Goal: Transaction & Acquisition: Purchase product/service

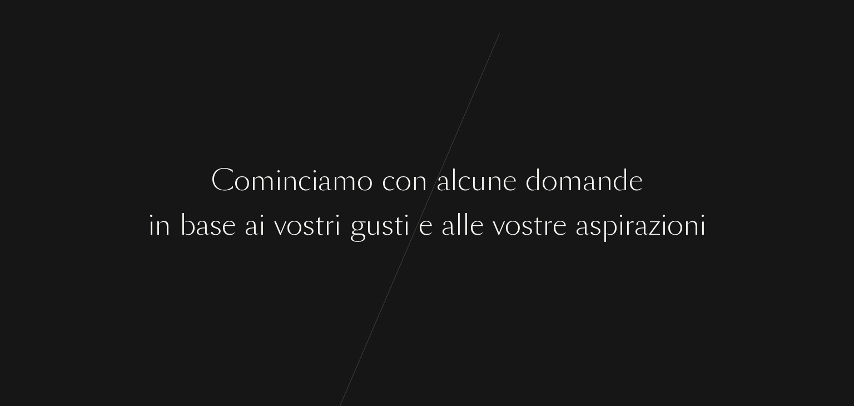
click at [417, 309] on div "C o m i n c i a m o c o n a l c u n e d o m a n d e i n b a s e a i v o s t r i…" at bounding box center [427, 203] width 854 height 406
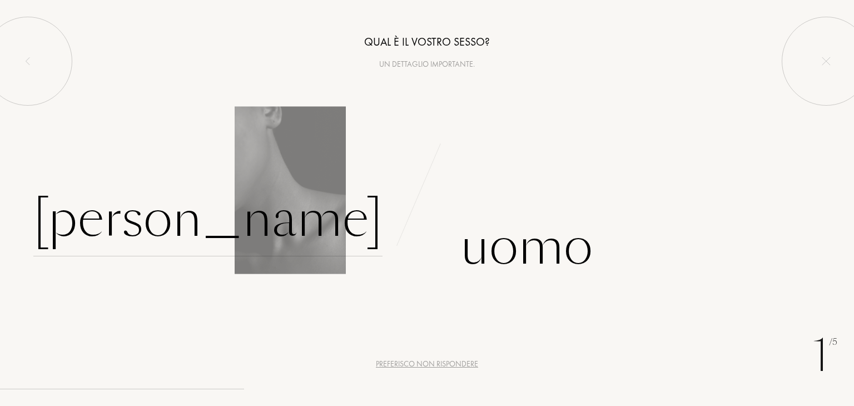
click at [365, 226] on div "Donna" at bounding box center [207, 218] width 349 height 75
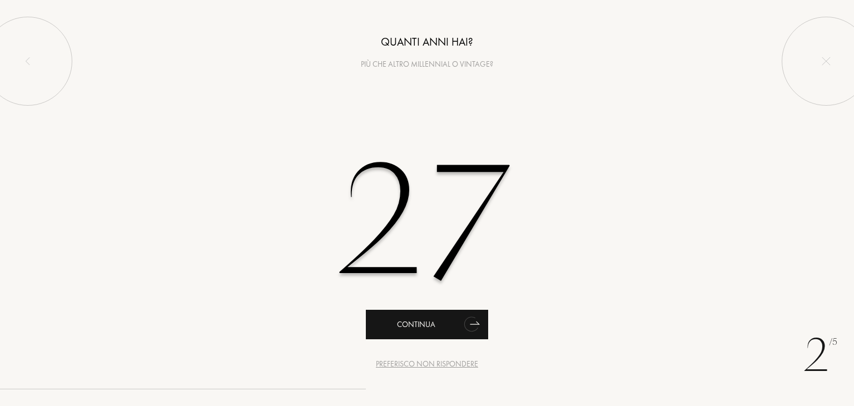
type input "27"
click at [478, 326] on icon "animation" at bounding box center [472, 324] width 22 height 22
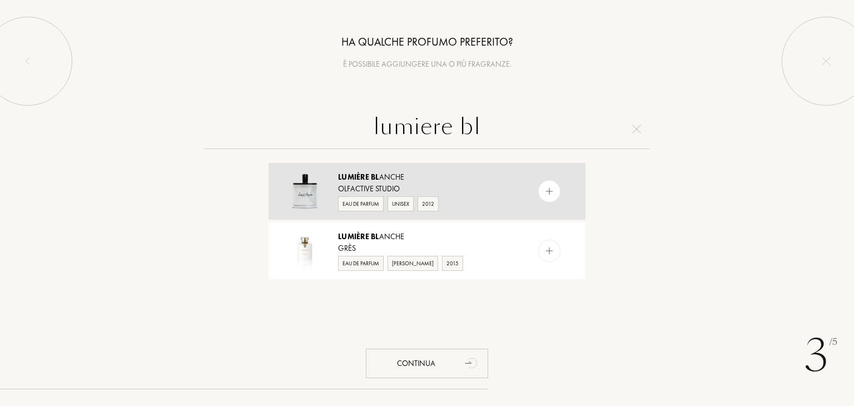
type input "lumiere bl"
click at [544, 194] on img at bounding box center [549, 191] width 11 height 11
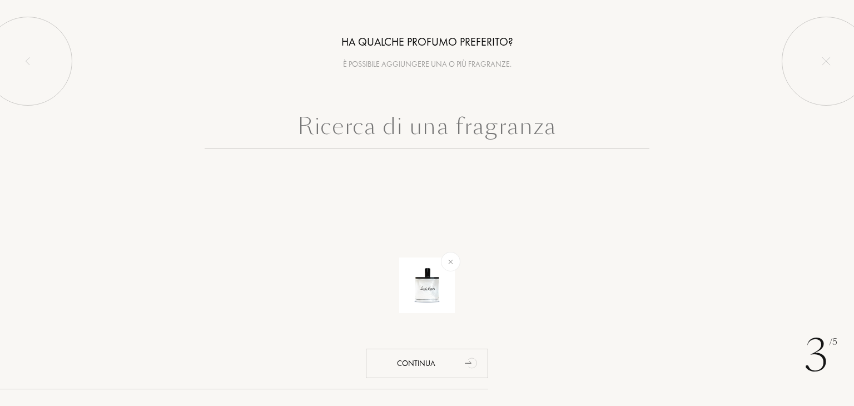
click at [515, 147] on input "text" at bounding box center [427, 129] width 445 height 40
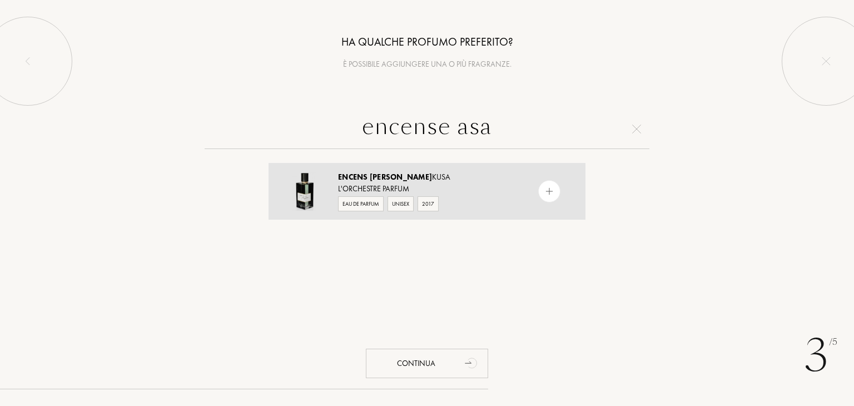
type input "encense asa"
click at [549, 190] on img at bounding box center [549, 191] width 11 height 11
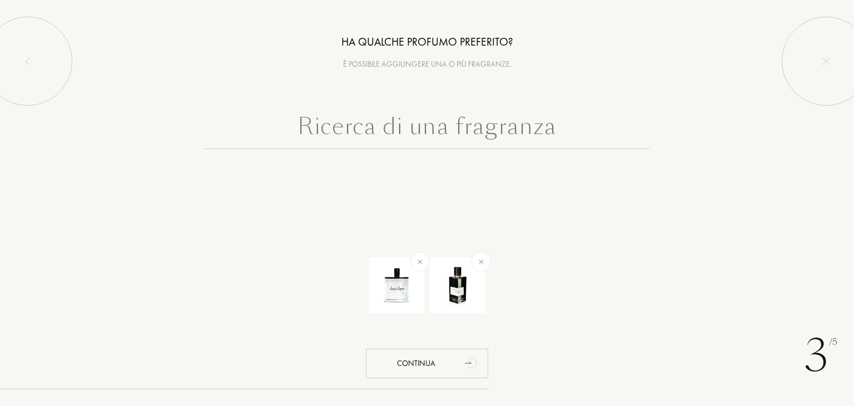
click at [505, 134] on input "text" at bounding box center [427, 129] width 445 height 40
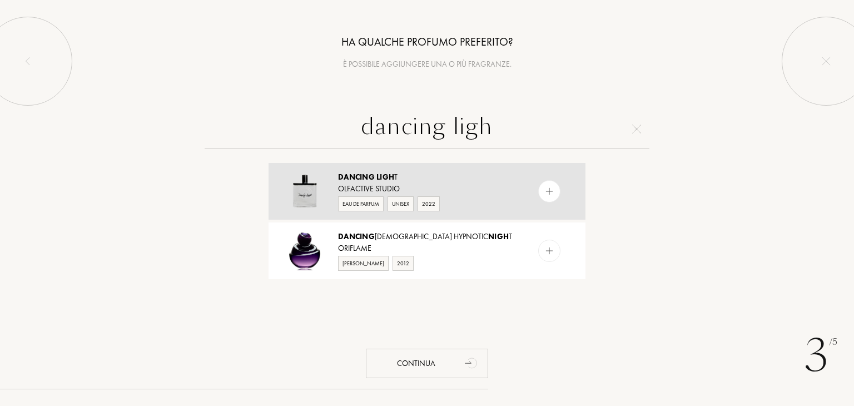
type input "dancing ligh"
click at [545, 203] on div "Dancing Ligh t Olfactive Studio Eau de Parfum Unisex 2022" at bounding box center [427, 191] width 317 height 57
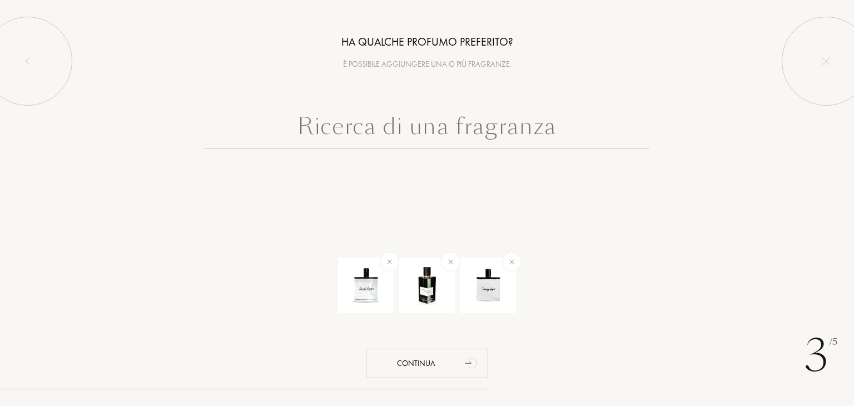
click at [495, 141] on input "text" at bounding box center [427, 129] width 445 height 40
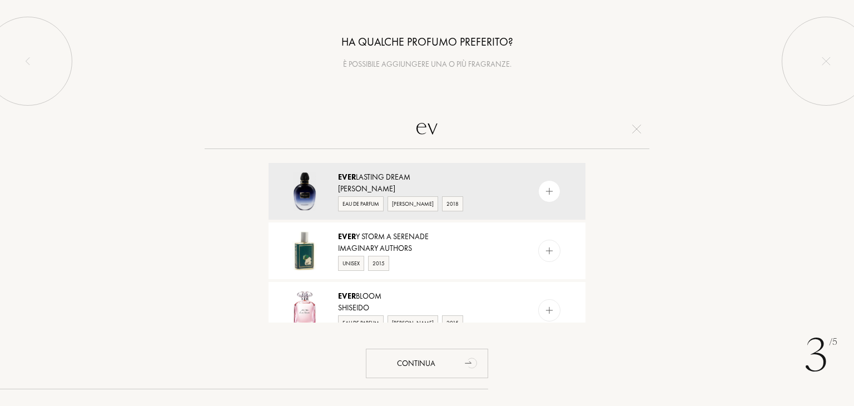
type input "e"
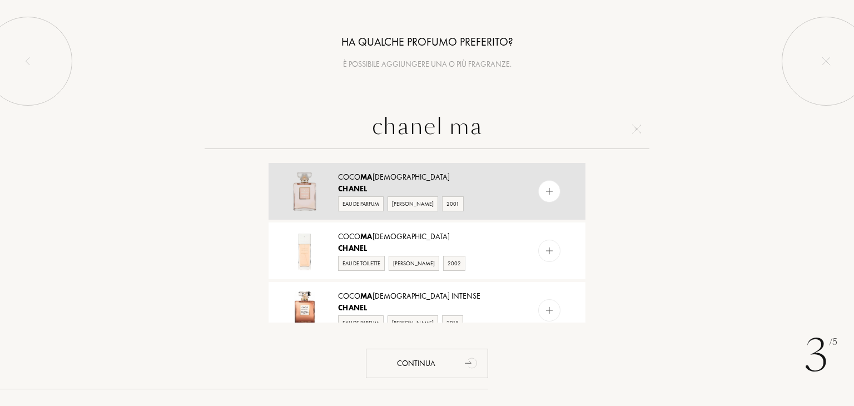
type input "chanel ma"
click at [541, 186] on div at bounding box center [549, 191] width 22 height 22
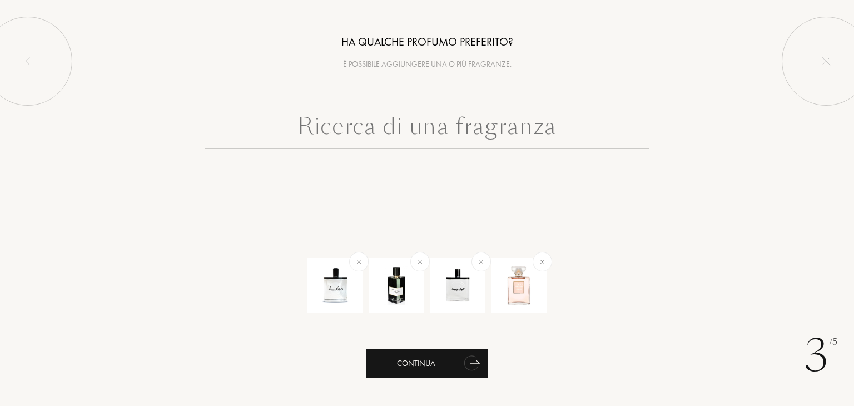
click at [459, 366] on div "Continua" at bounding box center [427, 363] width 122 height 29
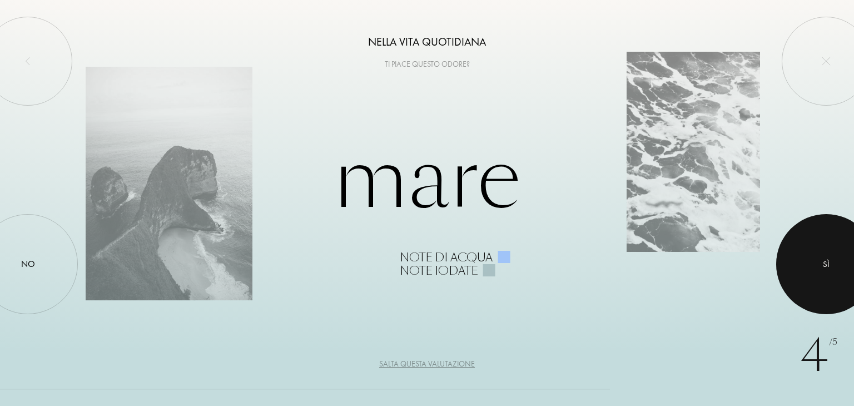
click at [822, 277] on div at bounding box center [826, 264] width 100 height 100
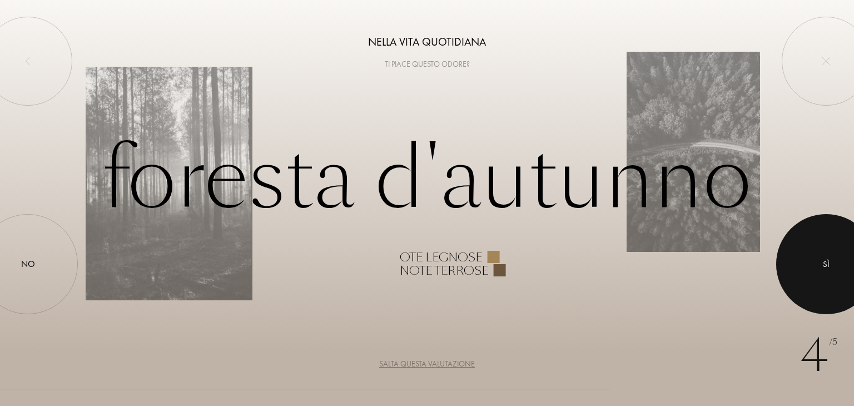
click at [790, 281] on div at bounding box center [826, 264] width 100 height 100
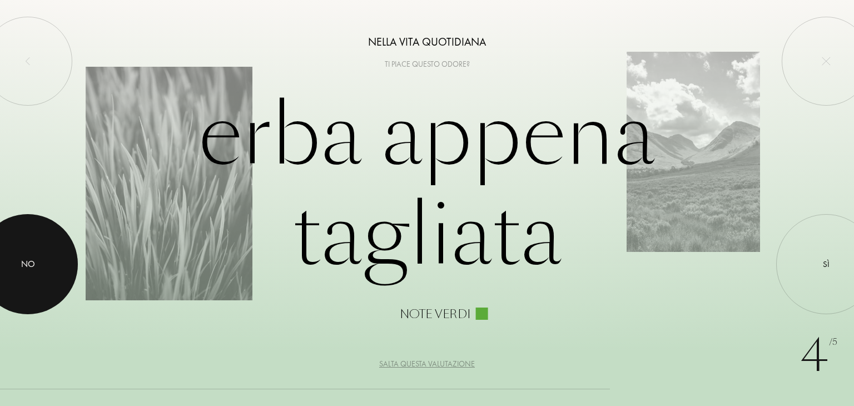
click at [27, 260] on div "No" at bounding box center [28, 263] width 14 height 13
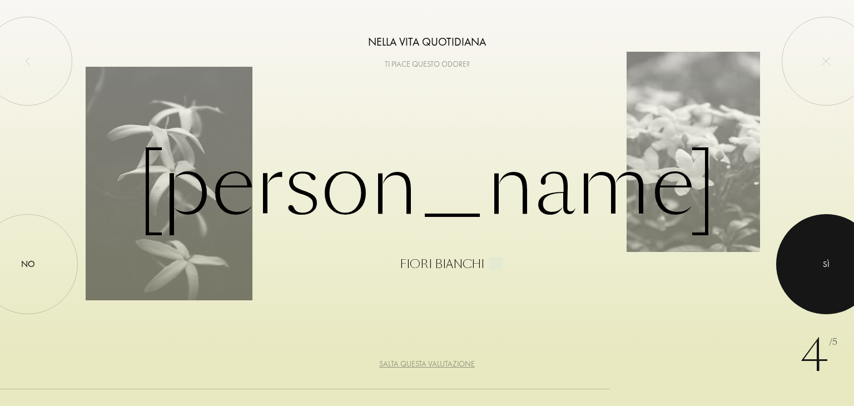
click at [846, 279] on div at bounding box center [826, 264] width 100 height 100
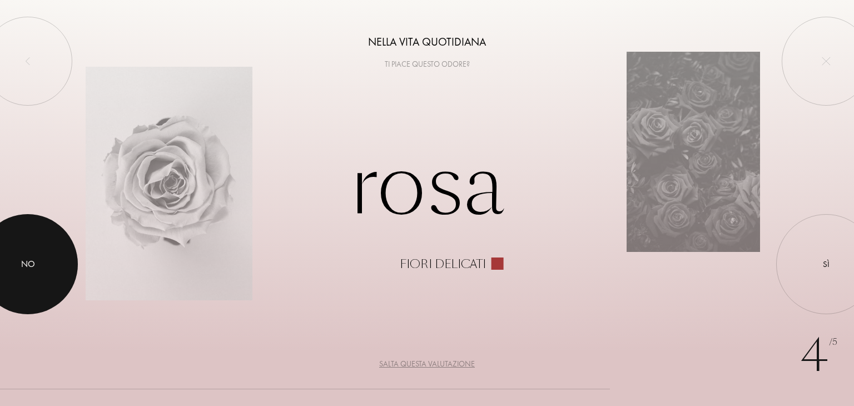
click at [0, 252] on div at bounding box center [28, 264] width 100 height 100
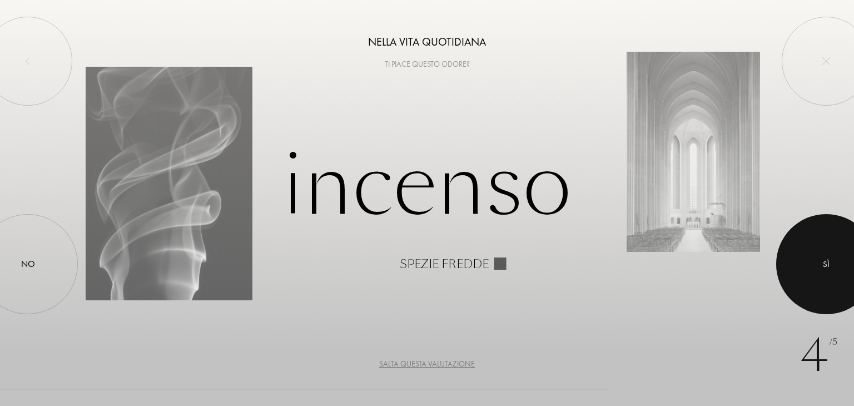
click at [830, 249] on div at bounding box center [826, 264] width 100 height 100
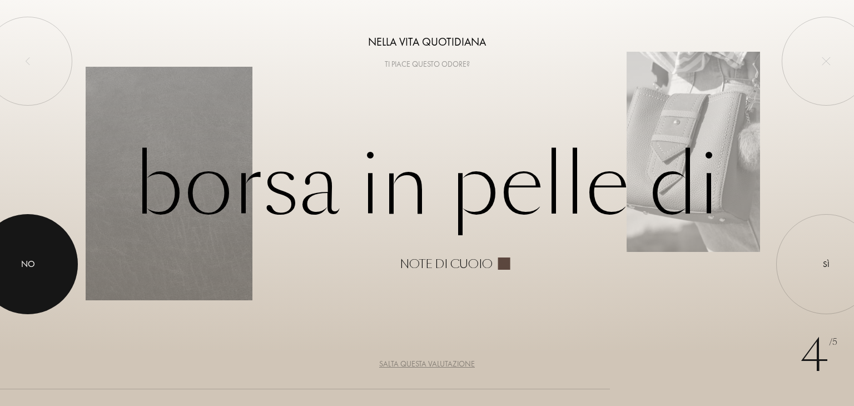
click at [72, 270] on div at bounding box center [28, 264] width 100 height 100
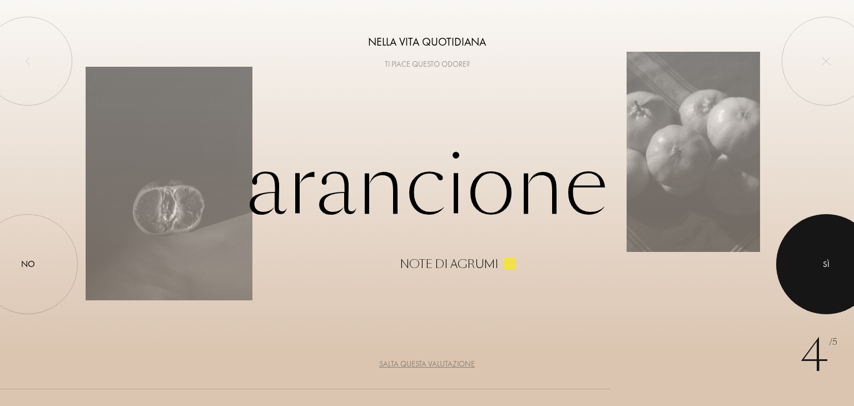
click at [854, 237] on div at bounding box center [826, 264] width 100 height 100
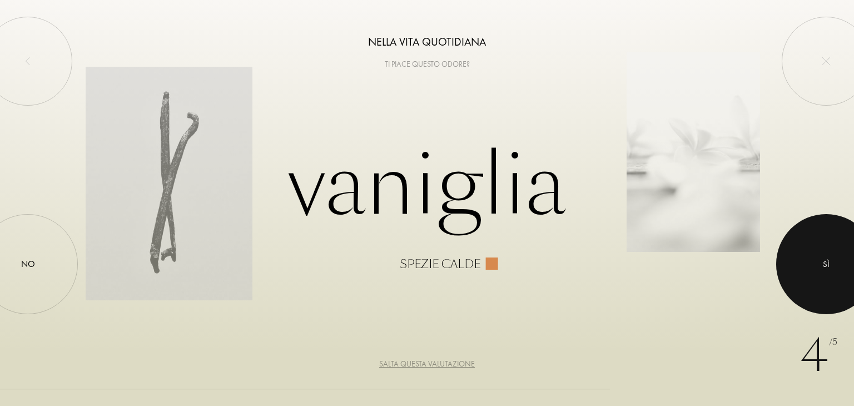
click at [787, 267] on div at bounding box center [826, 264] width 100 height 100
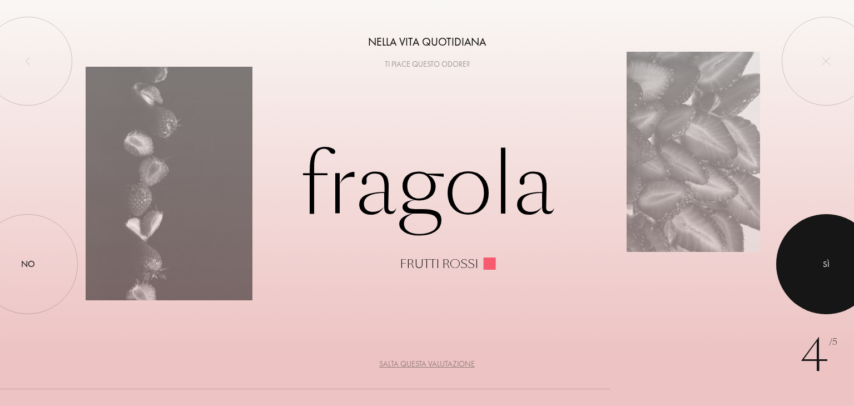
click at [827, 254] on div at bounding box center [826, 264] width 100 height 100
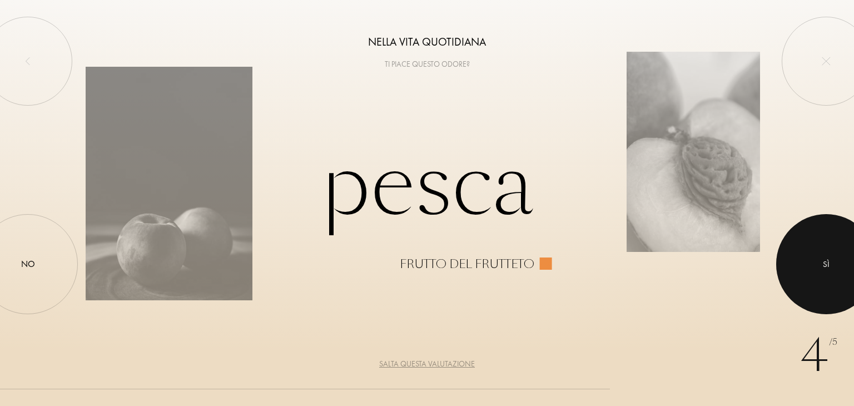
click at [800, 261] on div at bounding box center [826, 264] width 100 height 100
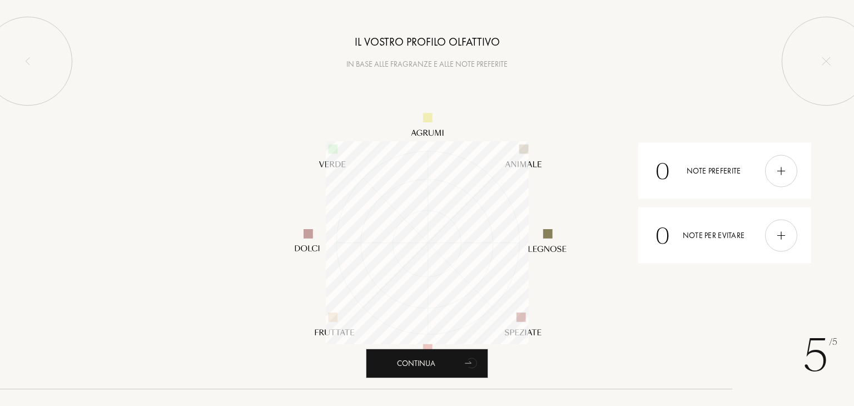
scroll to position [203, 203]
click at [461, 368] on icon "animation" at bounding box center [472, 362] width 22 height 22
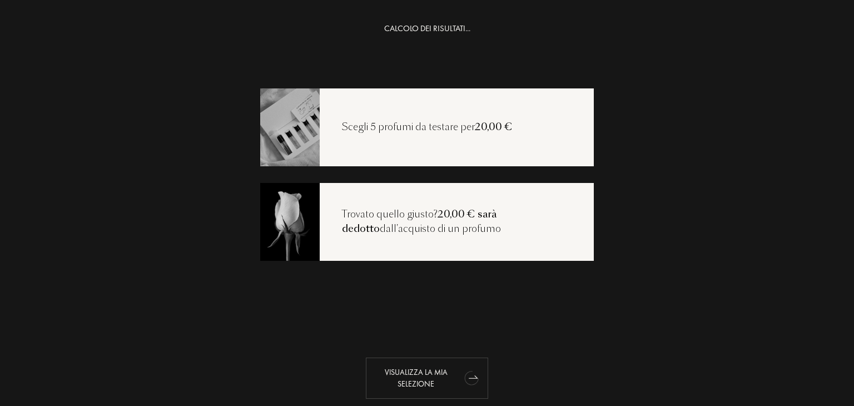
click at [418, 389] on div "Visualizza la mia selezione" at bounding box center [427, 378] width 122 height 41
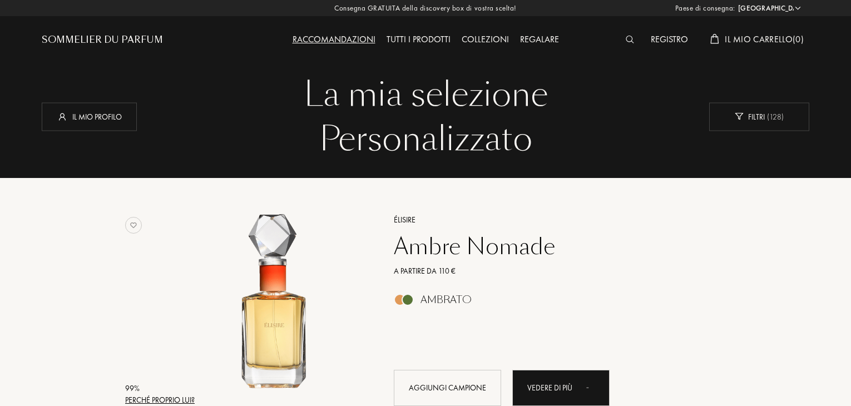
select select "IT"
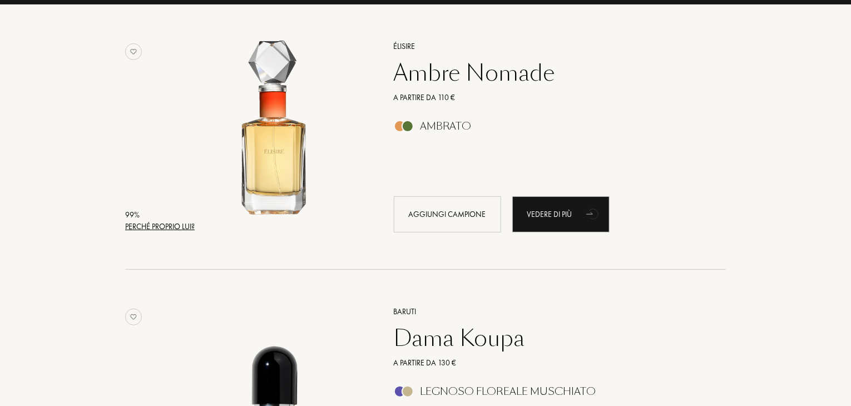
scroll to position [175, 0]
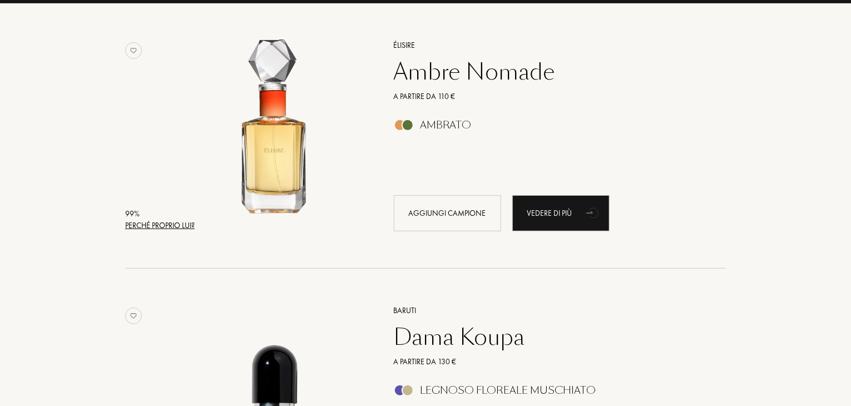
click at [487, 76] on div "Ambre Nomade" at bounding box center [547, 71] width 324 height 27
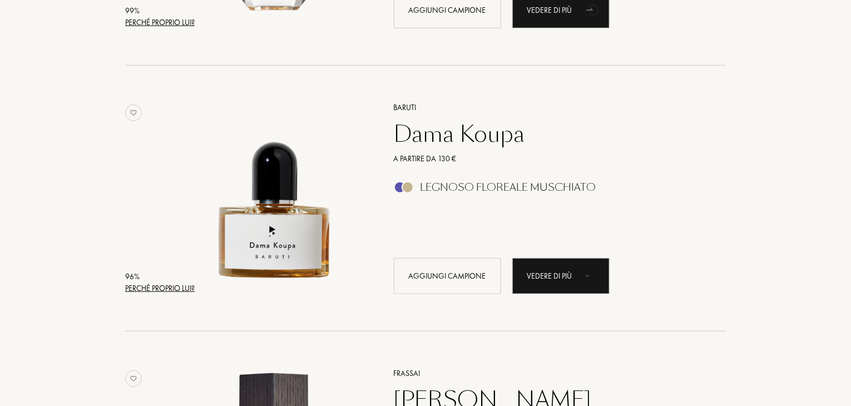
scroll to position [378, 0]
click at [495, 138] on div "Dama Koupa" at bounding box center [547, 133] width 324 height 27
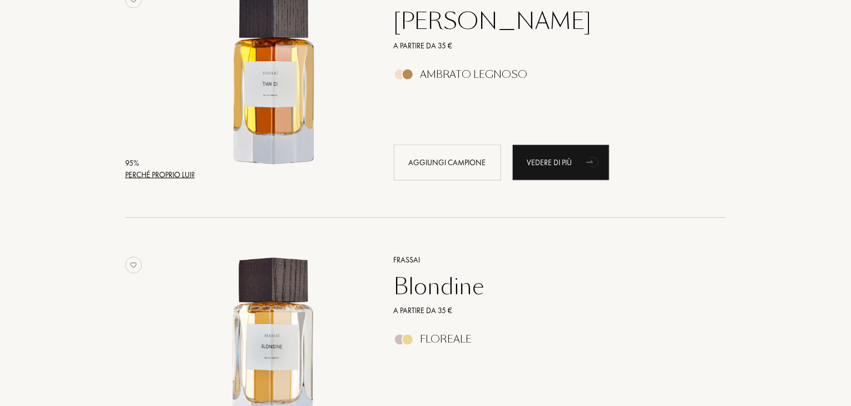
scroll to position [756, 0]
click at [438, 27] on div "Tian Di" at bounding box center [547, 21] width 324 height 27
click at [445, 291] on div "Blondine" at bounding box center [547, 286] width 324 height 27
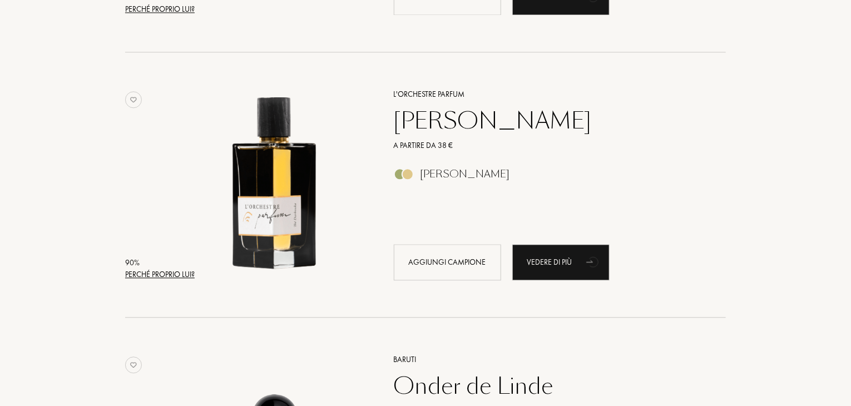
scroll to position [1187, 0]
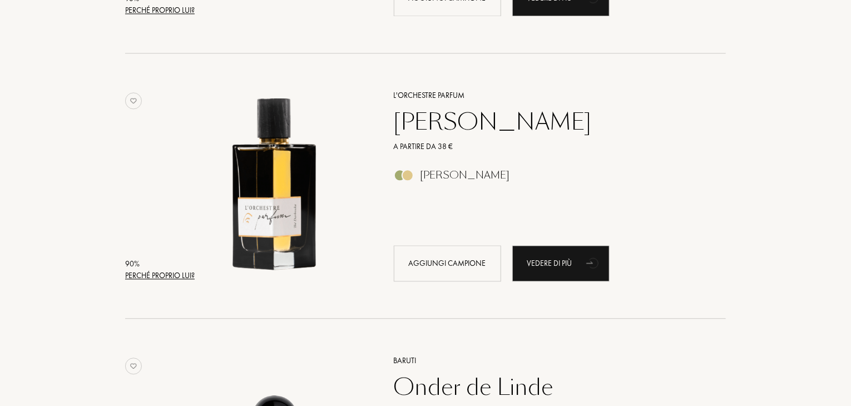
click at [479, 130] on div "Thé Darbouka" at bounding box center [547, 121] width 324 height 27
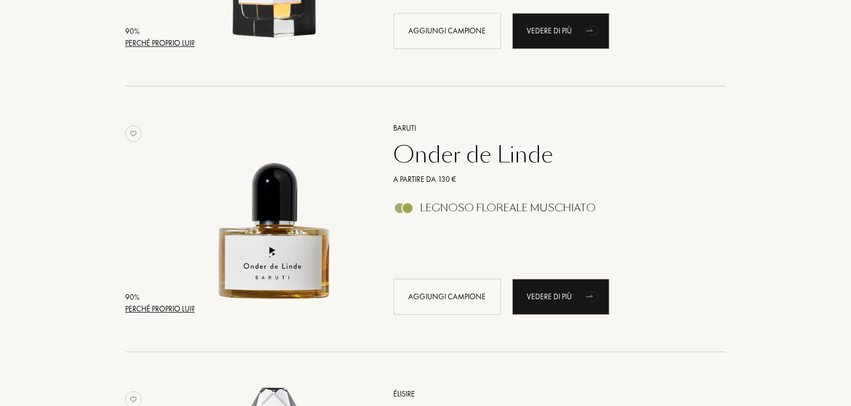
scroll to position [1420, 0]
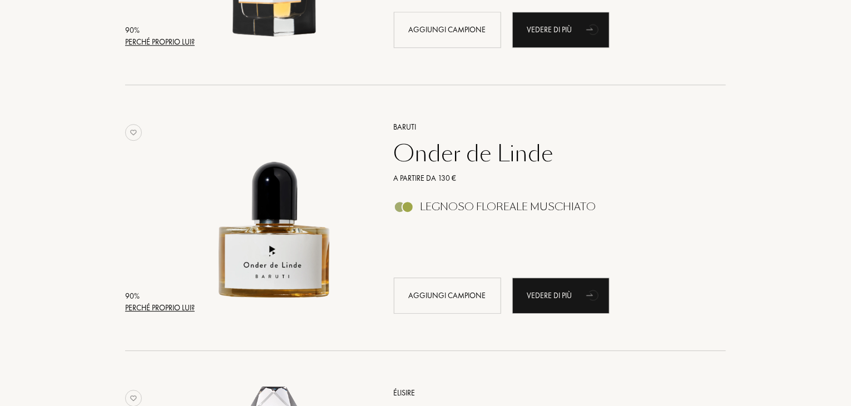
click at [479, 163] on div "Onder de Linde" at bounding box center [547, 153] width 324 height 27
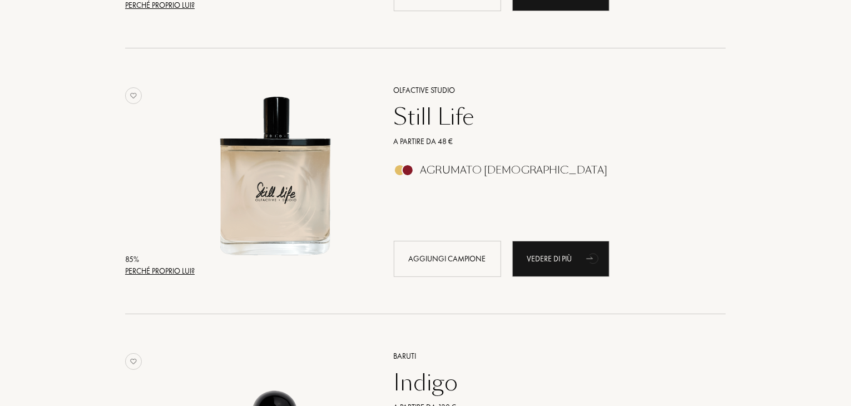
scroll to position [2000, 0]
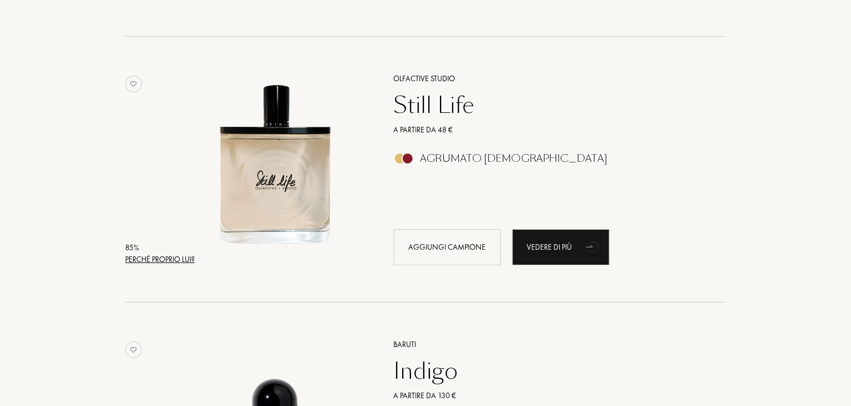
click at [452, 103] on div "Still Life" at bounding box center [547, 105] width 324 height 27
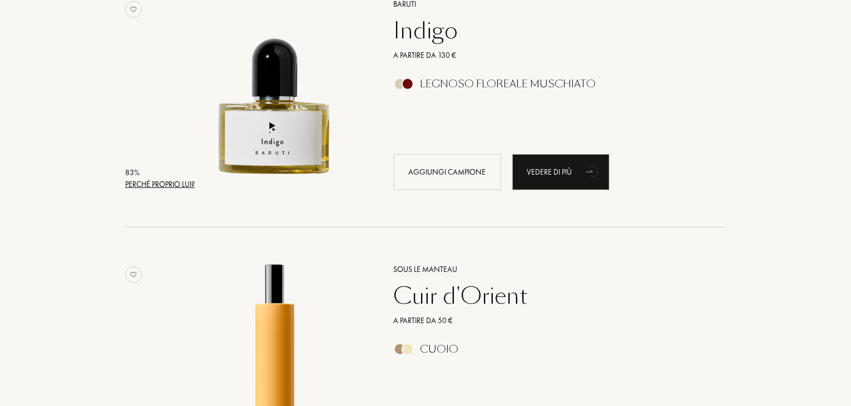
scroll to position [2339, 0]
click at [434, 31] on div "Indigo" at bounding box center [547, 31] width 324 height 27
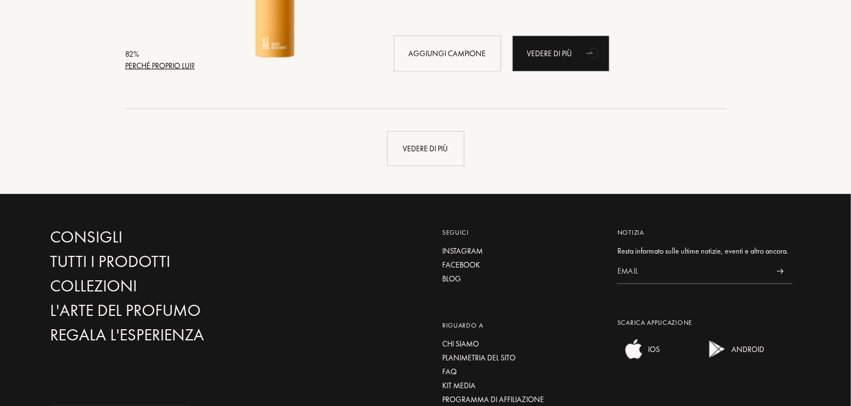
scroll to position [2727, 0]
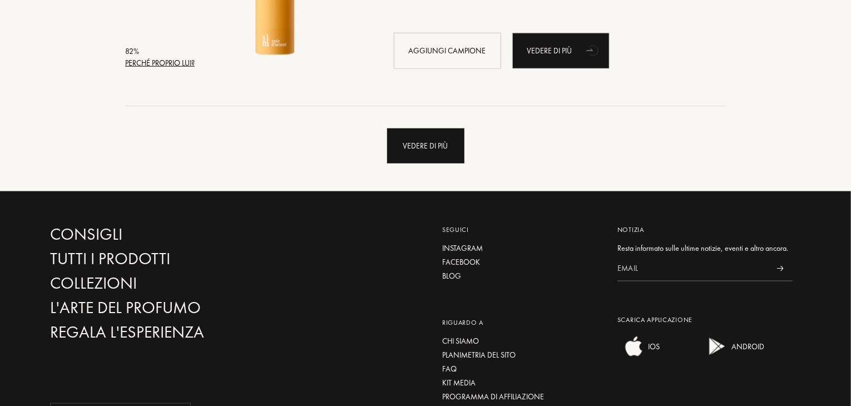
click at [424, 153] on div "Vedere di più" at bounding box center [425, 145] width 77 height 35
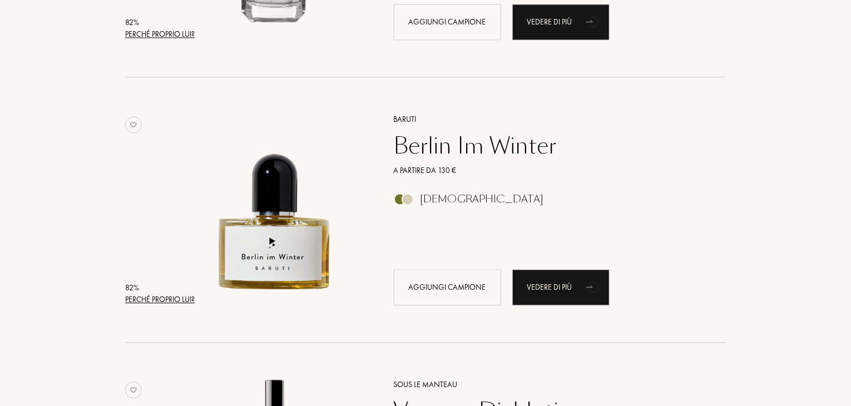
scroll to position [3289, 0]
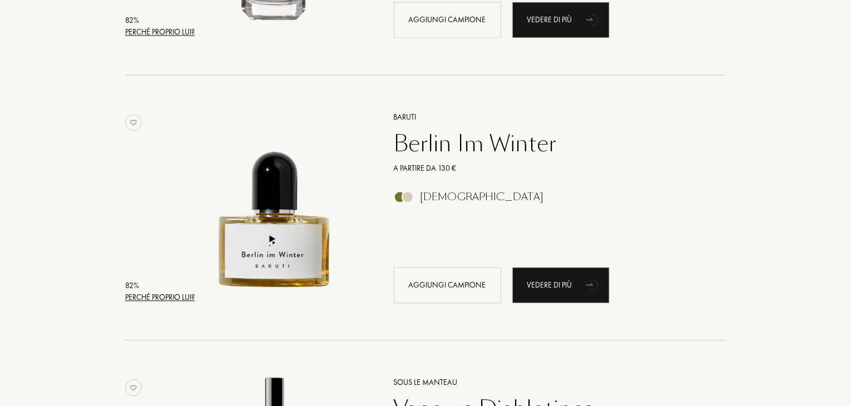
click at [424, 153] on div "Berlin Im Winter" at bounding box center [547, 143] width 324 height 27
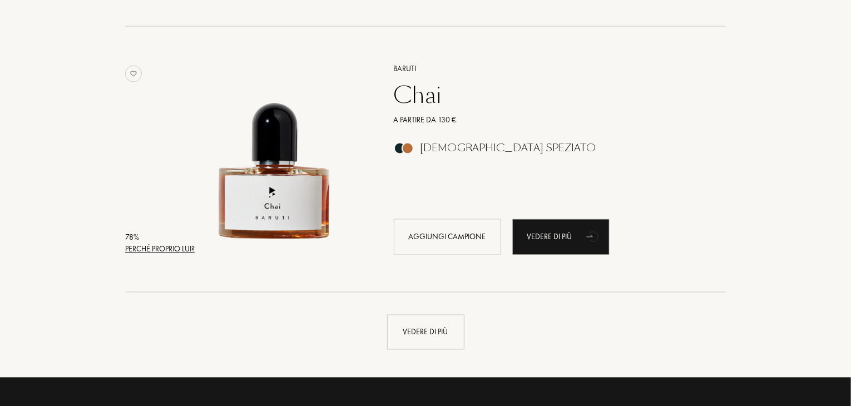
scroll to position [5196, 0]
click at [420, 336] on div "Vedere di più" at bounding box center [425, 332] width 77 height 35
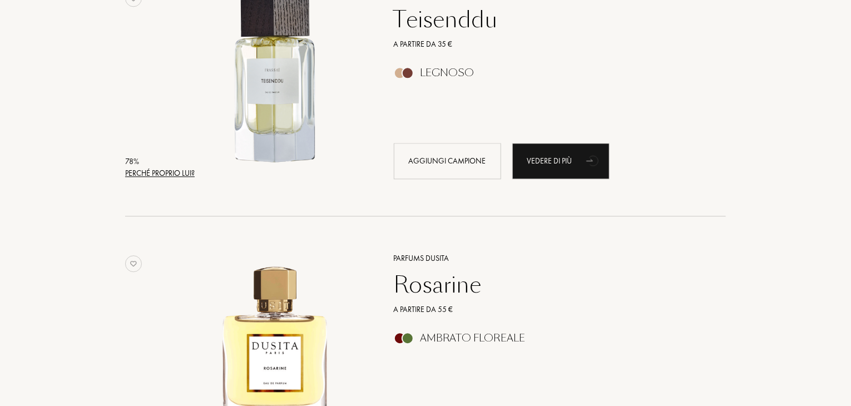
scroll to position [5532, 0]
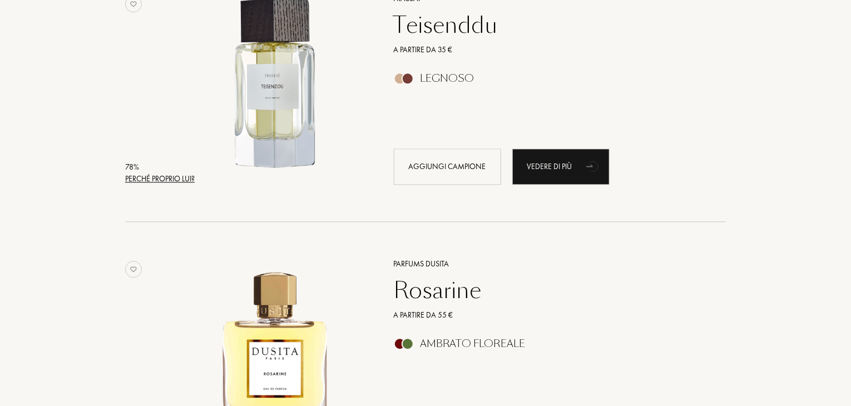
click at [442, 287] on div "Rosarine" at bounding box center [547, 290] width 324 height 27
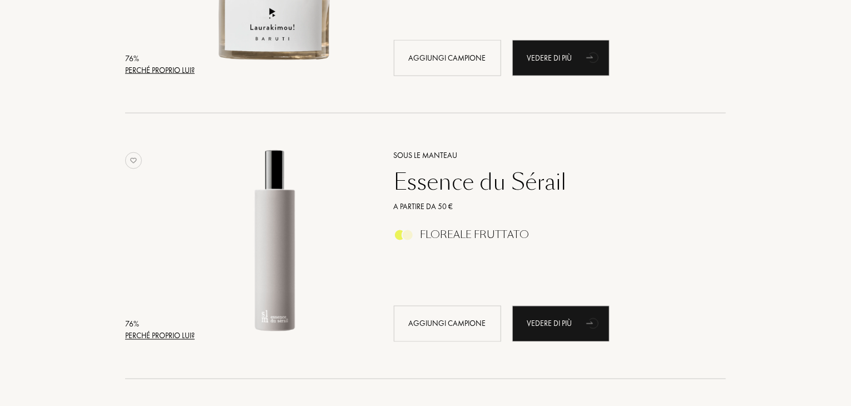
scroll to position [7233, 0]
click at [525, 191] on div "Essence du Sérail" at bounding box center [547, 181] width 324 height 27
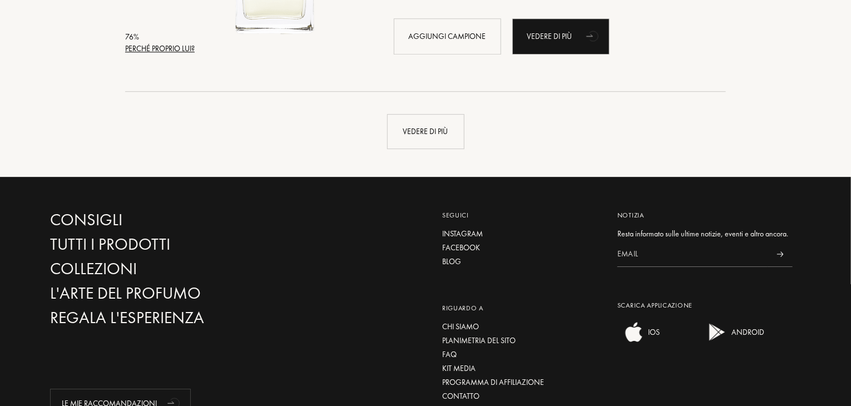
scroll to position [8056, 0]
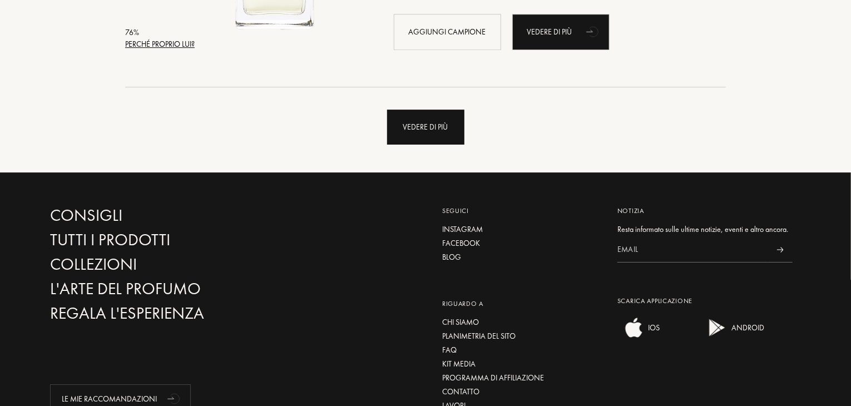
click at [439, 122] on div "Vedere di più" at bounding box center [425, 127] width 77 height 35
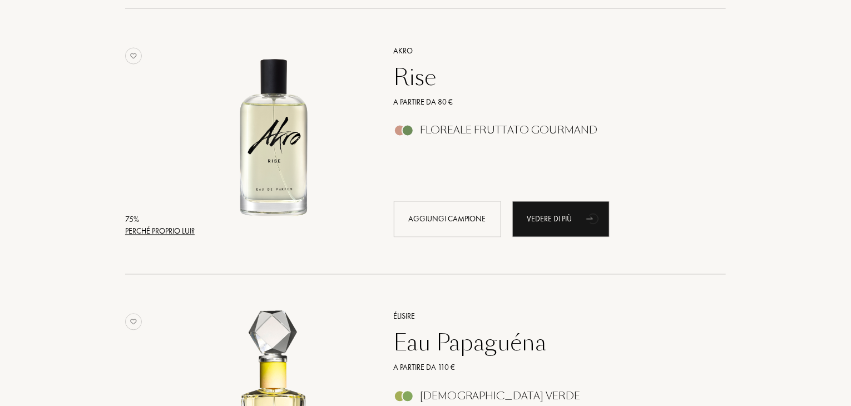
scroll to position [9466, 0]
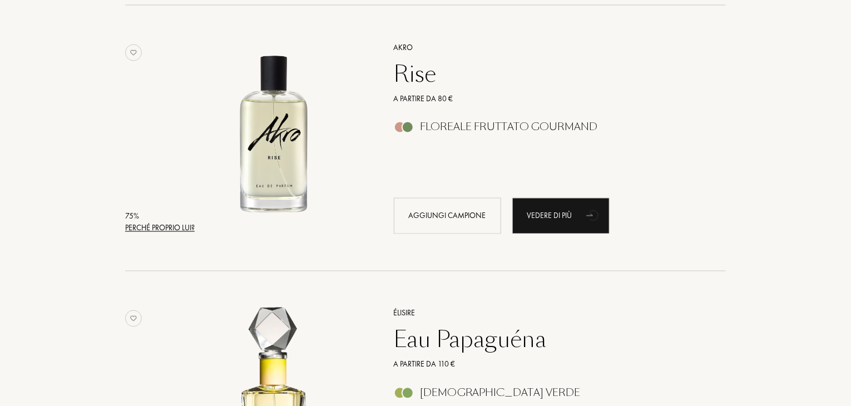
click at [410, 67] on div "Rise" at bounding box center [547, 74] width 324 height 27
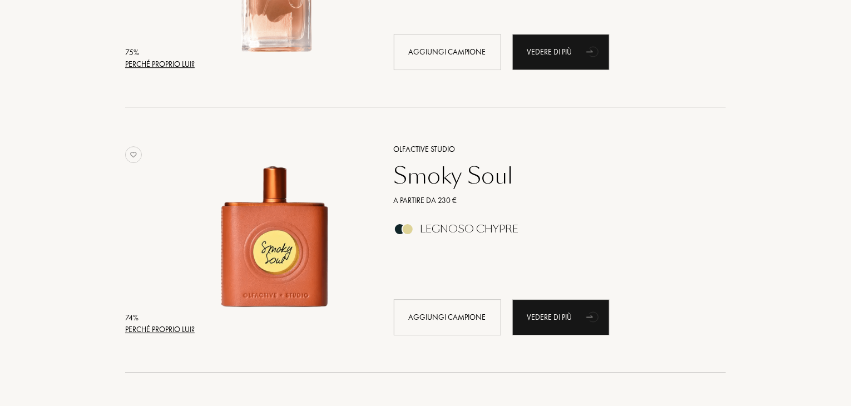
scroll to position [10163, 0]
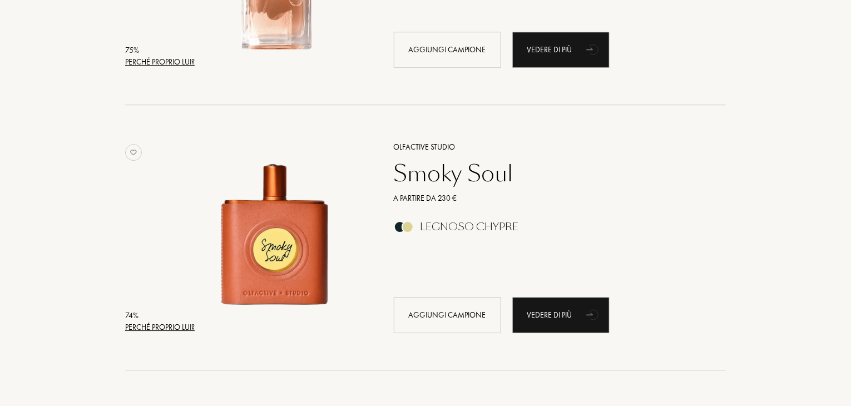
click at [503, 181] on div "Smoky Soul" at bounding box center [547, 173] width 324 height 27
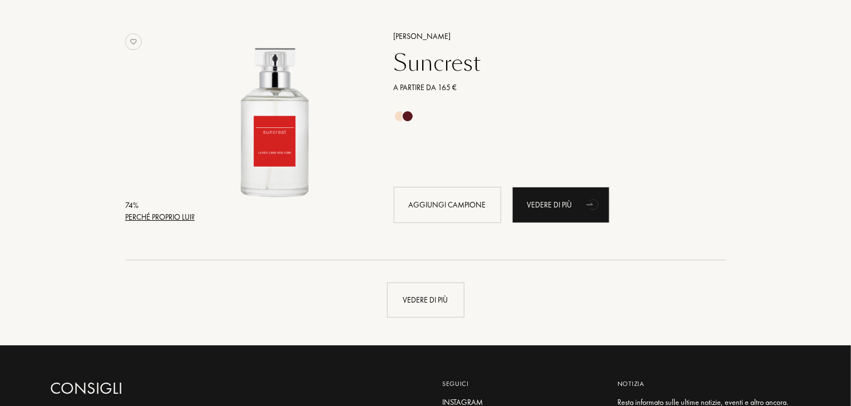
scroll to position [10538, 0]
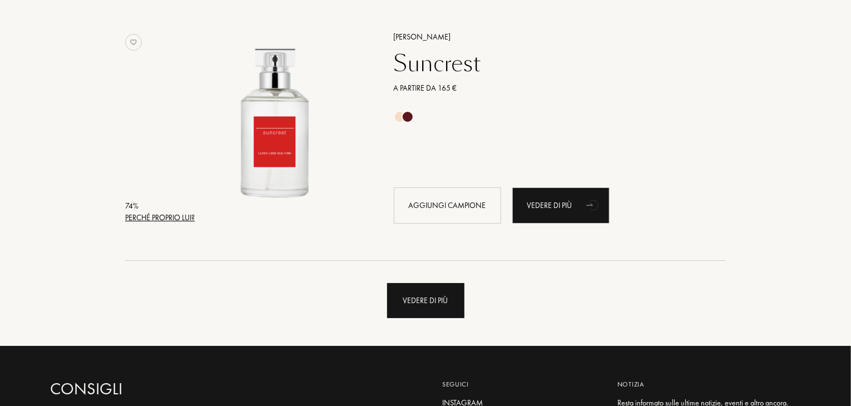
click at [441, 286] on div "Vedere di più" at bounding box center [425, 300] width 77 height 35
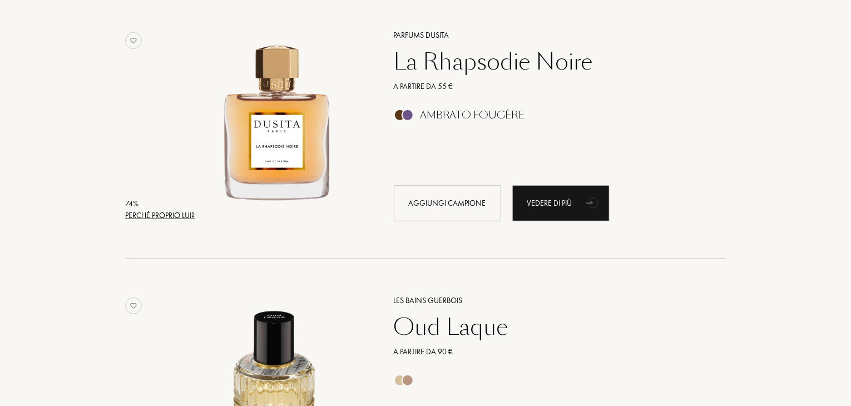
scroll to position [10806, 0]
click at [523, 65] on div "La Rhapsodie Noire" at bounding box center [547, 61] width 324 height 27
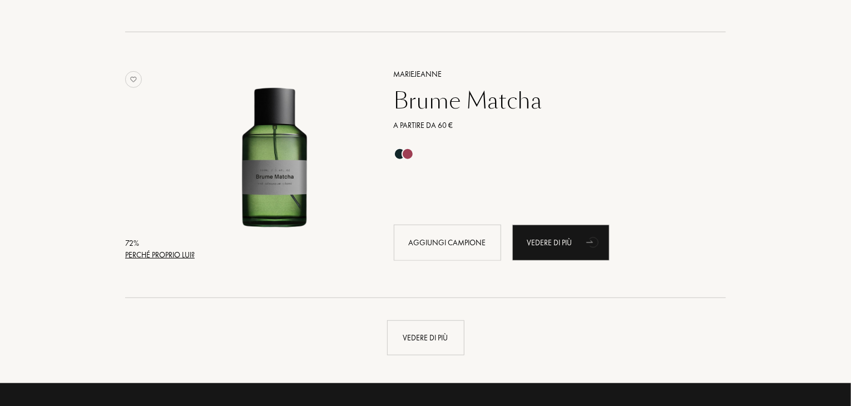
scroll to position [13157, 0]
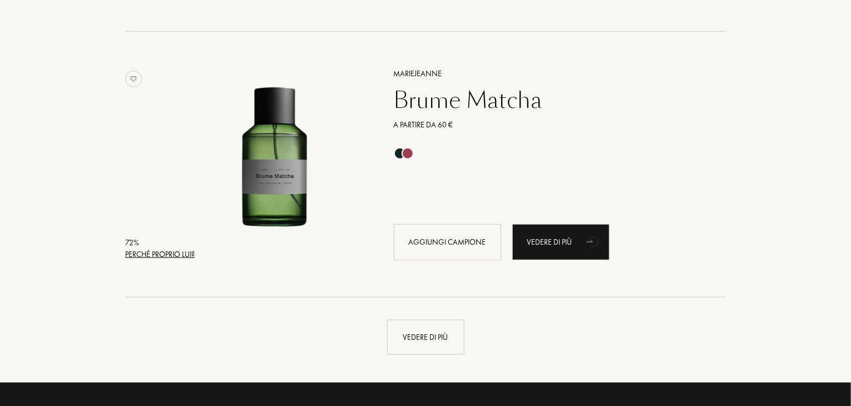
click at [457, 323] on div "Vedere di più" at bounding box center [425, 337] width 77 height 35
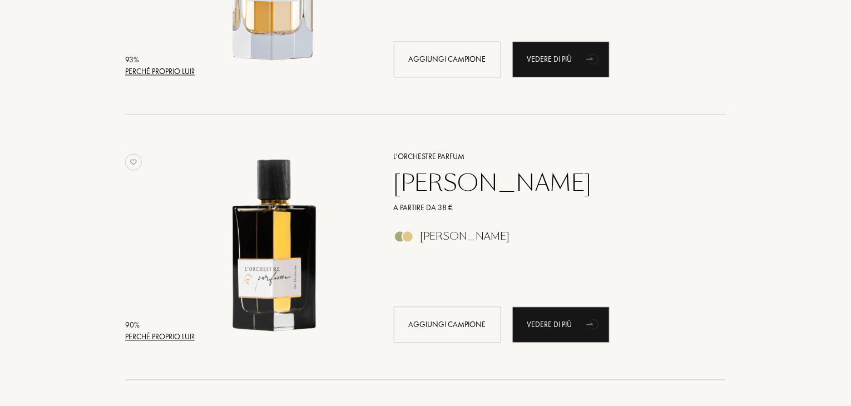
scroll to position [1132, 0]
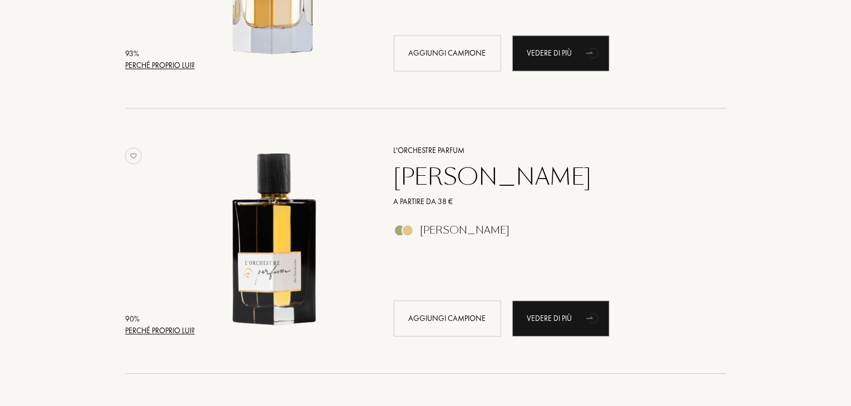
click at [477, 181] on div "Thé Darbouka" at bounding box center [547, 176] width 324 height 27
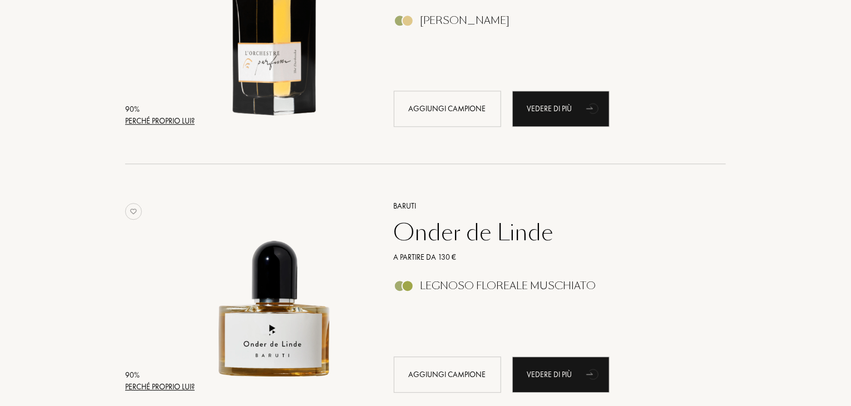
scroll to position [1408, 0]
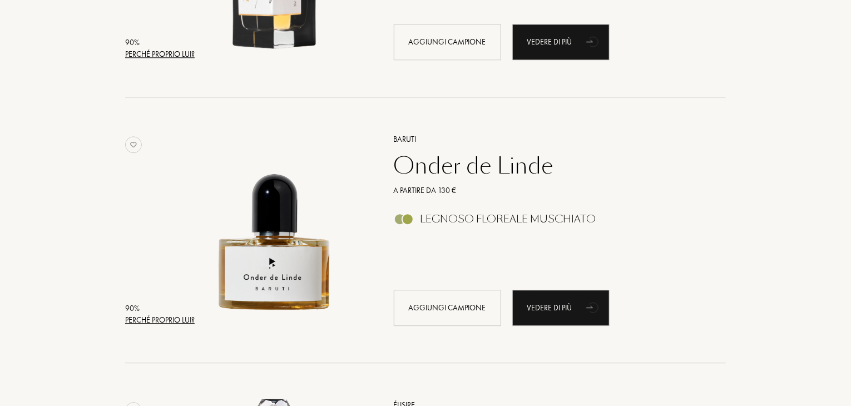
click at [470, 158] on div "Onder de Linde" at bounding box center [547, 165] width 324 height 27
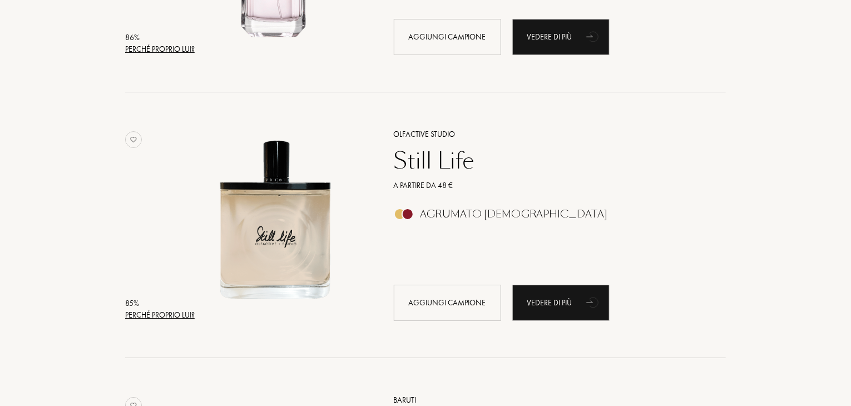
scroll to position [2245, 0]
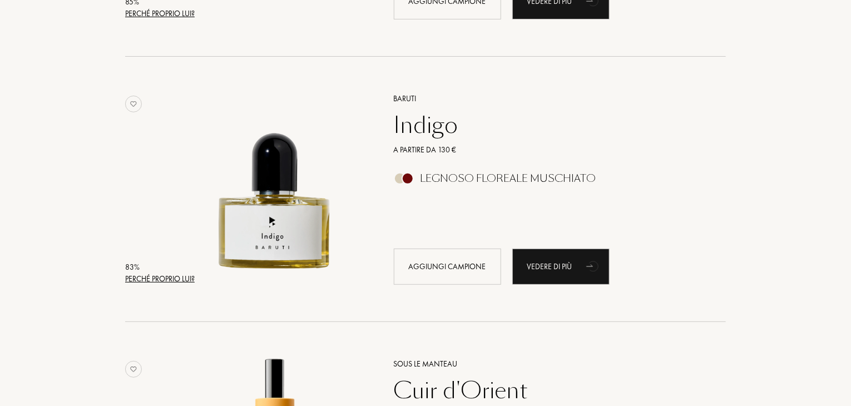
click at [448, 134] on div "Indigo" at bounding box center [547, 125] width 324 height 27
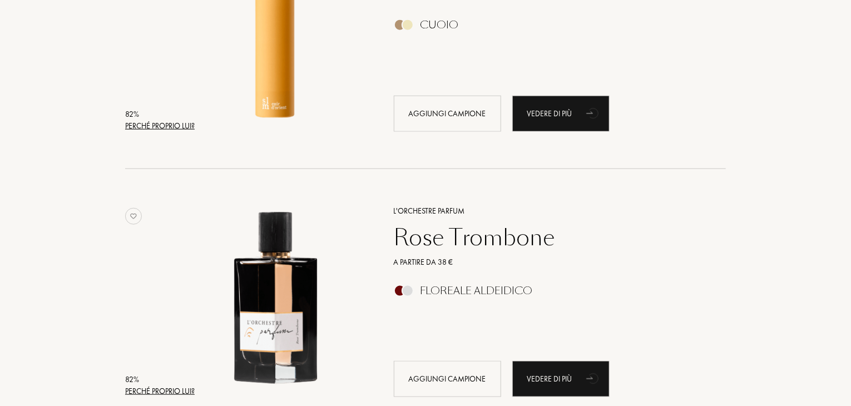
scroll to position [2665, 0]
click at [455, 250] on div "Rose Trombone" at bounding box center [547, 237] width 324 height 27
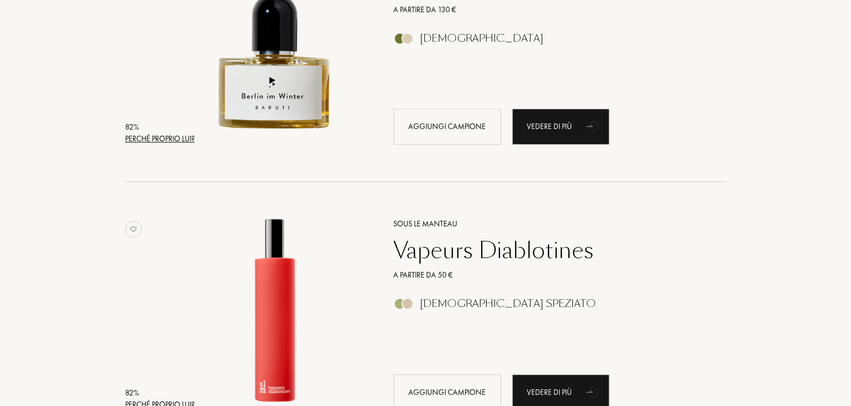
click at [455, 250] on div "Vapeurs Diablotines" at bounding box center [547, 250] width 324 height 27
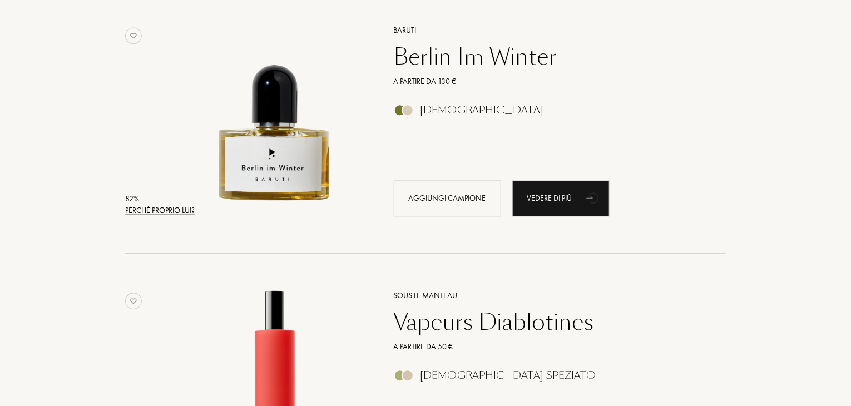
scroll to position [3352, 0]
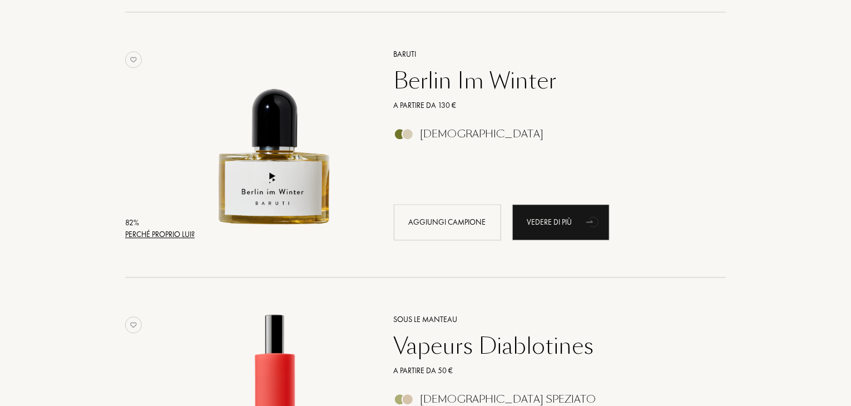
click at [464, 94] on div "Berlin Im Winter" at bounding box center [547, 80] width 324 height 27
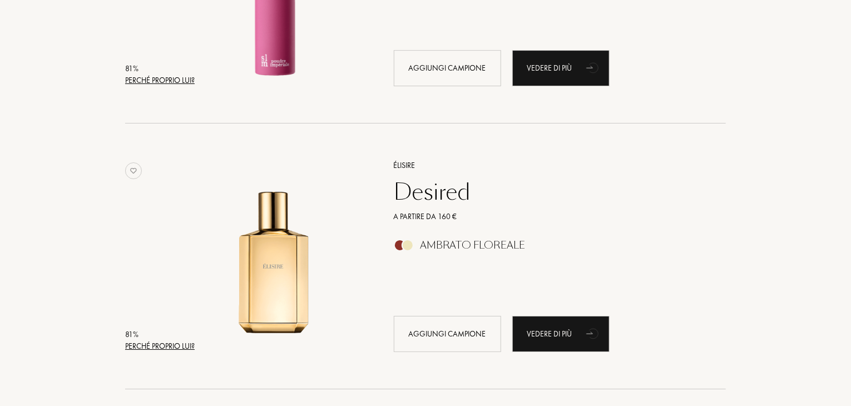
scroll to position [4095, 0]
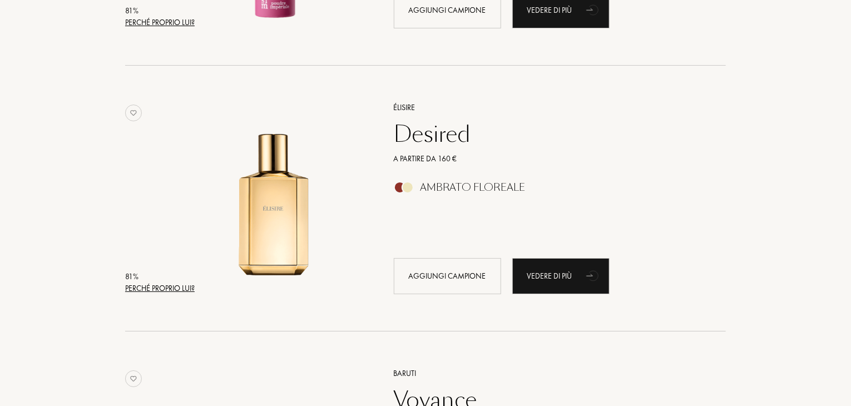
click at [434, 127] on div "Desired" at bounding box center [547, 134] width 324 height 27
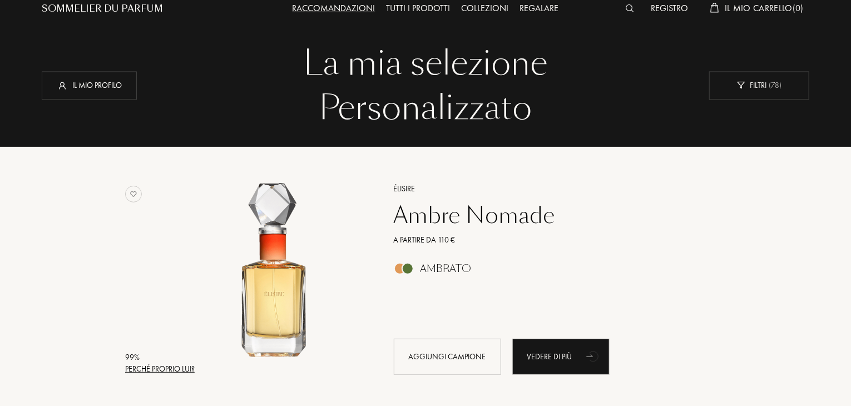
scroll to position [0, 0]
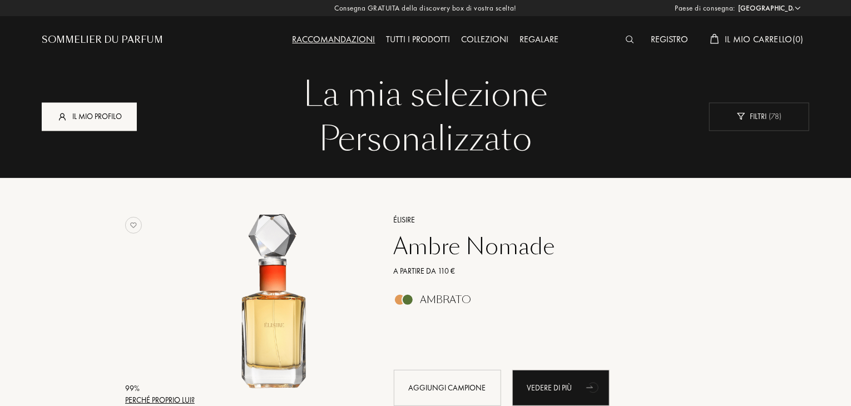
click at [93, 106] on div "Il mio profilo" at bounding box center [89, 116] width 95 height 28
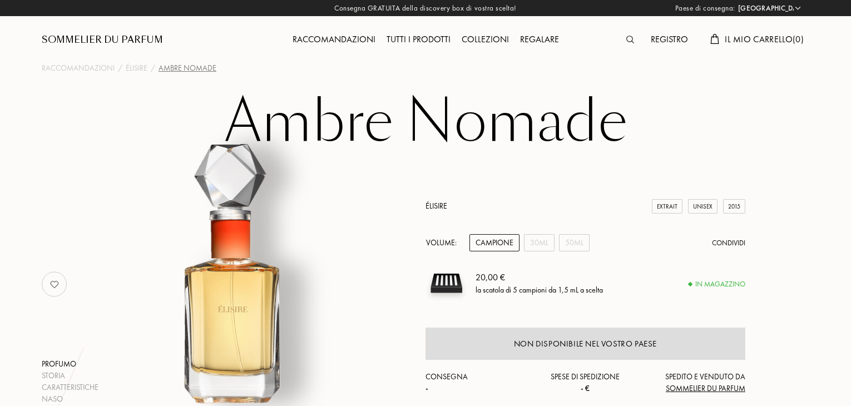
select select "IT"
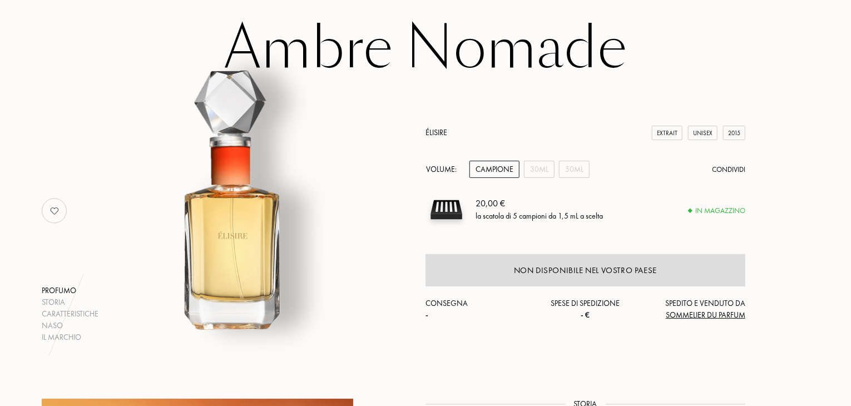
scroll to position [87, 0]
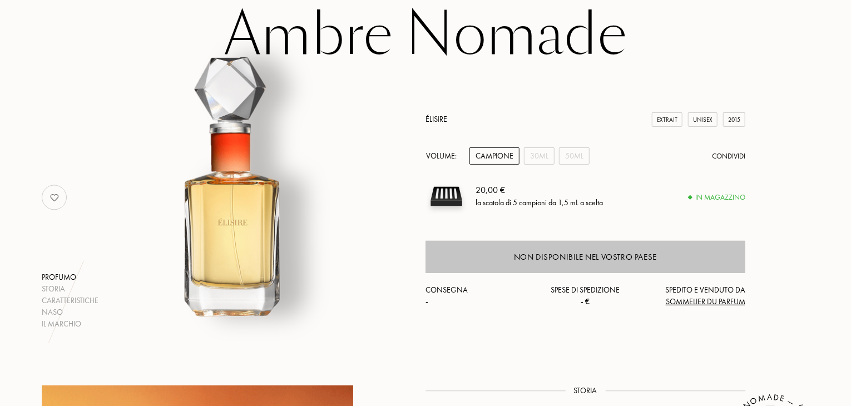
click at [516, 255] on div "Non disponibile nel vostro Paese" at bounding box center [585, 257] width 143 height 13
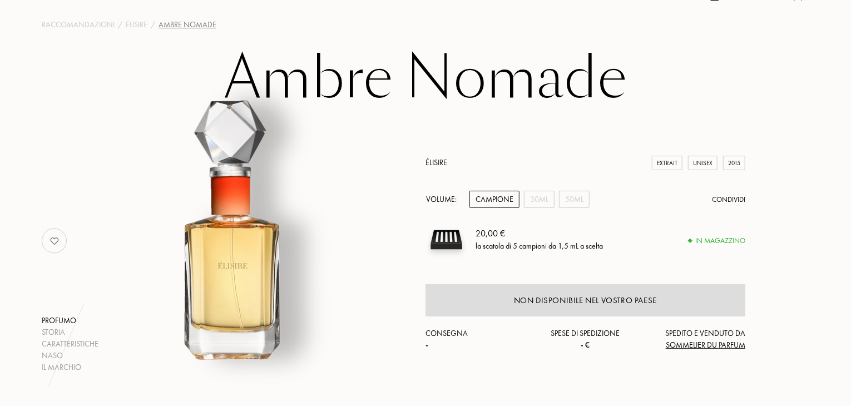
scroll to position [42, 0]
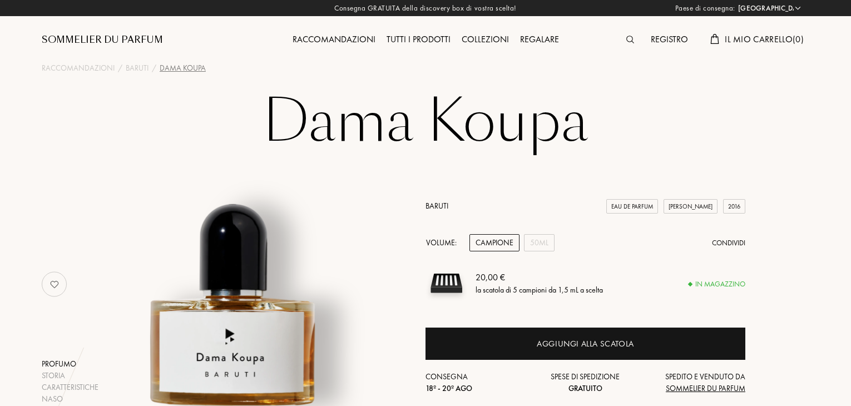
select select "IT"
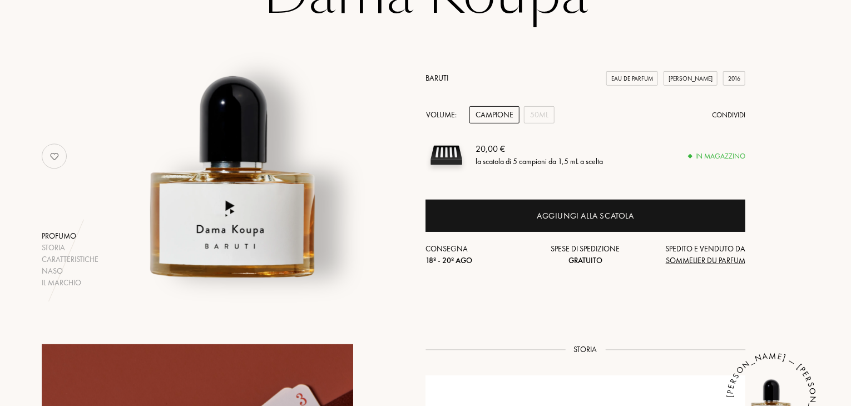
scroll to position [127, 0]
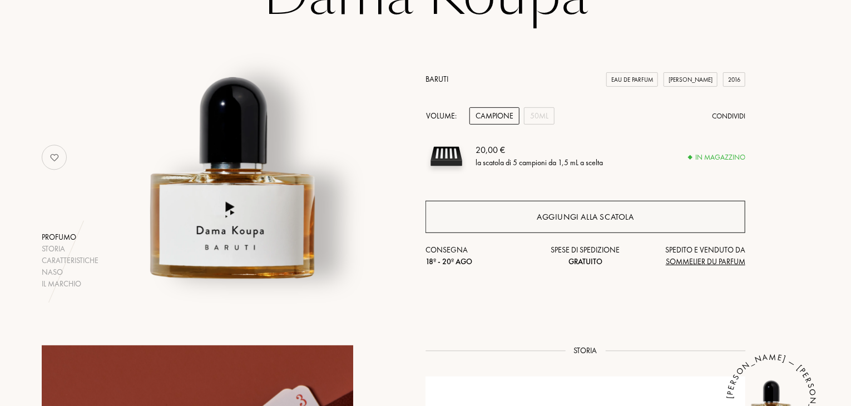
click at [500, 219] on div "Aggiungi alla scatola" at bounding box center [585, 217] width 320 height 32
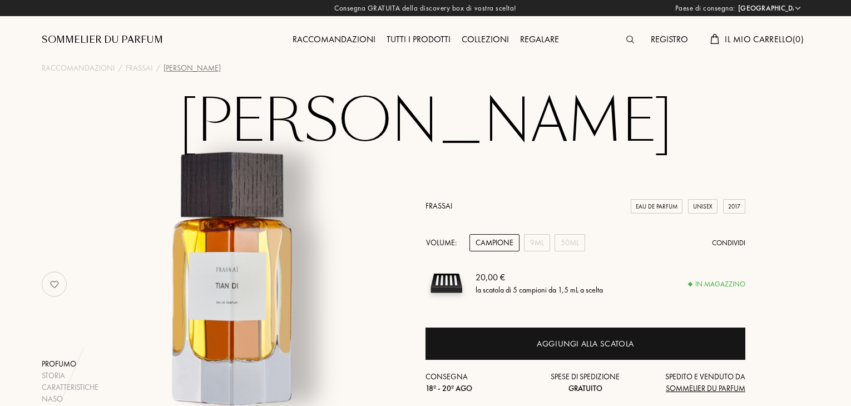
select select "IT"
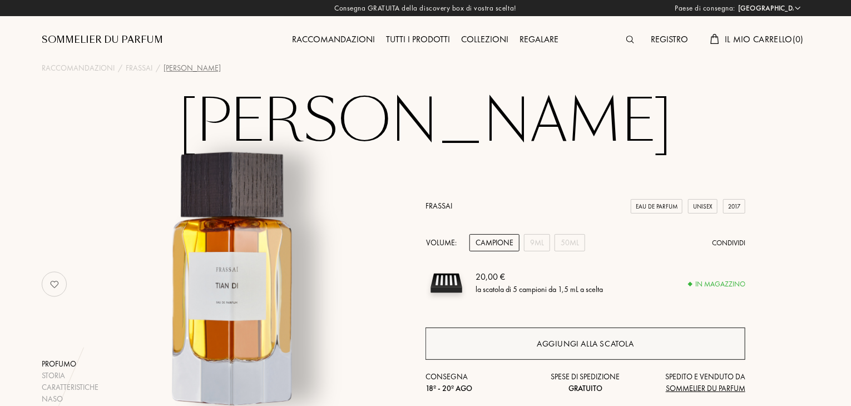
click at [563, 345] on div "Aggiungi alla scatola" at bounding box center [585, 344] width 97 height 13
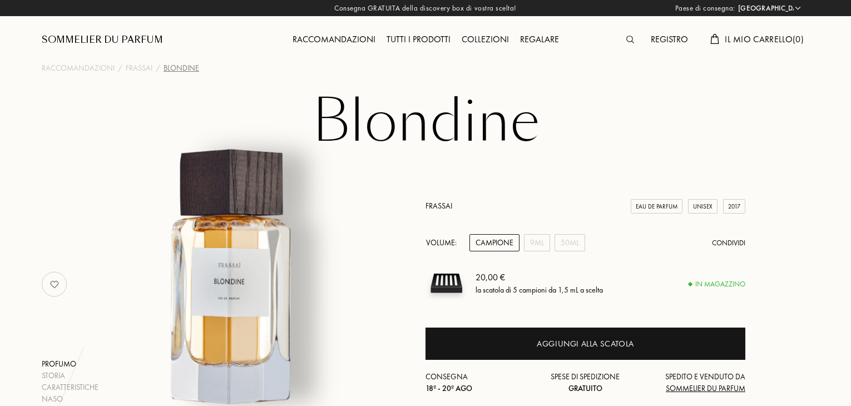
select select "IT"
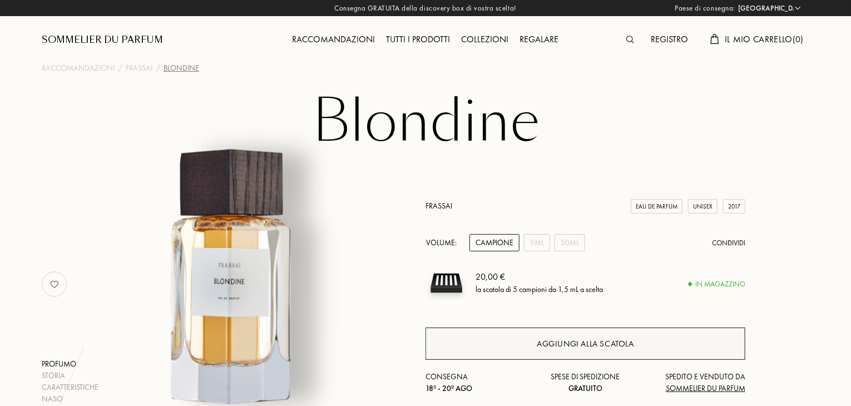
click at [556, 352] on div "Aggiungi alla scatola" at bounding box center [585, 344] width 320 height 32
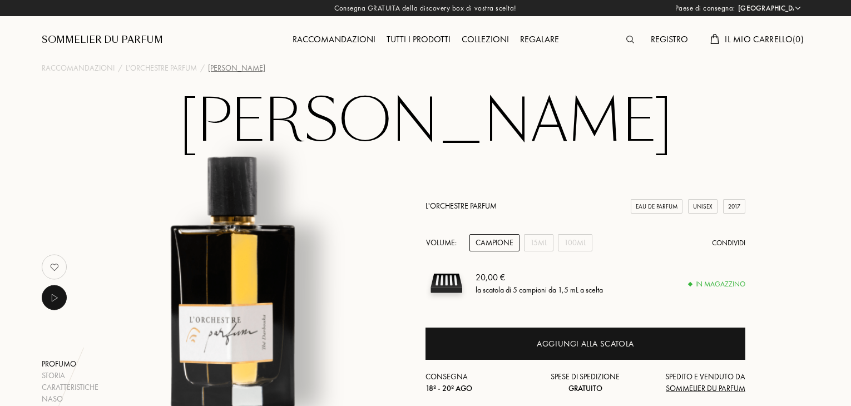
select select "IT"
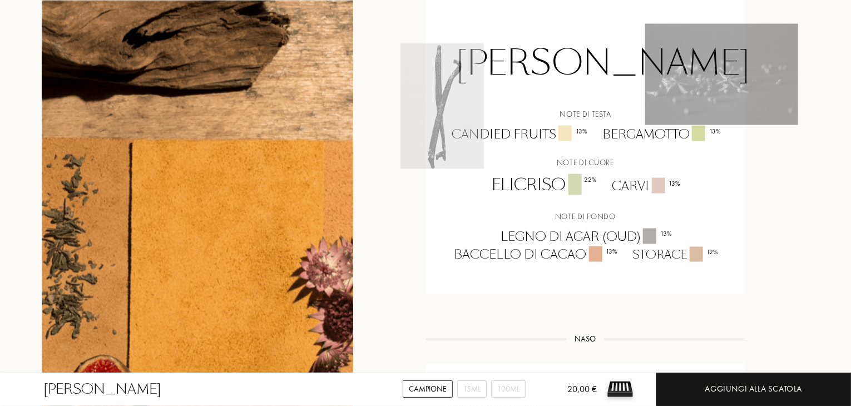
scroll to position [874, 0]
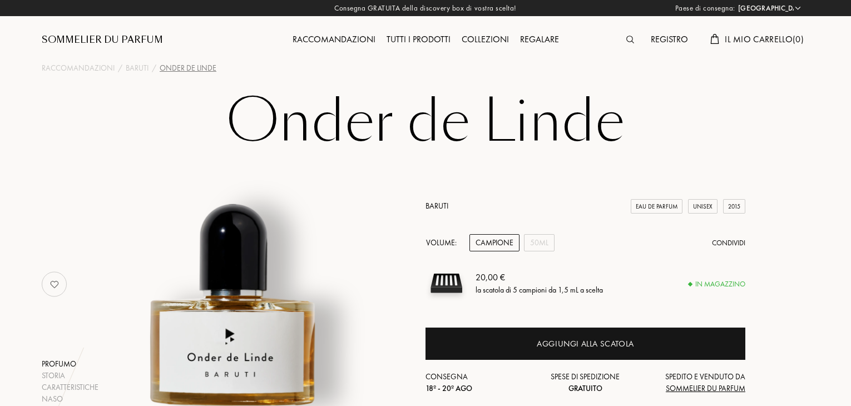
select select "IT"
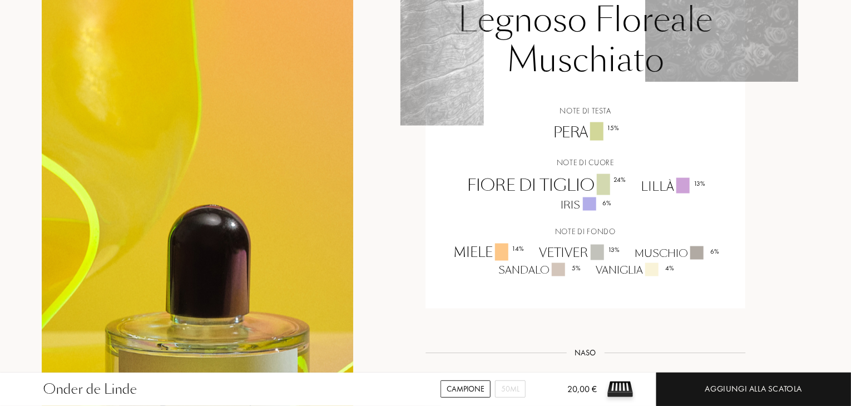
scroll to position [840, 0]
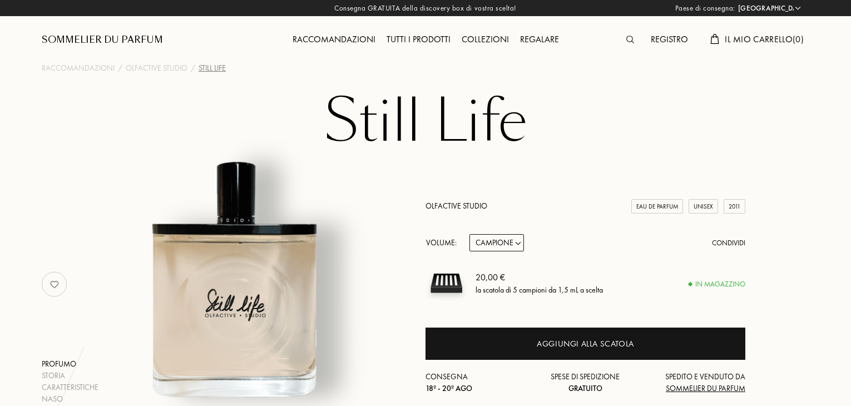
select select "IT"
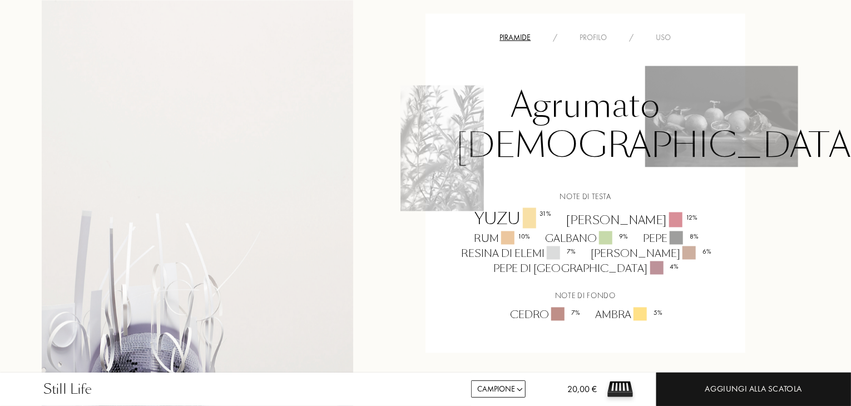
scroll to position [863, 0]
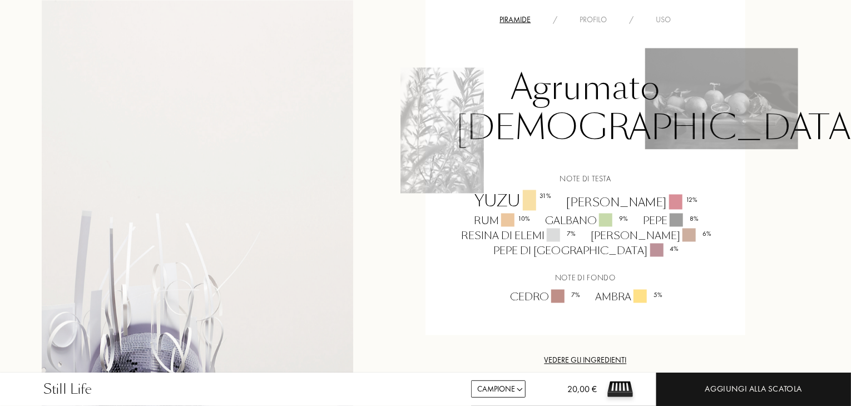
click at [592, 18] on div "Profilo" at bounding box center [593, 20] width 49 height 12
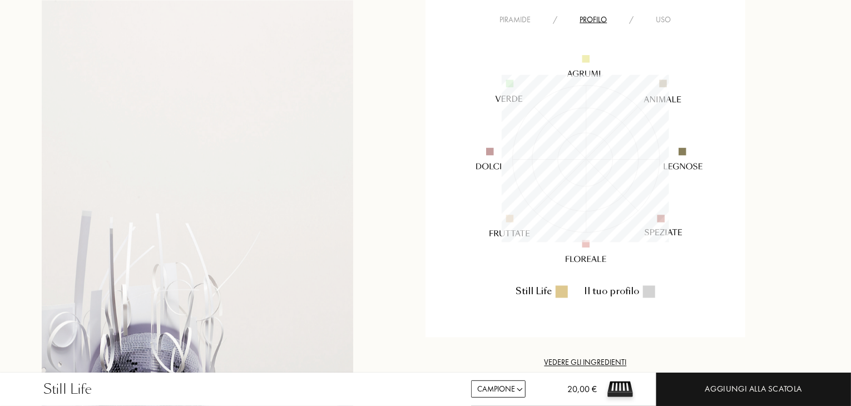
scroll to position [167, 167]
click at [665, 20] on div "Uso" at bounding box center [663, 20] width 37 height 12
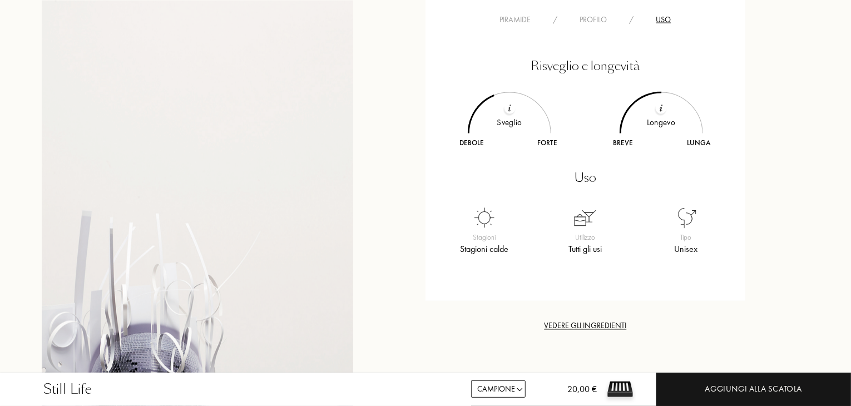
click at [617, 16] on div "Profilo" at bounding box center [593, 20] width 49 height 12
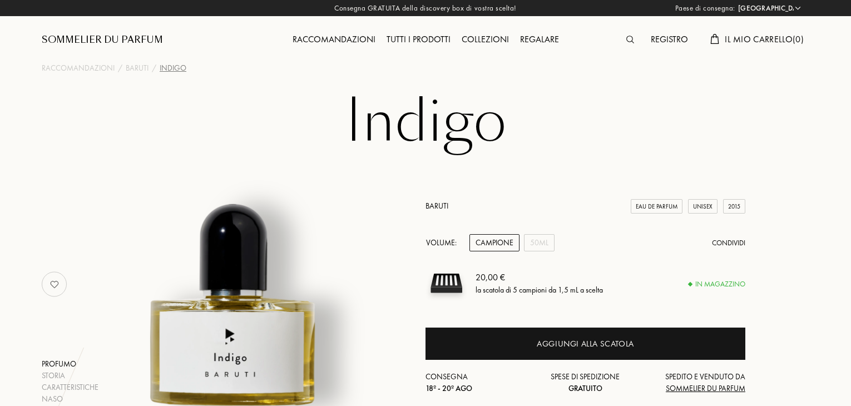
select select "IT"
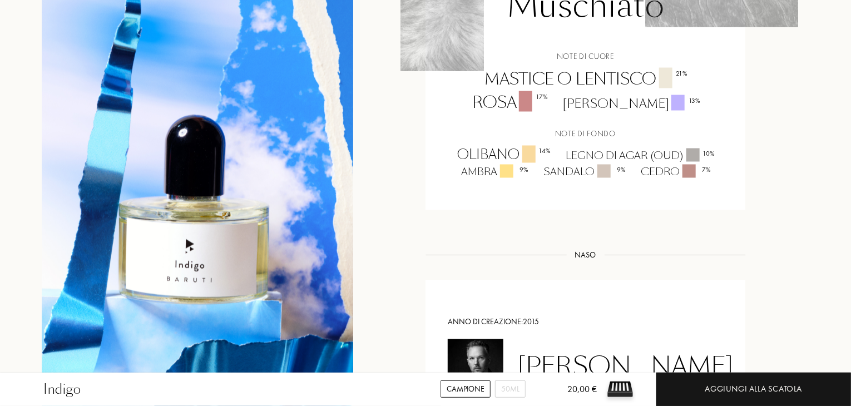
scroll to position [931, 0]
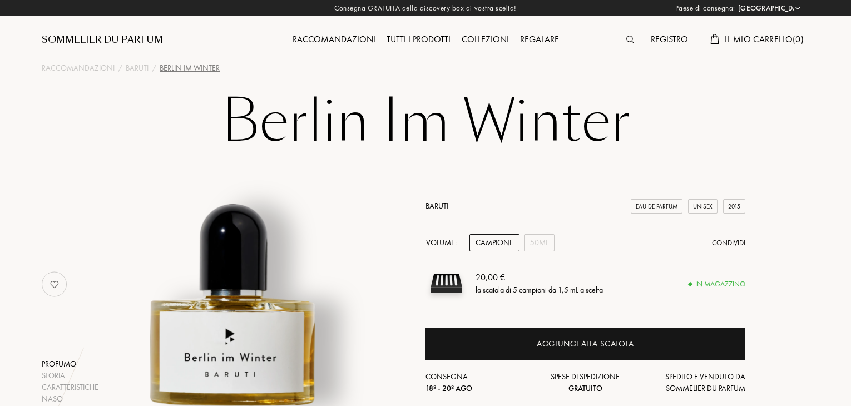
select select "IT"
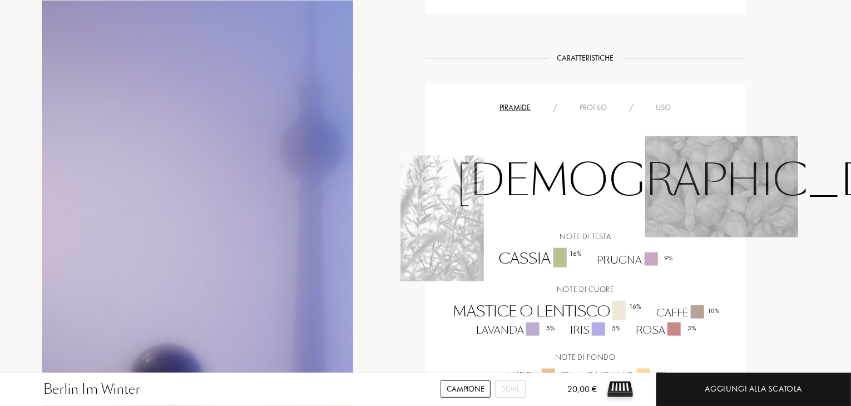
scroll to position [653, 0]
click at [591, 112] on div "Profilo" at bounding box center [593, 109] width 49 height 12
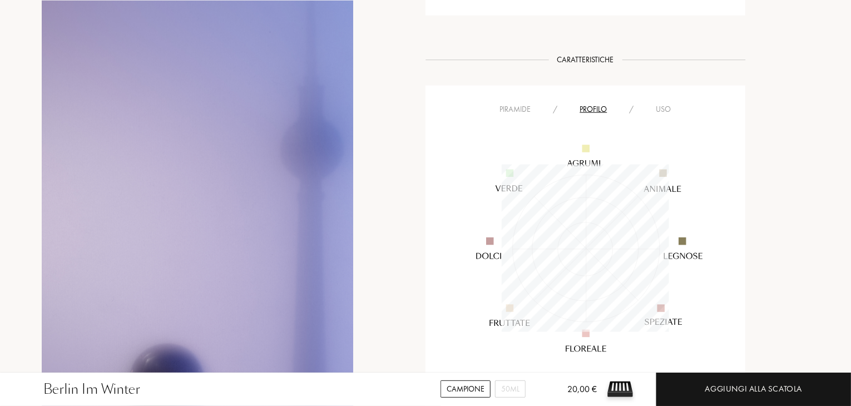
scroll to position [167, 167]
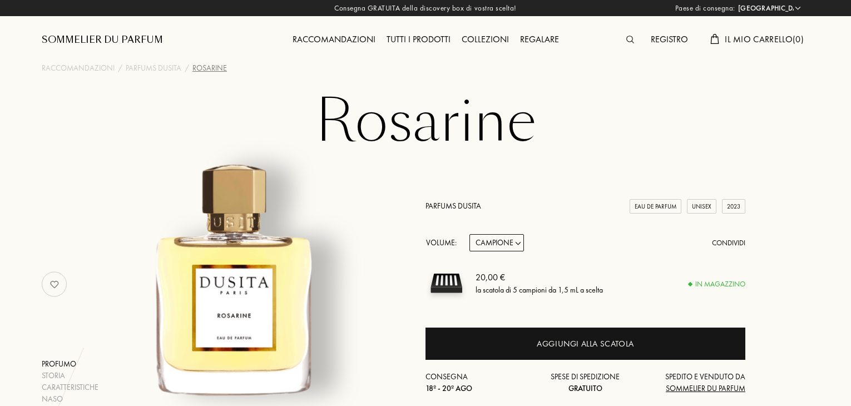
select select "IT"
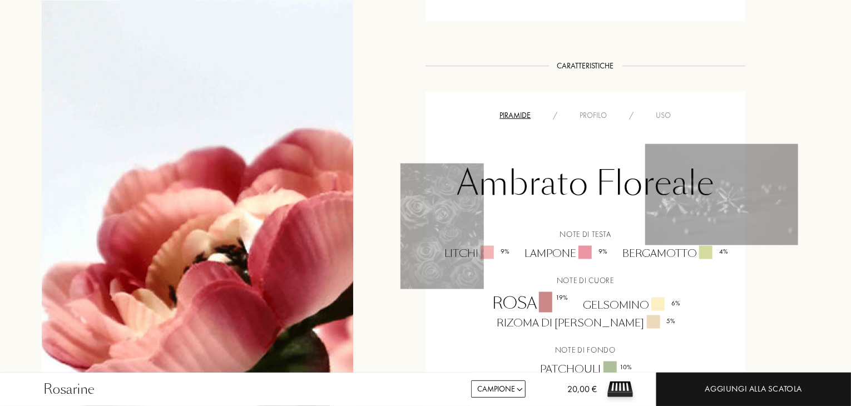
scroll to position [647, 0]
click at [591, 114] on div "Profilo" at bounding box center [593, 116] width 49 height 12
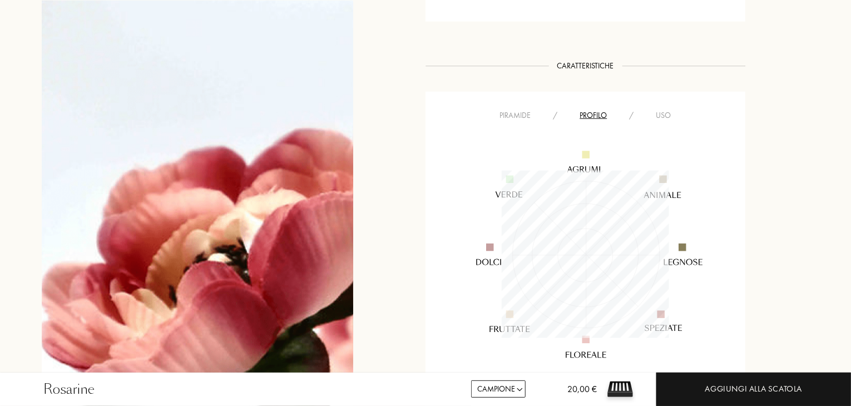
scroll to position [167, 167]
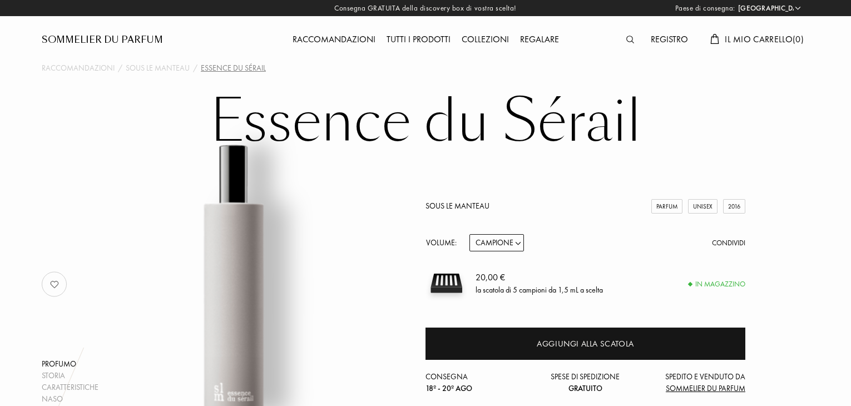
select select "IT"
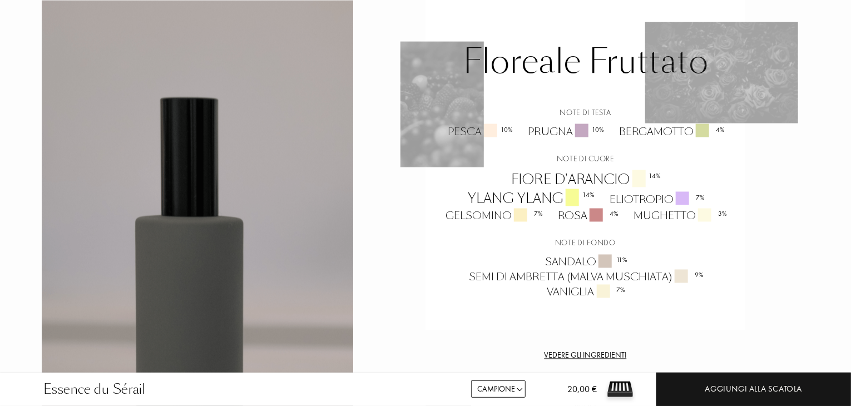
scroll to position [733, 0]
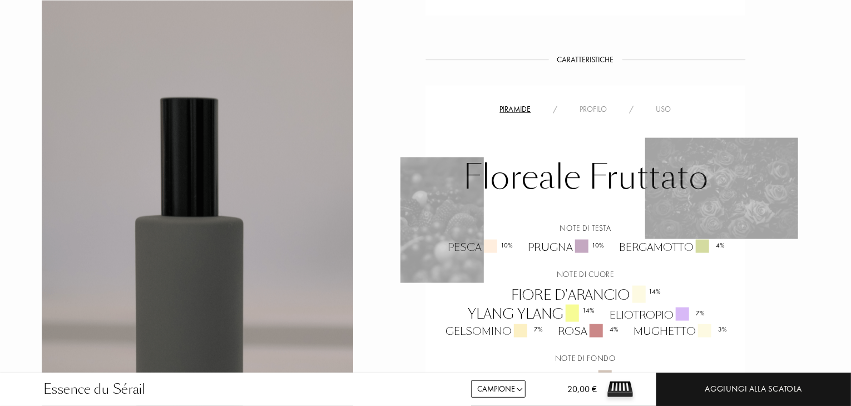
click at [589, 110] on div "Profilo" at bounding box center [593, 109] width 49 height 12
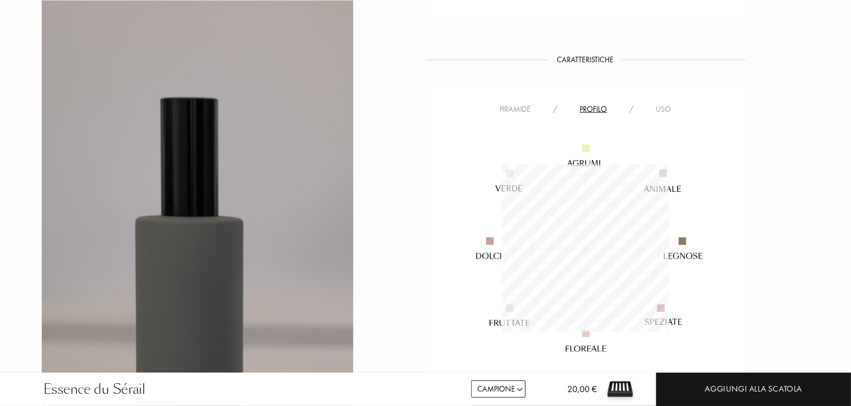
scroll to position [752, 0]
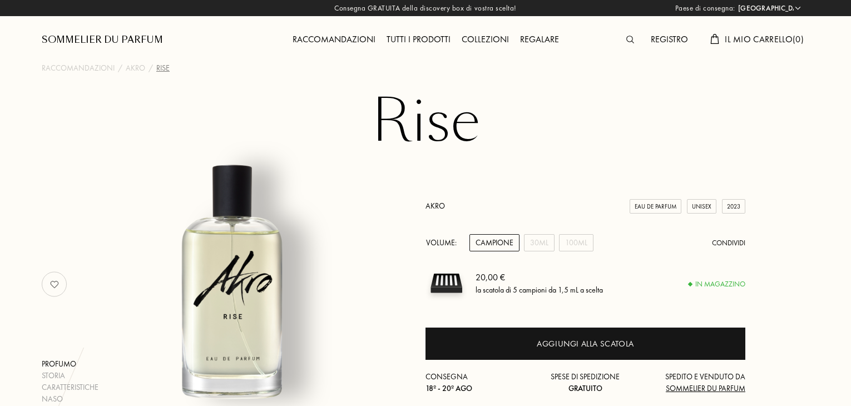
select select "IT"
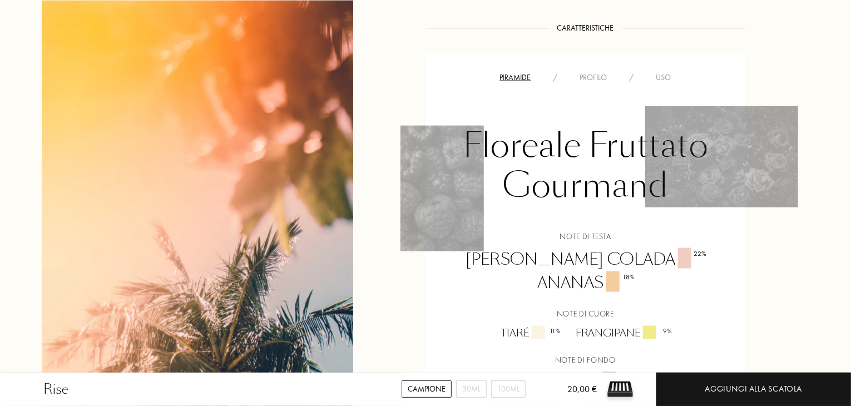
scroll to position [751, 0]
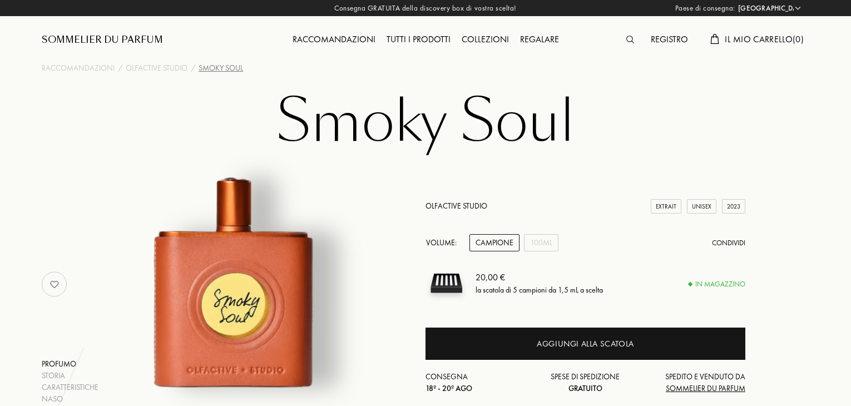
select select "IT"
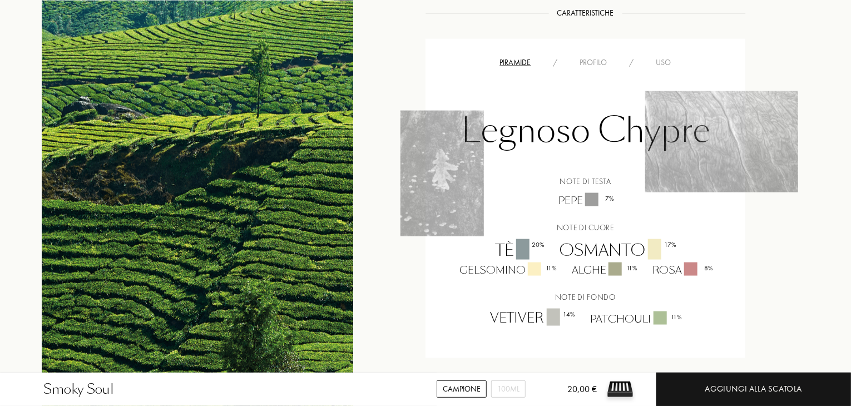
scroll to position [707, 0]
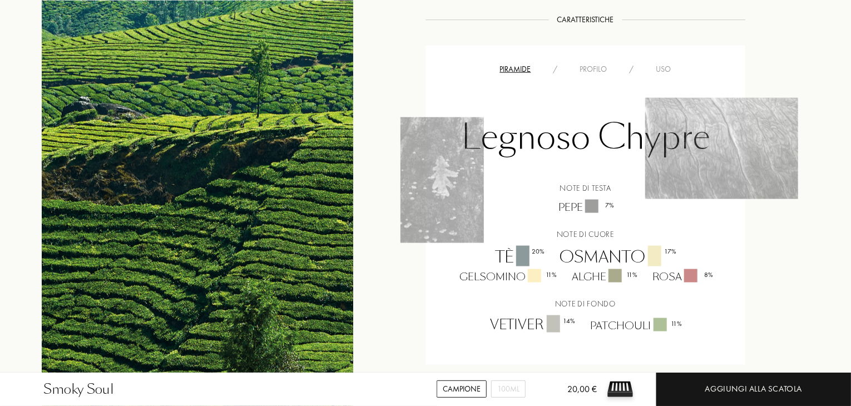
click at [597, 72] on div "Profilo" at bounding box center [593, 69] width 49 height 12
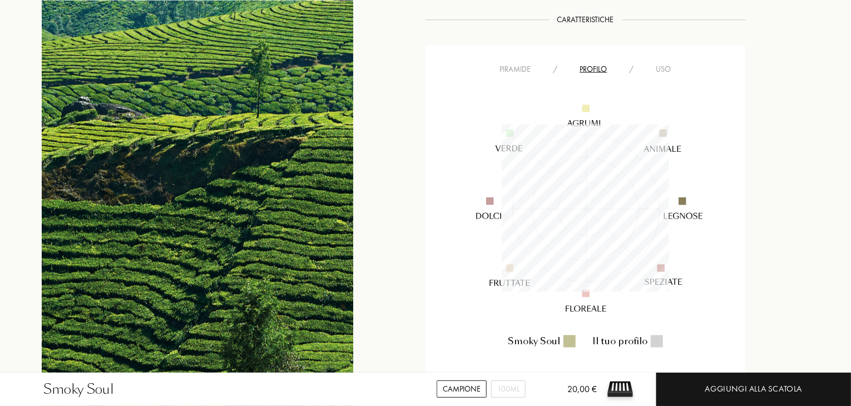
scroll to position [167, 167]
click at [512, 72] on div "Piramide" at bounding box center [515, 69] width 53 height 12
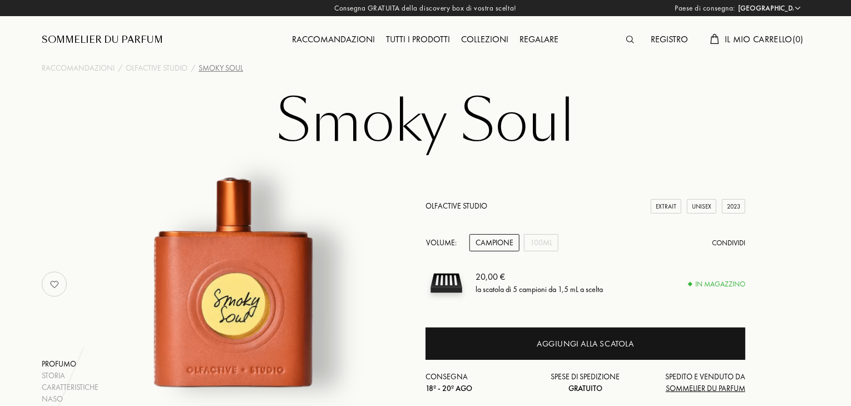
scroll to position [2, 0]
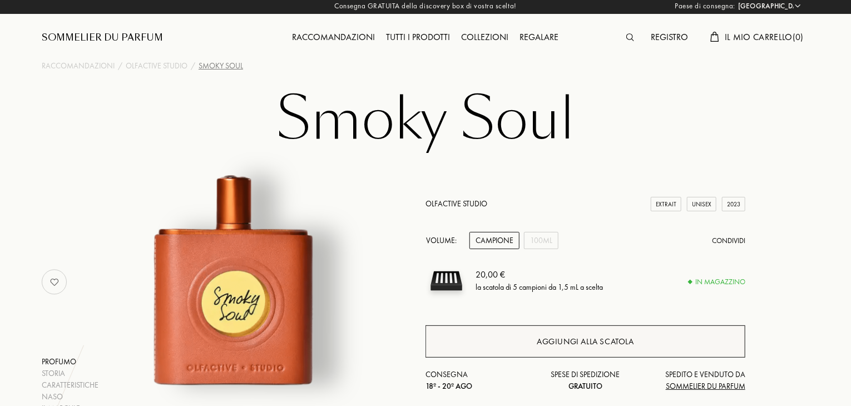
click at [524, 348] on div "Aggiungi alla scatola" at bounding box center [585, 341] width 320 height 32
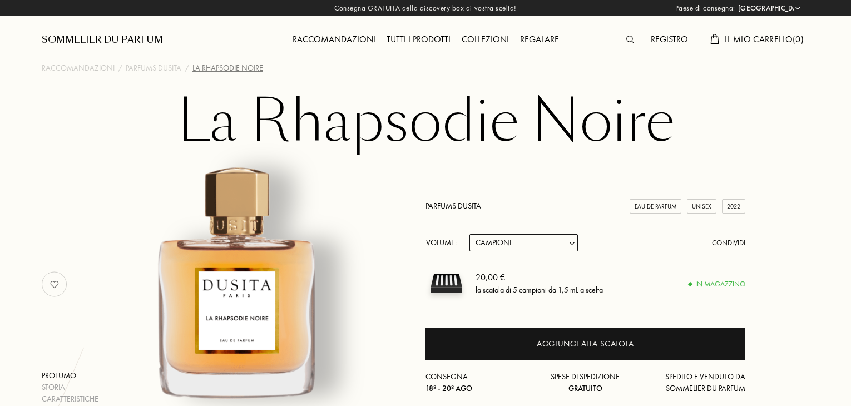
select select "IT"
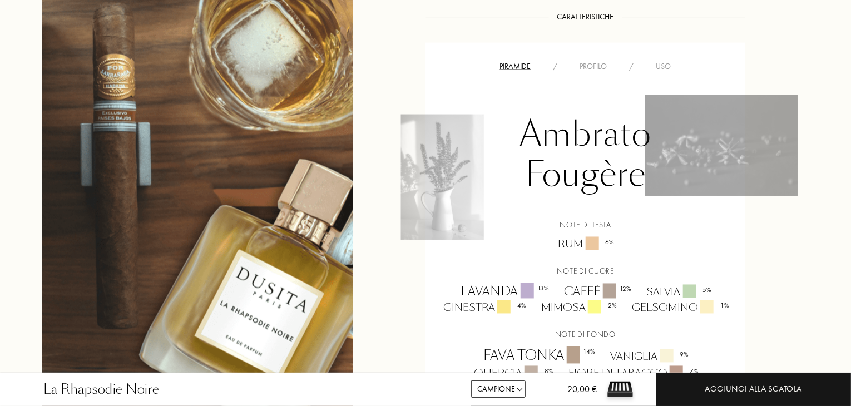
scroll to position [867, 0]
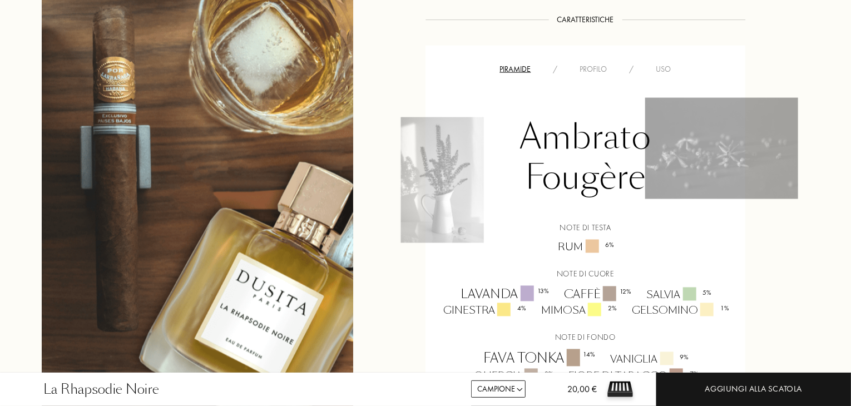
click at [594, 76] on div "Ambrato [PERSON_NAME] Note [PERSON_NAME] Rum 6 % Note di cuore Lavanda 13 % Caf…" at bounding box center [585, 245] width 303 height 338
click at [589, 63] on div "Profilo" at bounding box center [593, 69] width 49 height 12
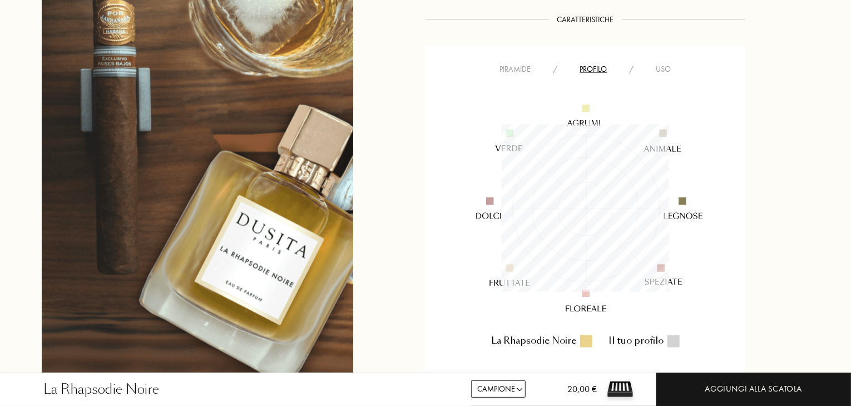
scroll to position [167, 167]
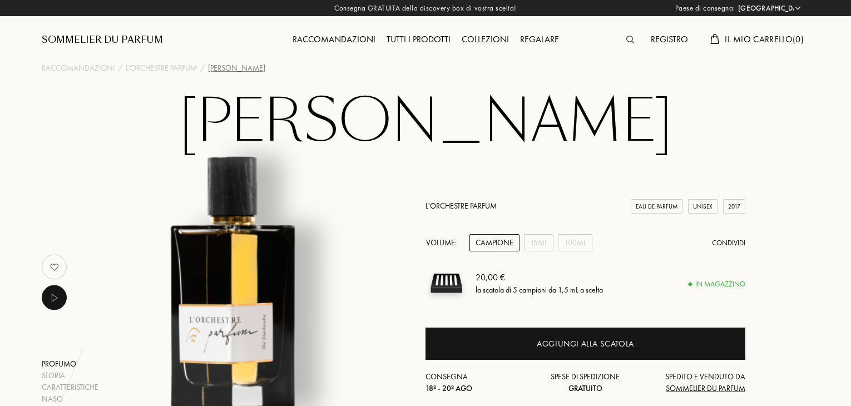
select select "IT"
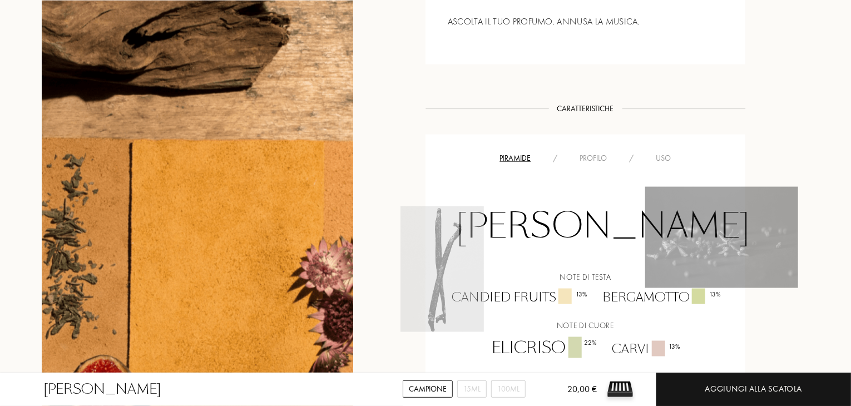
scroll to position [872, 0]
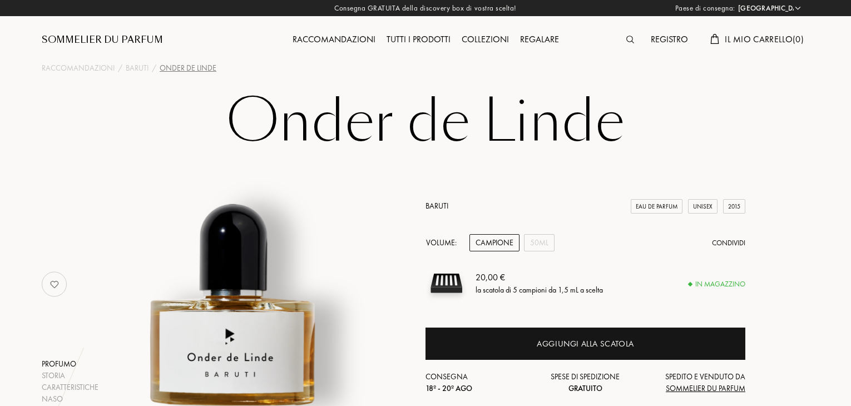
select select "IT"
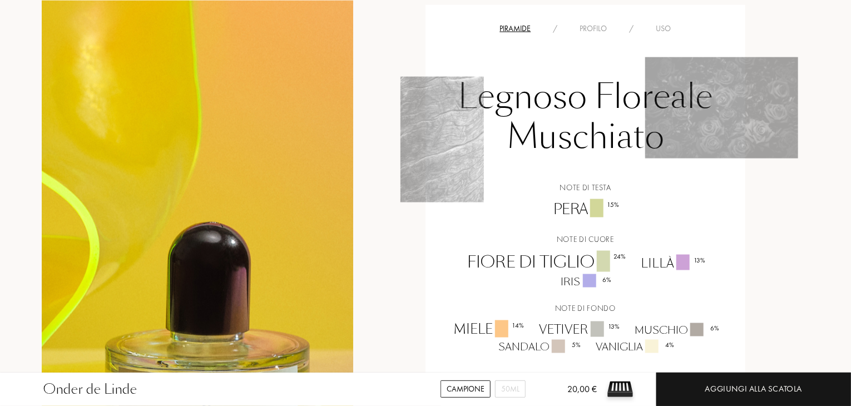
scroll to position [761, 0]
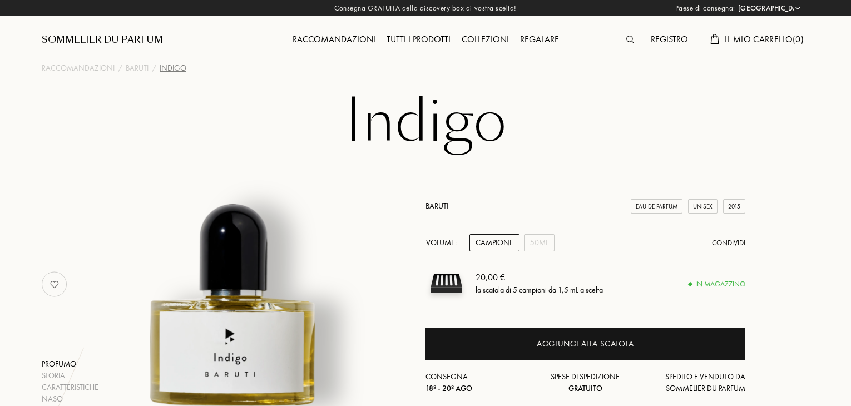
select select "IT"
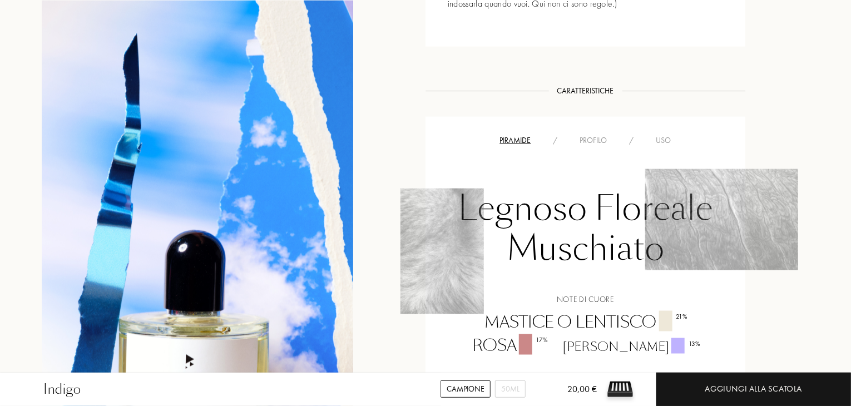
scroll to position [687, 0]
click at [592, 139] on div "Profilo" at bounding box center [593, 142] width 49 height 12
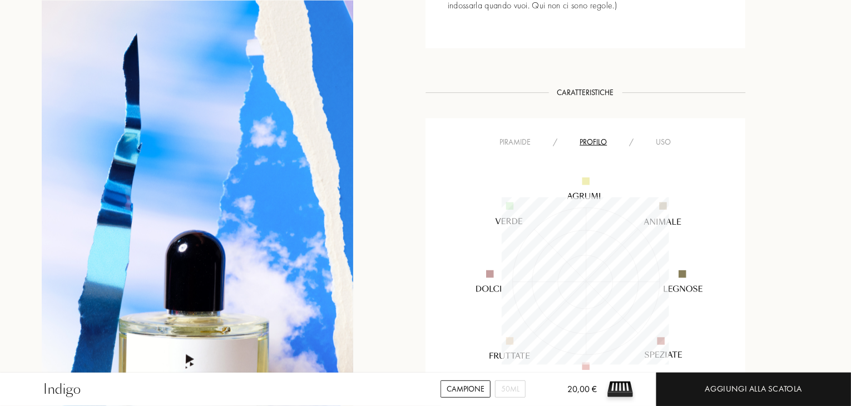
scroll to position [751, 0]
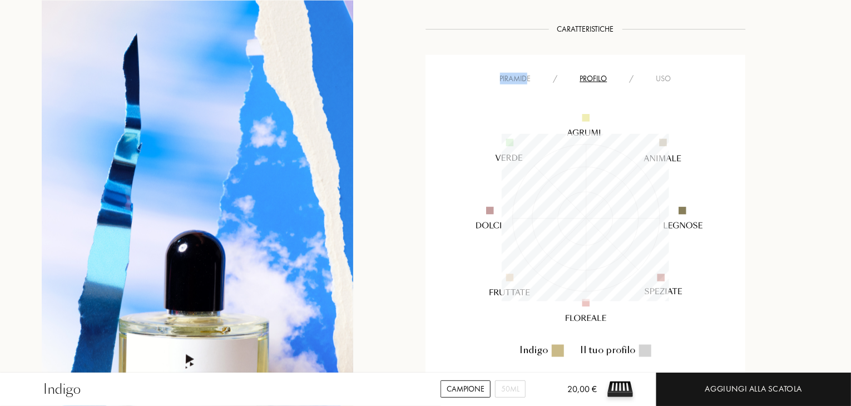
drag, startPoint x: 526, startPoint y: 70, endPoint x: 525, endPoint y: 77, distance: 7.9
click at [525, 77] on div "Piramide / Profilo / Uso Indigo Il tuo profilo" at bounding box center [585, 225] width 320 height 341
click at [525, 77] on div "Piramide" at bounding box center [515, 79] width 53 height 12
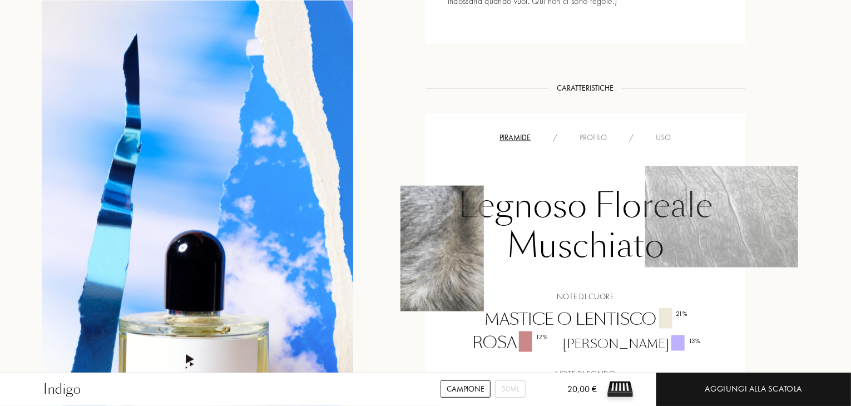
scroll to position [694, 0]
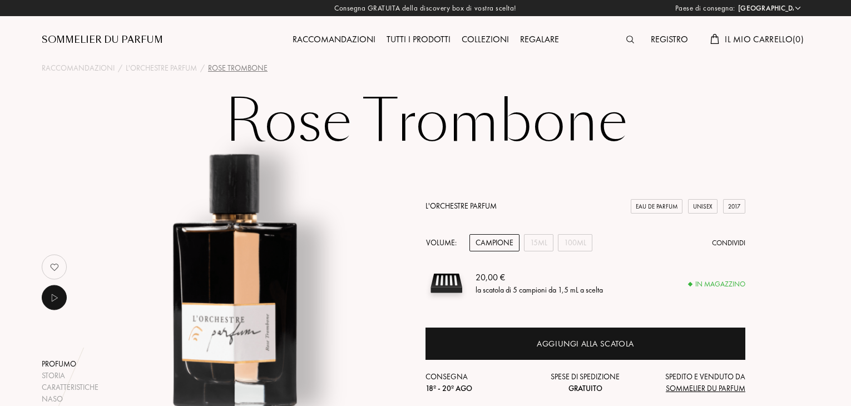
select select "IT"
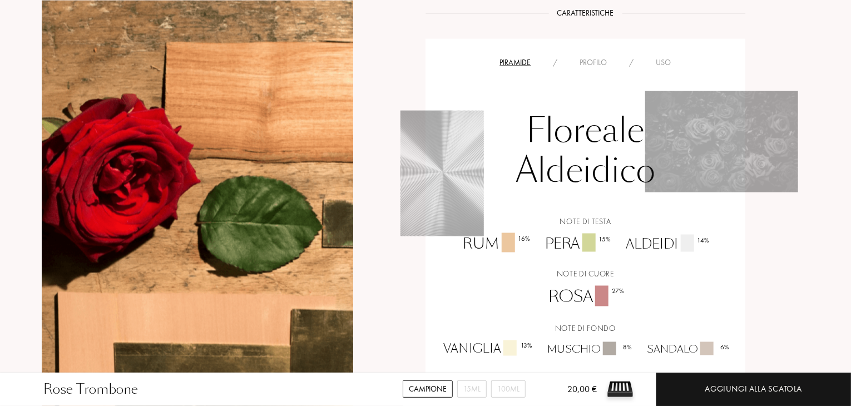
scroll to position [871, 0]
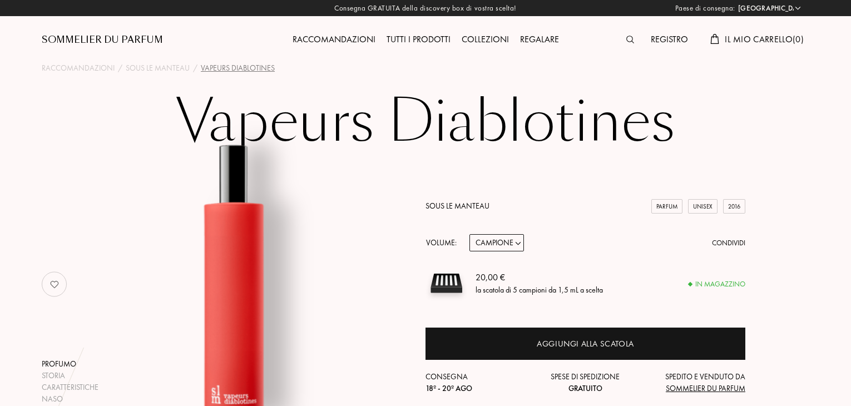
select select "IT"
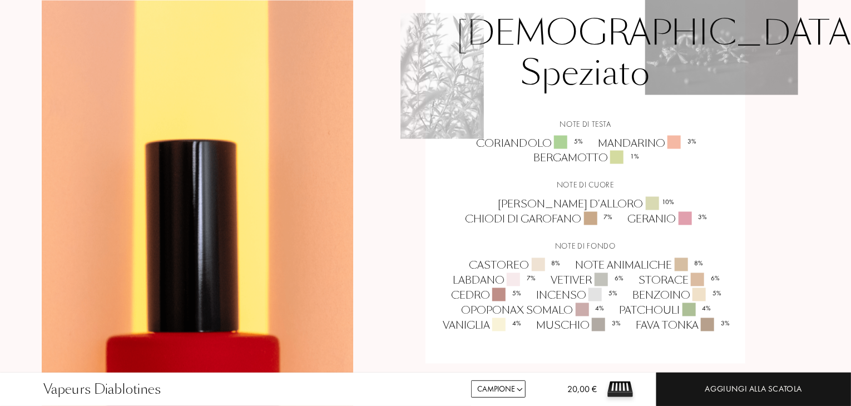
scroll to position [905, 0]
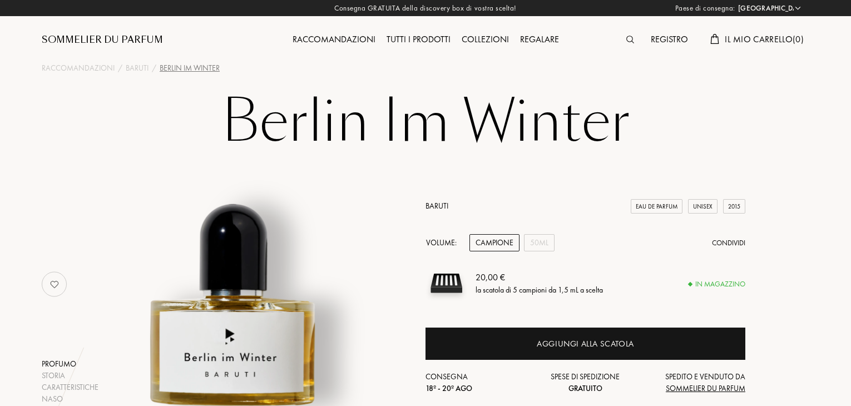
select select "IT"
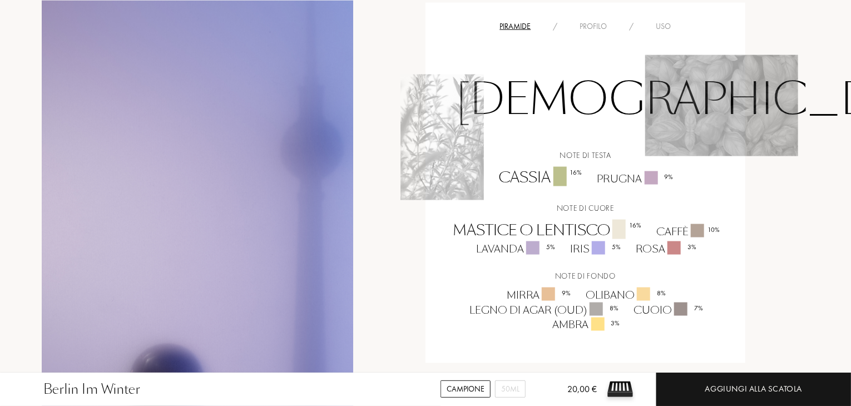
scroll to position [732, 0]
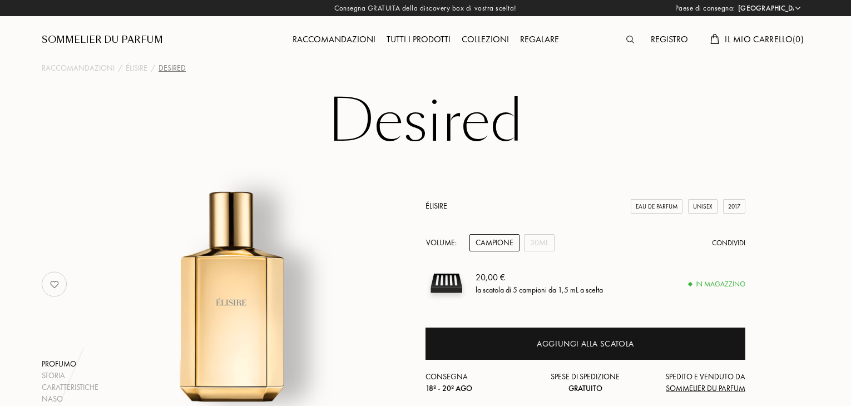
select select "IT"
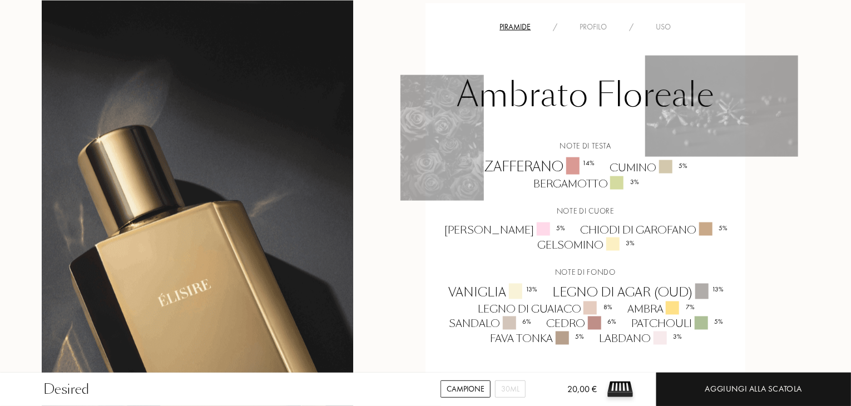
scroll to position [750, 0]
click at [594, 21] on div "Profilo" at bounding box center [593, 27] width 49 height 12
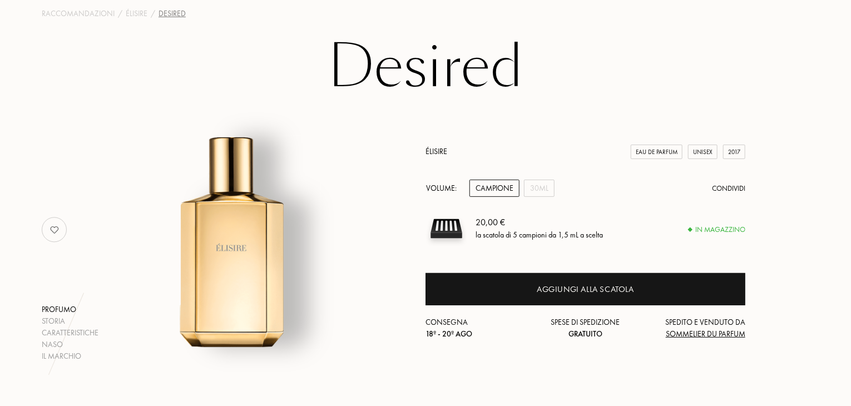
scroll to position [0, 0]
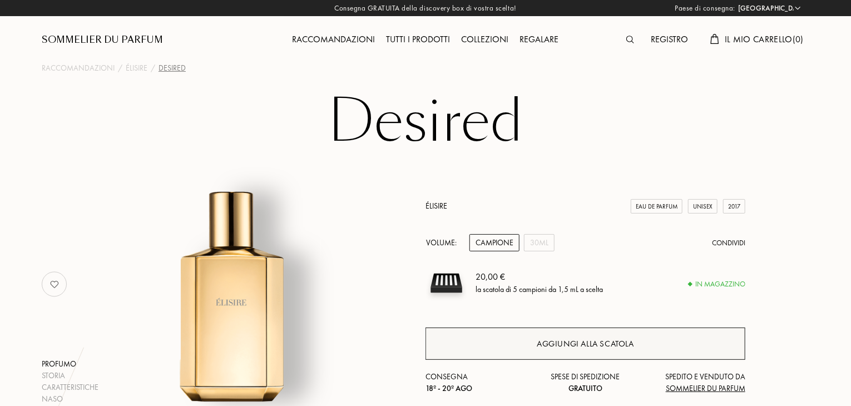
click at [534, 345] on div "Aggiungi alla scatola" at bounding box center [585, 344] width 320 height 32
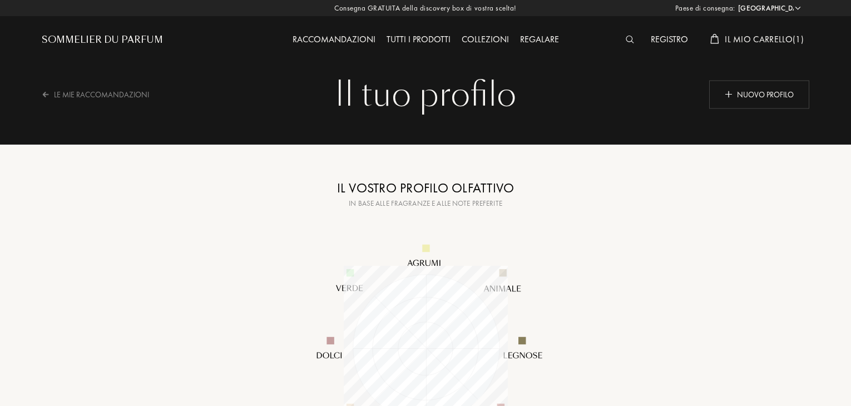
select select "IT"
click at [727, 92] on img at bounding box center [729, 94] width 8 height 8
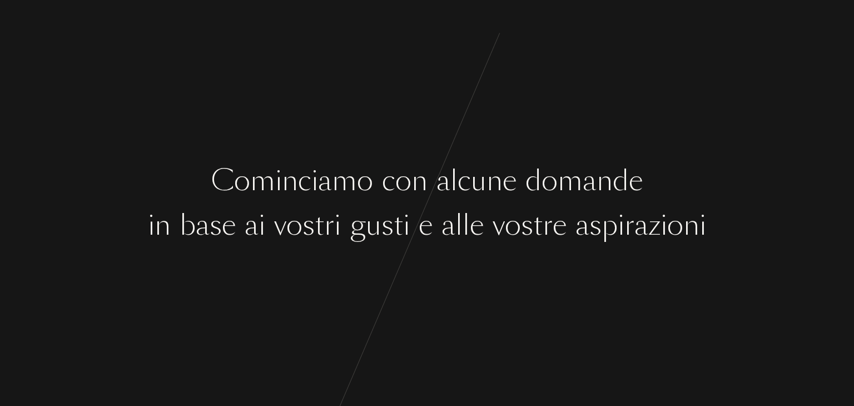
click at [499, 240] on div "v" at bounding box center [499, 226] width 12 height 42
click at [503, 252] on div "C o m i n c i a m o c o n a l c u n e d o m a n d e i n b a s e a i v o s t r i…" at bounding box center [427, 203] width 854 height 406
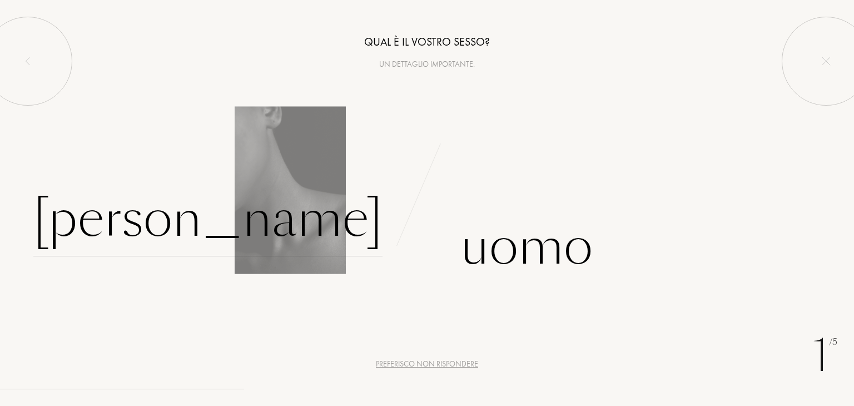
click at [338, 213] on div "[PERSON_NAME]" at bounding box center [207, 218] width 349 height 75
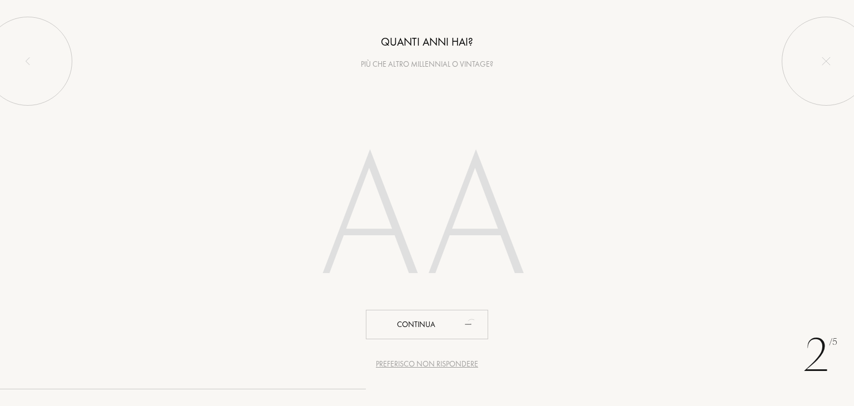
click at [415, 246] on input "number" at bounding box center [427, 221] width 317 height 225
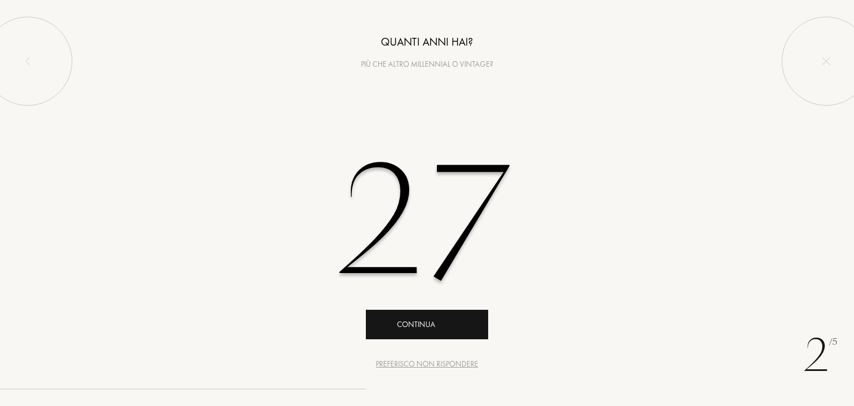
type input "27"
click at [407, 321] on div "Continua" at bounding box center [427, 324] width 122 height 29
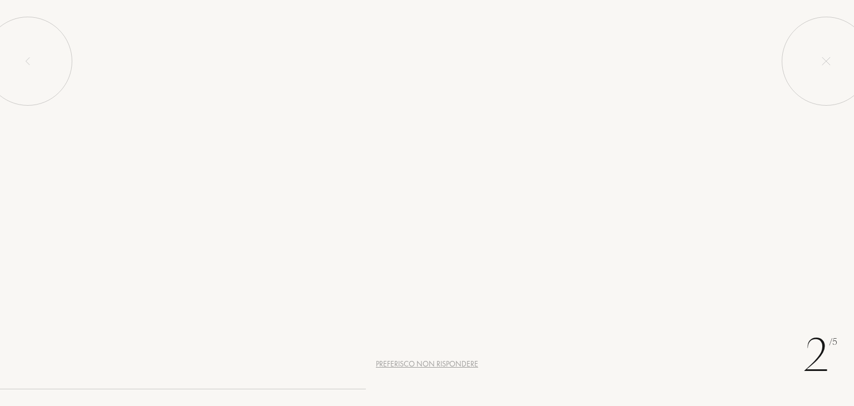
click at [407, 321] on div "Continua" at bounding box center [427, 324] width 122 height 29
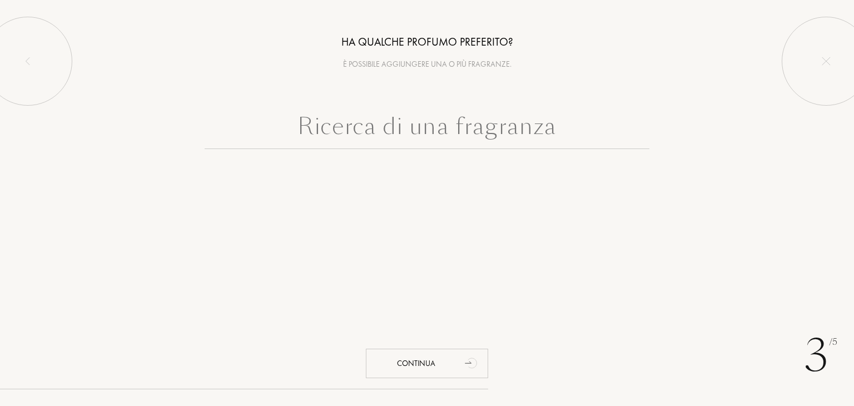
click at [403, 121] on input "text" at bounding box center [427, 129] width 445 height 40
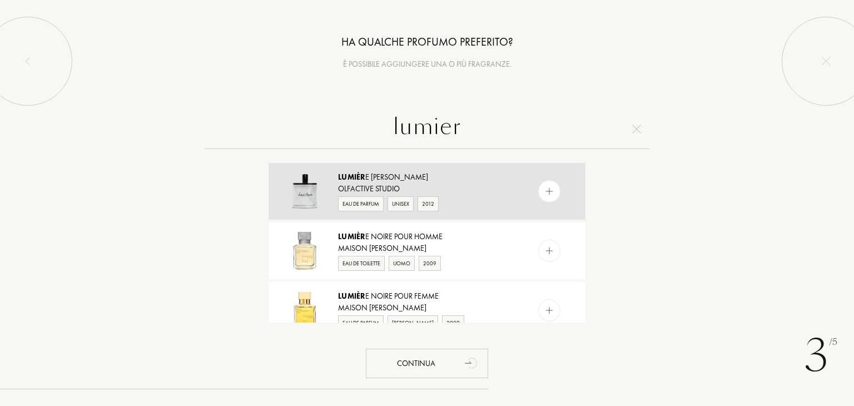
type input "lumier"
click at [550, 188] on img at bounding box center [549, 191] width 11 height 11
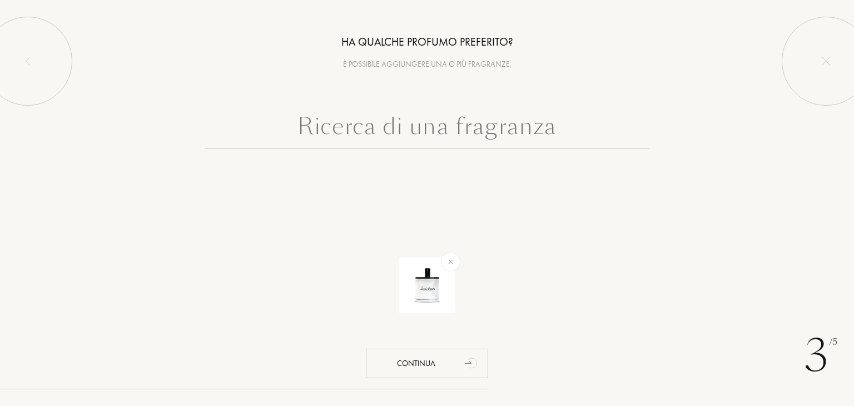
click at [484, 138] on input "text" at bounding box center [427, 129] width 445 height 40
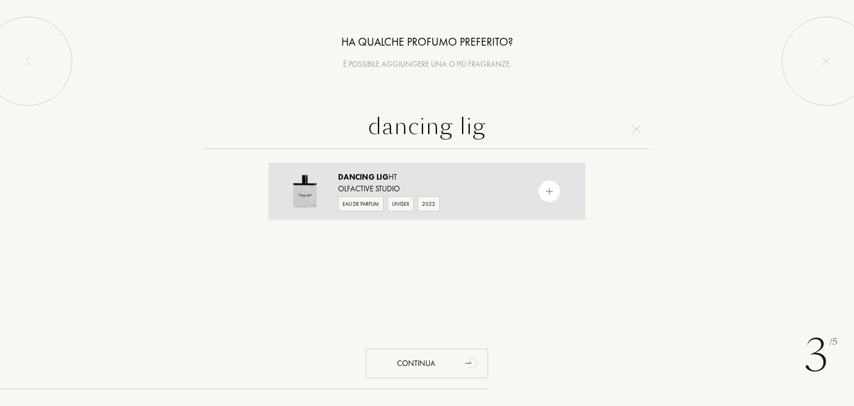
type input "dancing lig"
click at [545, 185] on div at bounding box center [549, 191] width 22 height 22
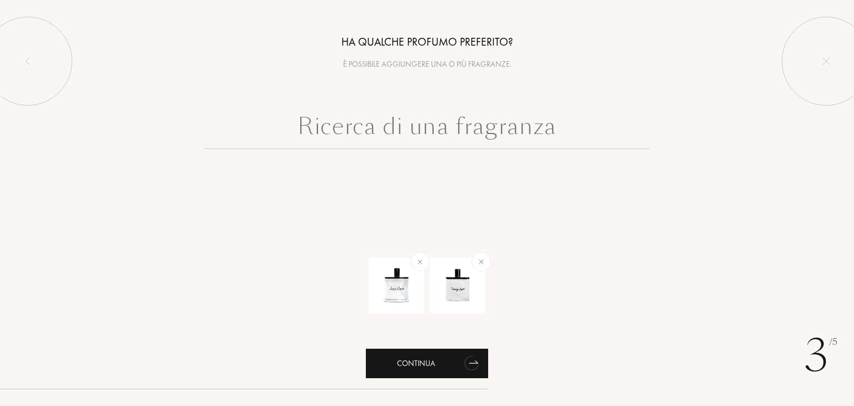
click at [423, 359] on div "Continua" at bounding box center [427, 363] width 122 height 29
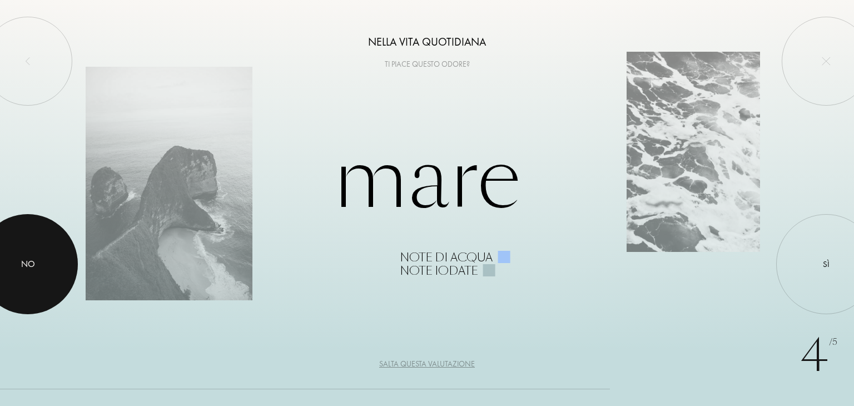
click at [36, 282] on div at bounding box center [28, 264] width 100 height 100
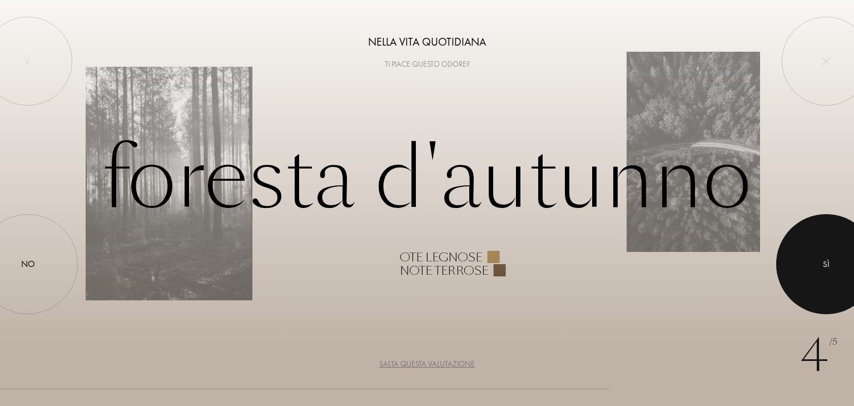
click at [835, 300] on div at bounding box center [826, 264] width 100 height 100
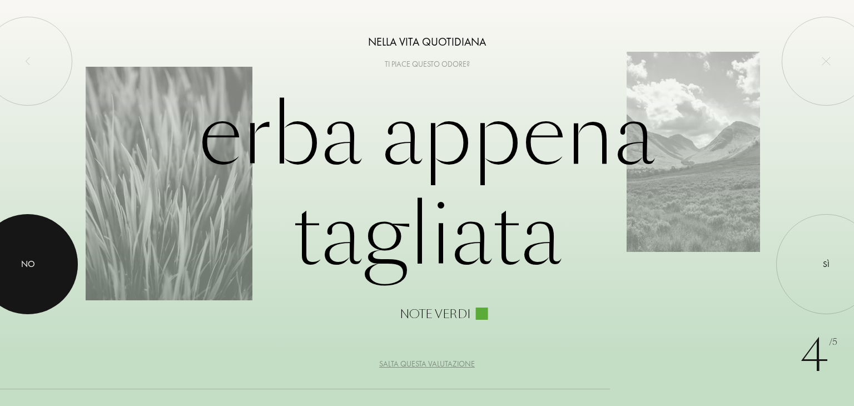
click at [34, 237] on div at bounding box center [28, 264] width 100 height 100
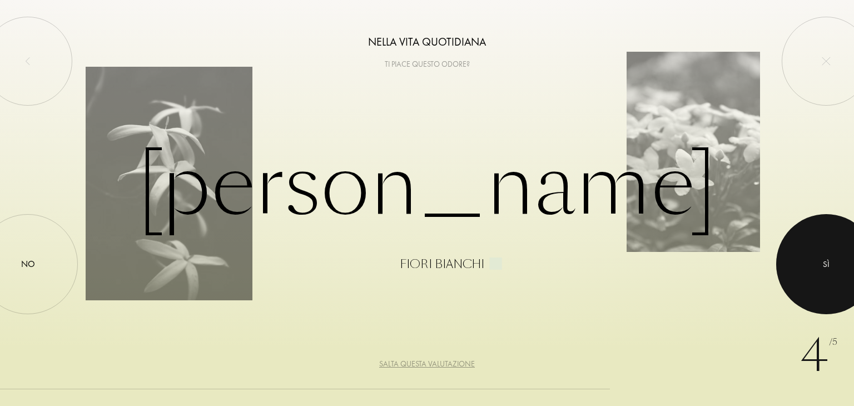
click at [854, 277] on div at bounding box center [826, 264] width 100 height 100
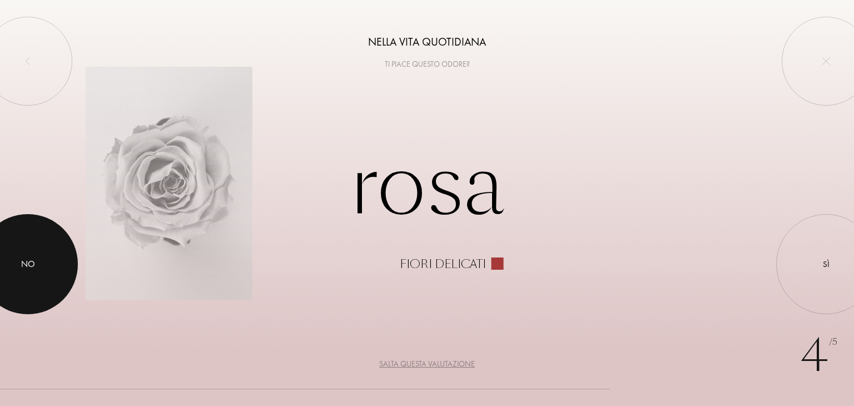
click at [39, 260] on div at bounding box center [28, 264] width 100 height 100
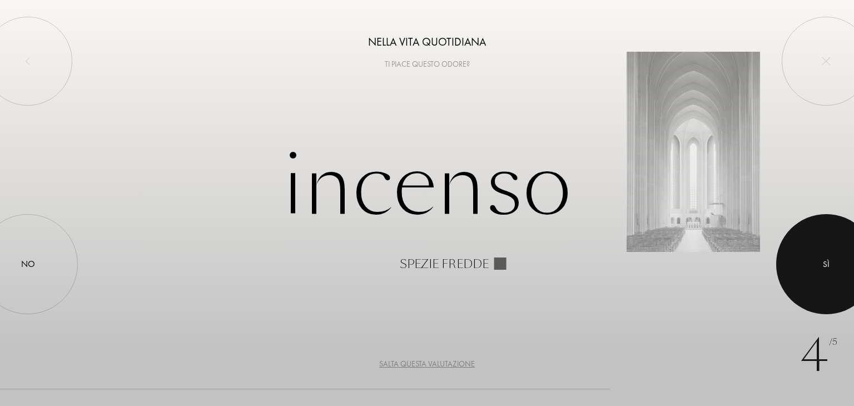
click at [832, 271] on div at bounding box center [826, 264] width 100 height 100
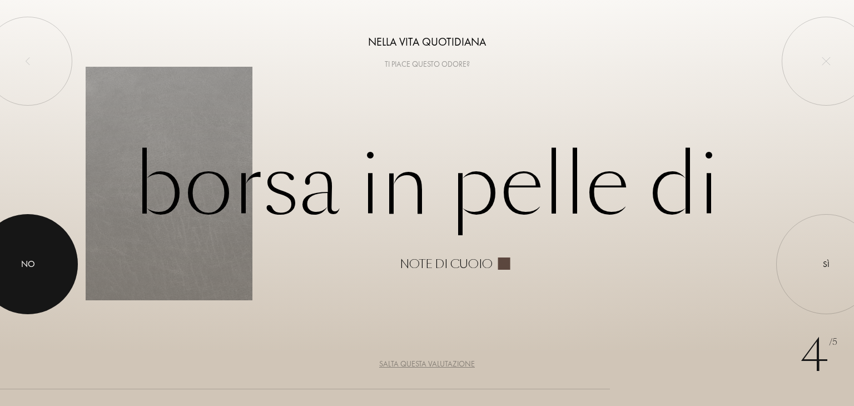
click at [31, 273] on div at bounding box center [28, 264] width 100 height 100
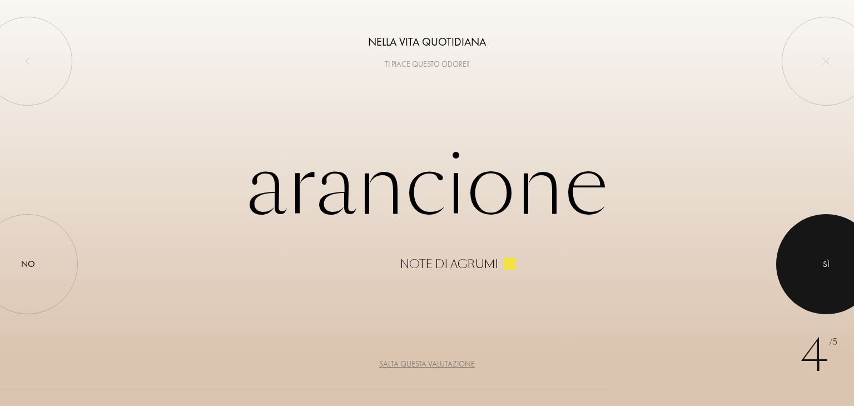
click at [847, 265] on div at bounding box center [826, 264] width 100 height 100
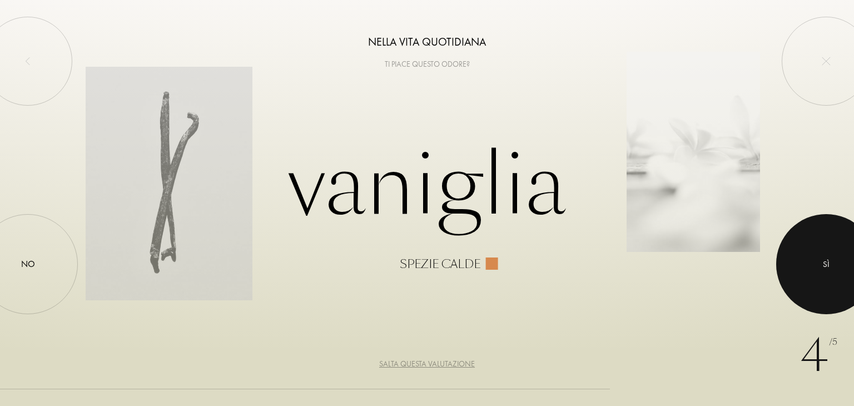
click at [804, 259] on div at bounding box center [826, 264] width 100 height 100
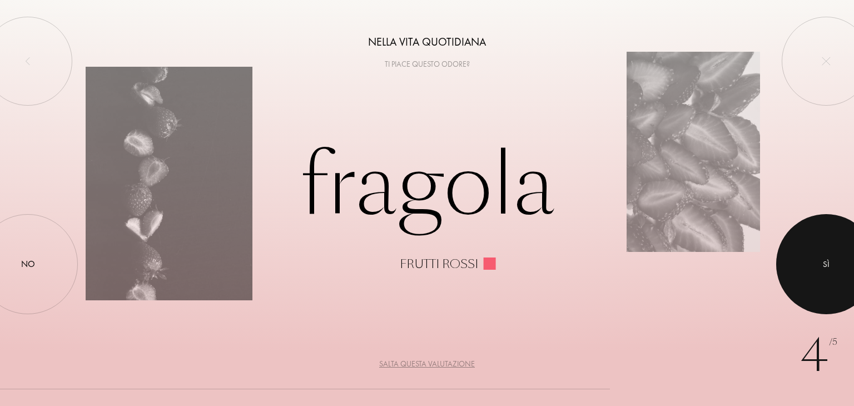
click at [812, 264] on div at bounding box center [826, 264] width 100 height 100
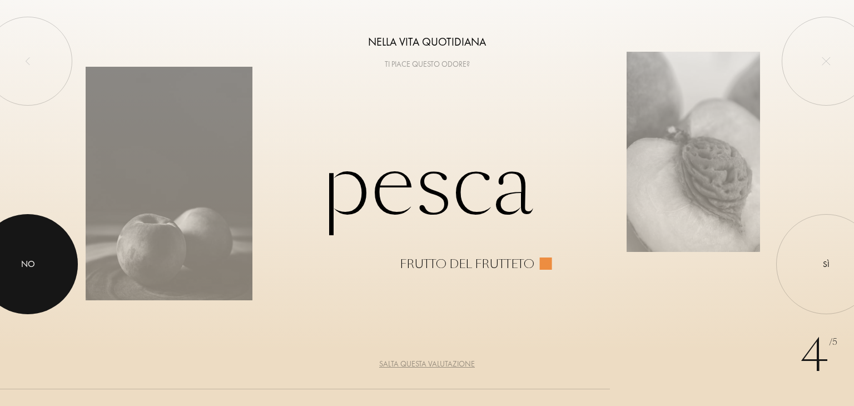
click at [42, 284] on div at bounding box center [28, 264] width 100 height 100
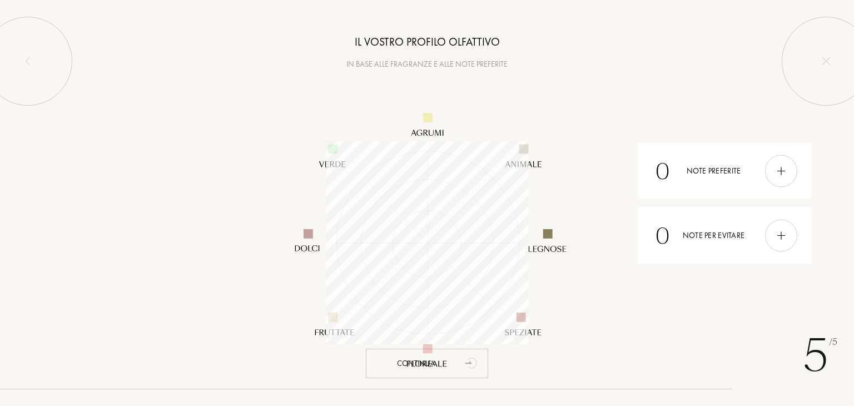
scroll to position [203, 203]
click at [427, 367] on div "Continua" at bounding box center [427, 363] width 122 height 29
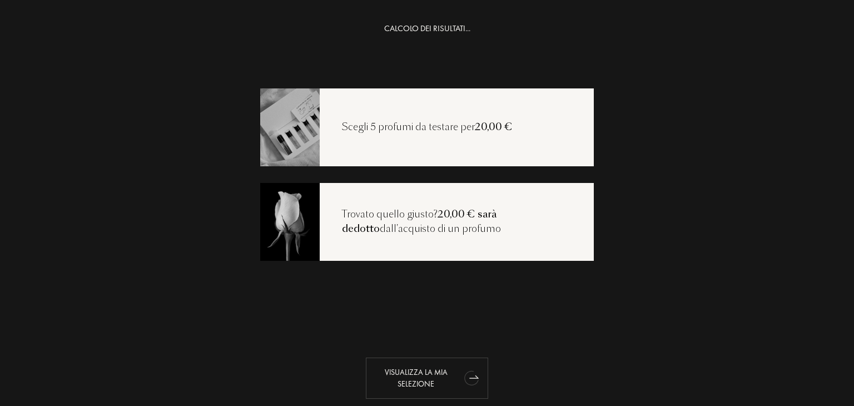
click at [440, 370] on div "Visualizza la mia selezione" at bounding box center [427, 378] width 122 height 41
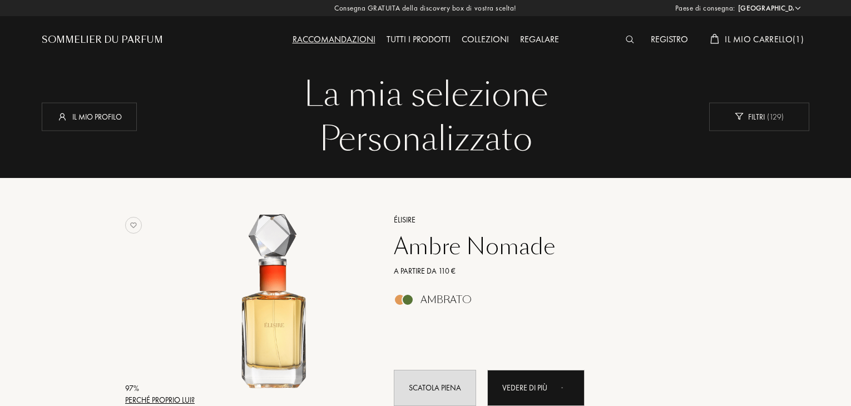
select select "IT"
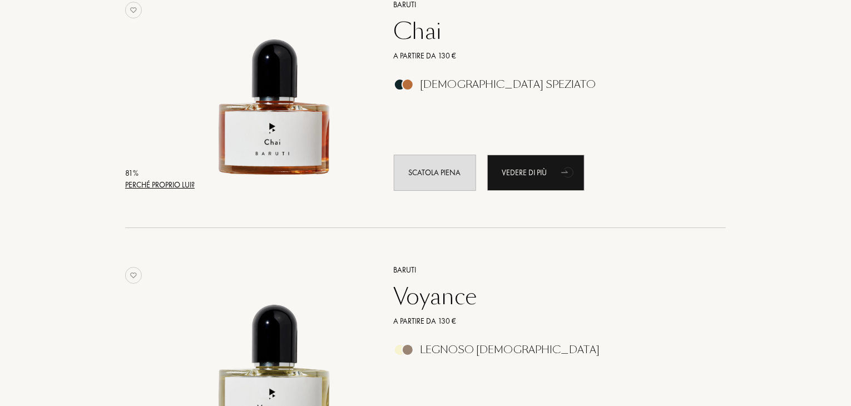
scroll to position [1822, 0]
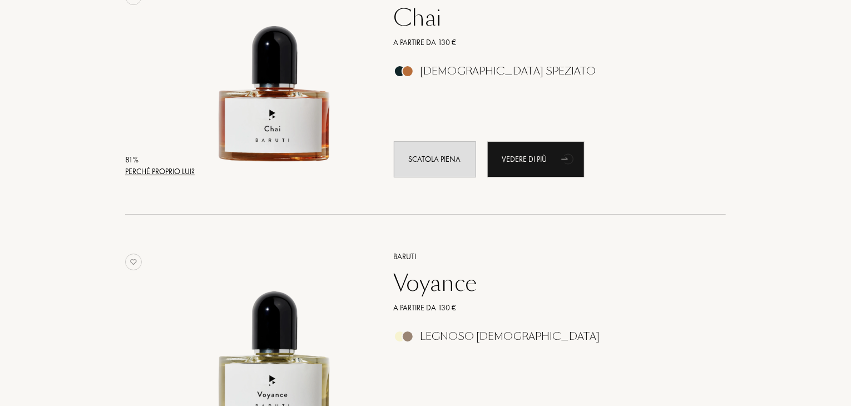
click at [429, 27] on div "Chai" at bounding box center [547, 17] width 324 height 27
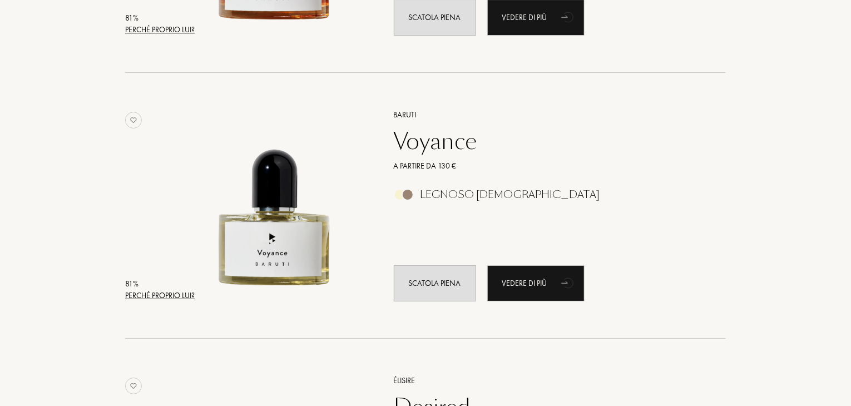
scroll to position [1992, 0]
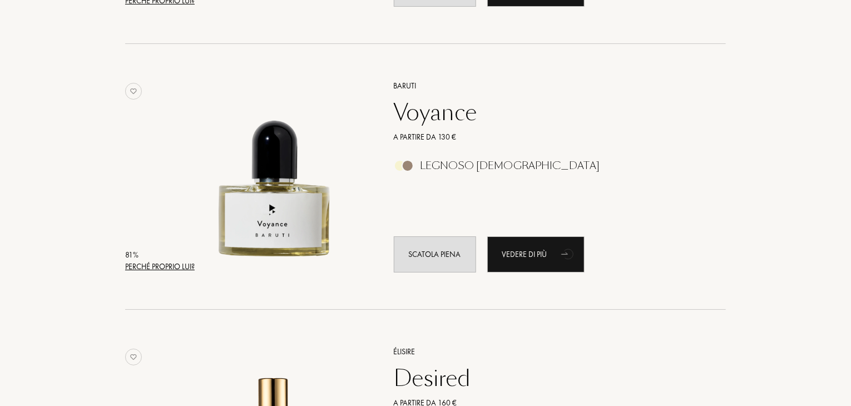
click at [432, 110] on div "Voyance" at bounding box center [547, 112] width 324 height 27
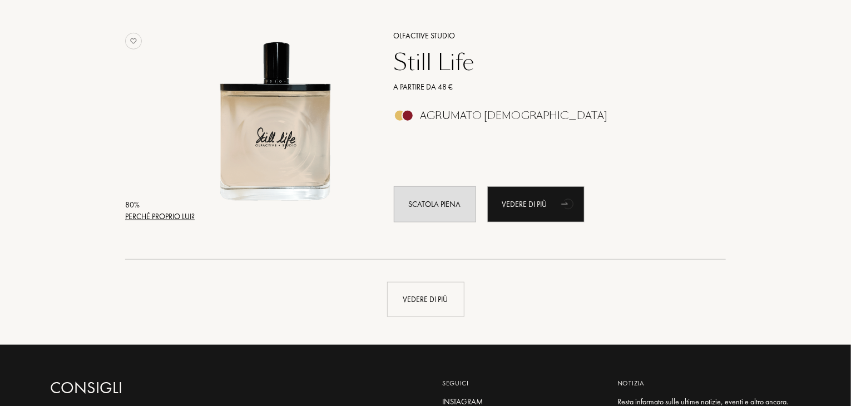
scroll to position [2574, 0]
click at [429, 304] on div "Vedere di più" at bounding box center [425, 299] width 77 height 35
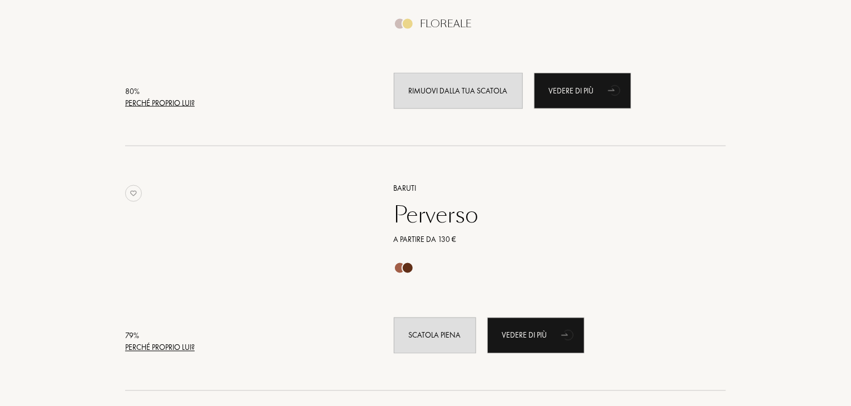
scroll to position [3056, 0]
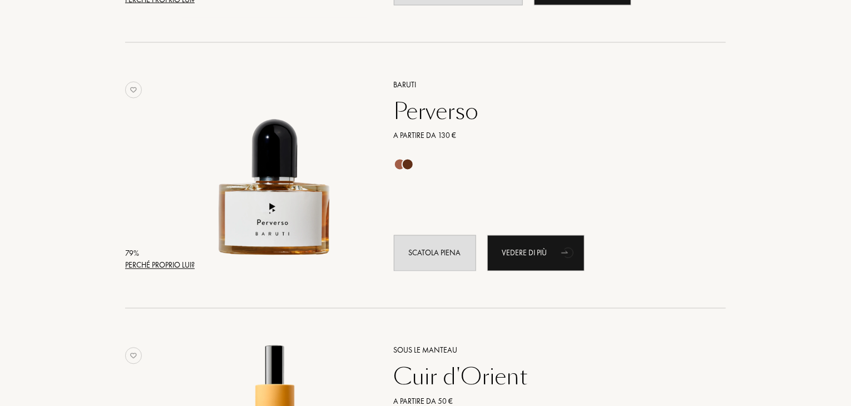
click at [447, 115] on div "Perverso" at bounding box center [547, 111] width 324 height 27
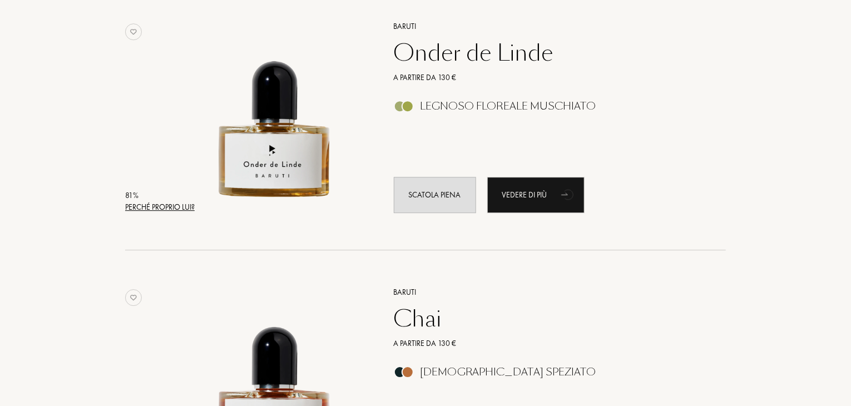
scroll to position [1535, 0]
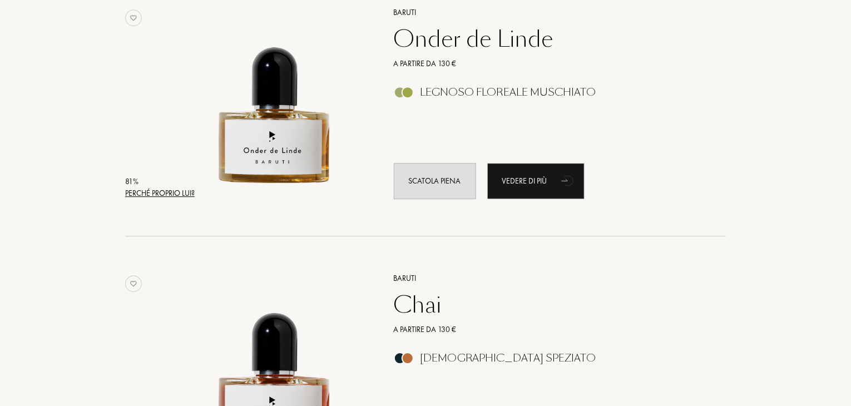
click at [425, 305] on div "Chai" at bounding box center [547, 304] width 324 height 27
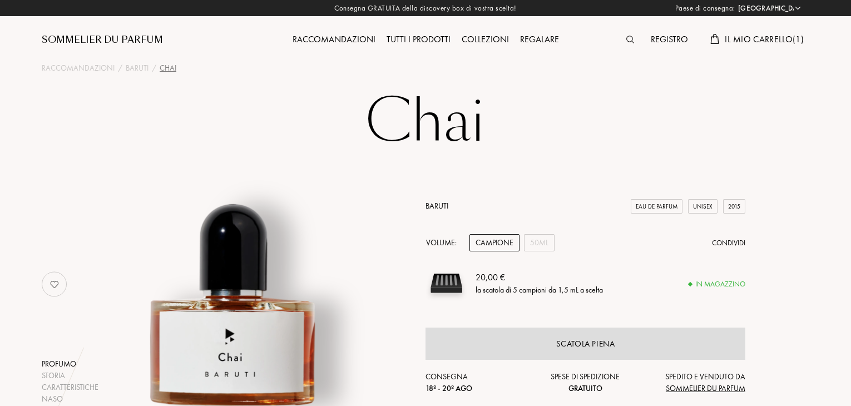
select select "IT"
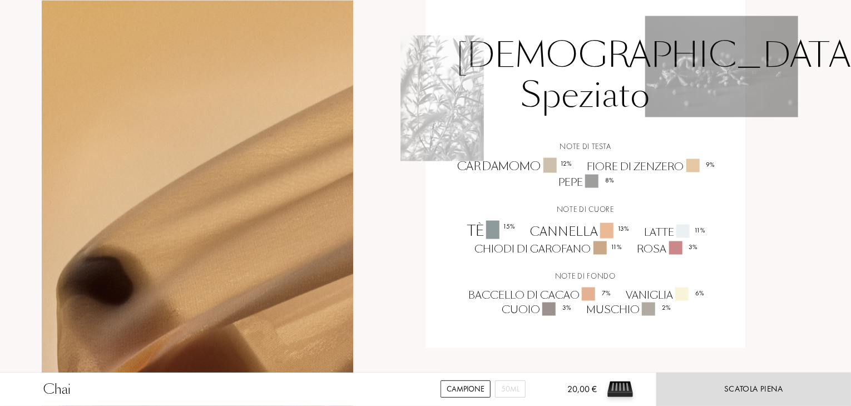
scroll to position [762, 0]
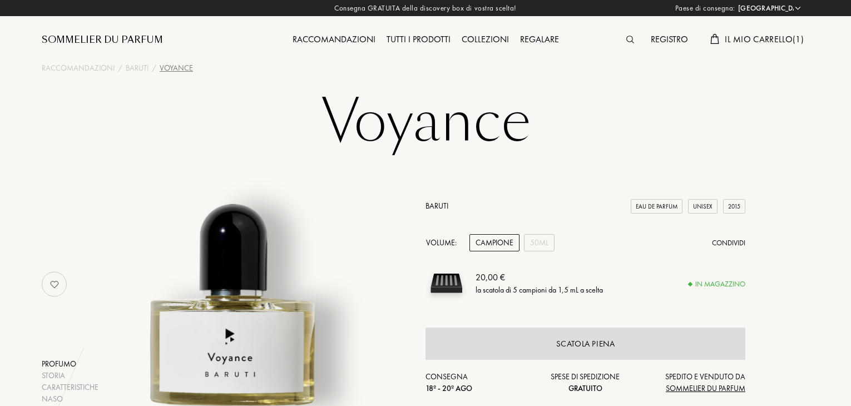
select select "IT"
click at [763, 40] on span "Il mio carrello ( 1 )" at bounding box center [764, 39] width 79 height 12
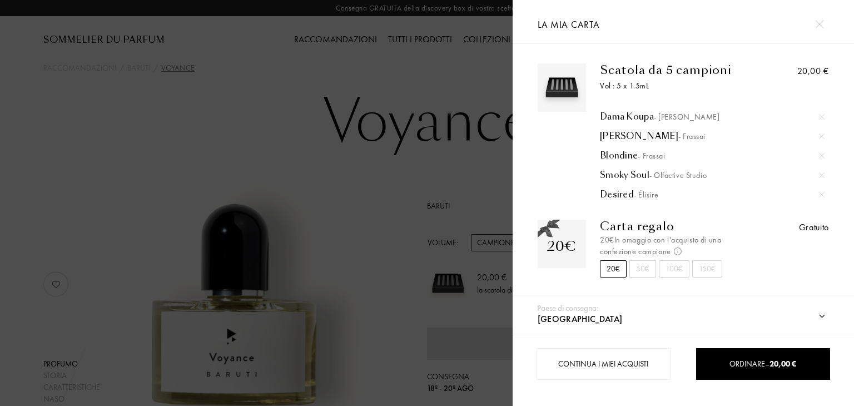
click at [423, 191] on div at bounding box center [256, 203] width 513 height 406
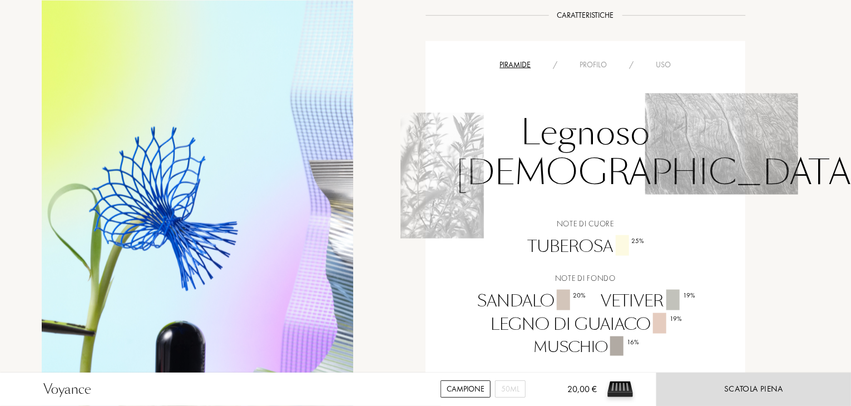
scroll to position [696, 0]
click at [593, 64] on div "Profilo" at bounding box center [593, 67] width 49 height 12
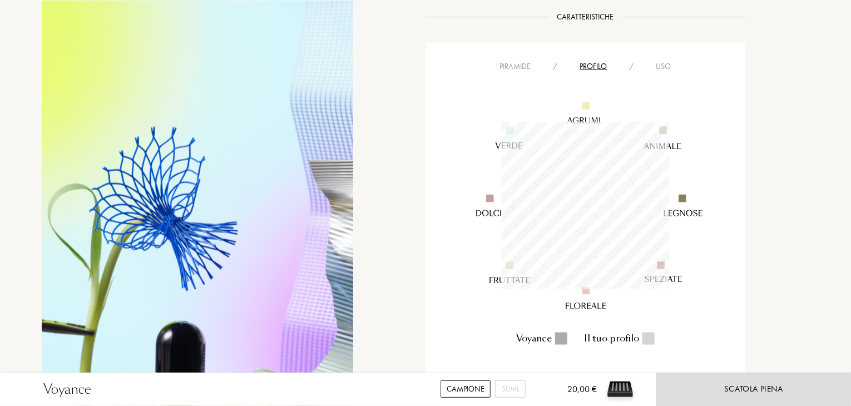
scroll to position [167, 167]
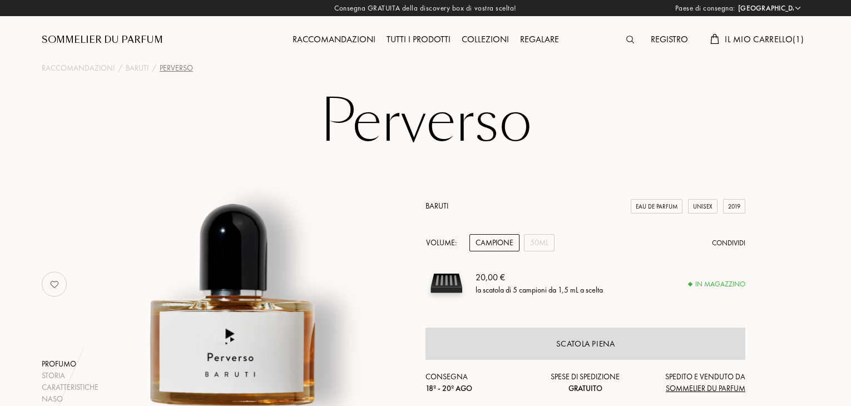
select select "IT"
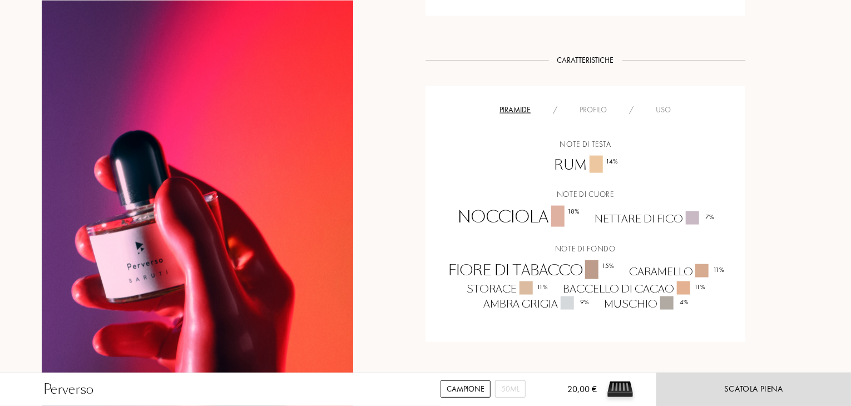
scroll to position [665, 0]
click at [598, 108] on div "Profilo" at bounding box center [593, 112] width 49 height 12
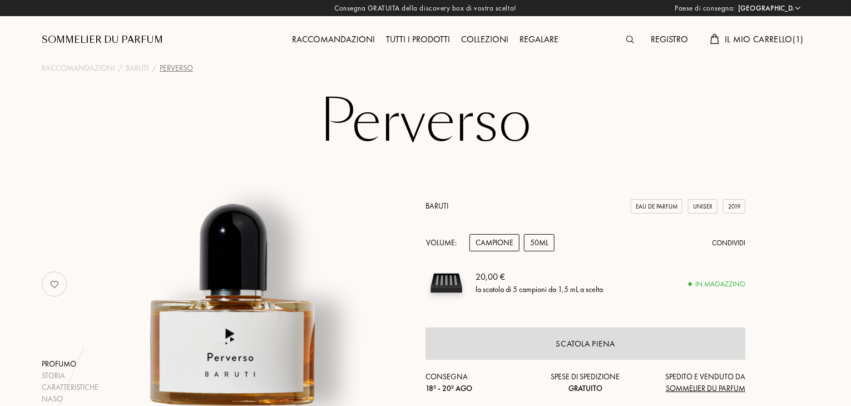
scroll to position [165, 0]
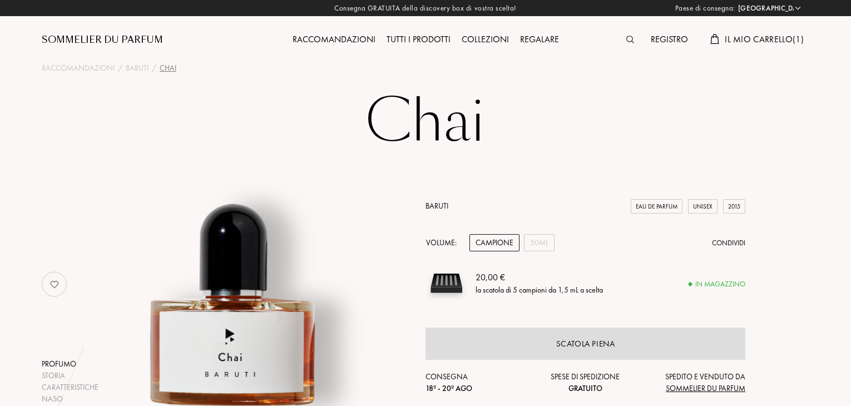
select select "IT"
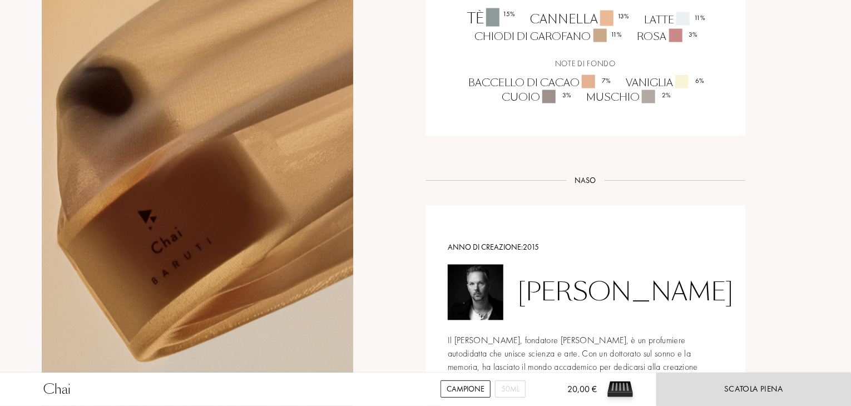
scroll to position [683, 0]
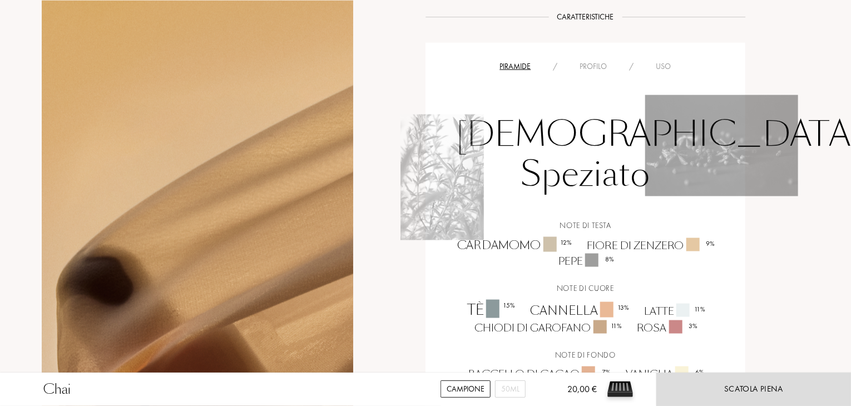
click at [583, 63] on div "Profilo" at bounding box center [593, 67] width 49 height 12
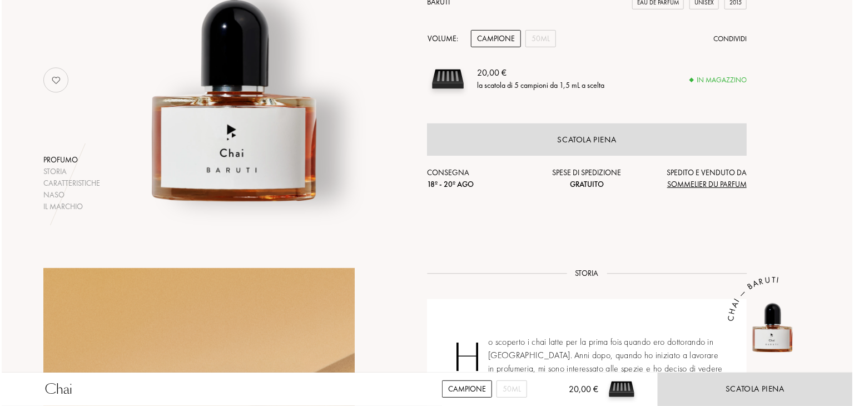
scroll to position [0, 0]
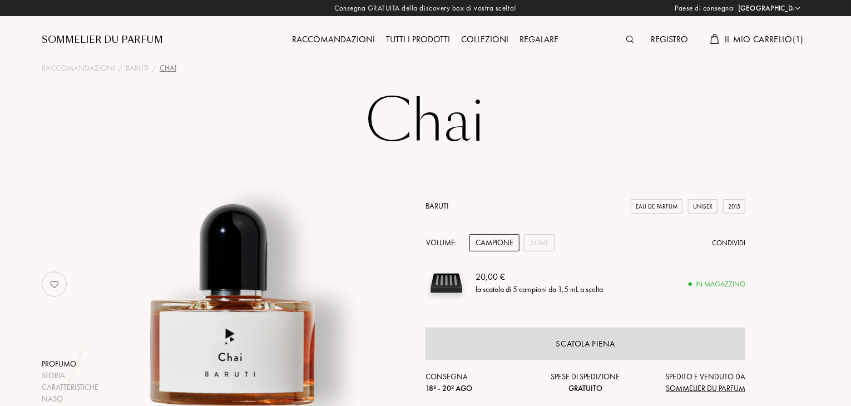
click at [772, 36] on span "Il mio carrello ( 1 )" at bounding box center [764, 39] width 79 height 12
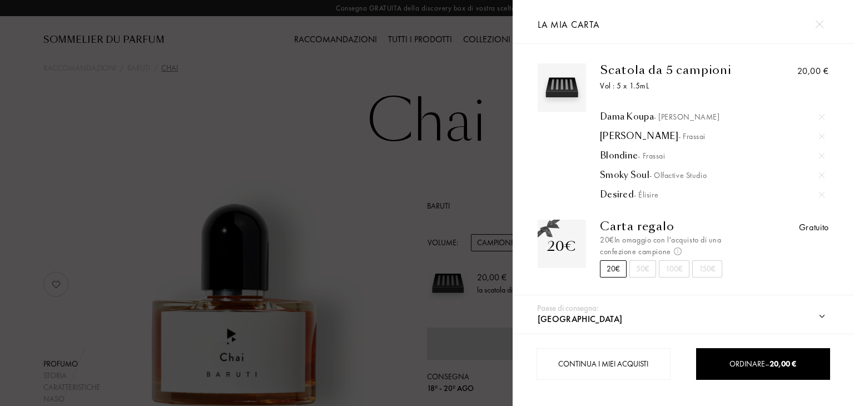
click at [639, 172] on div "Smoky Soul - Olfactive Studio" at bounding box center [712, 175] width 225 height 11
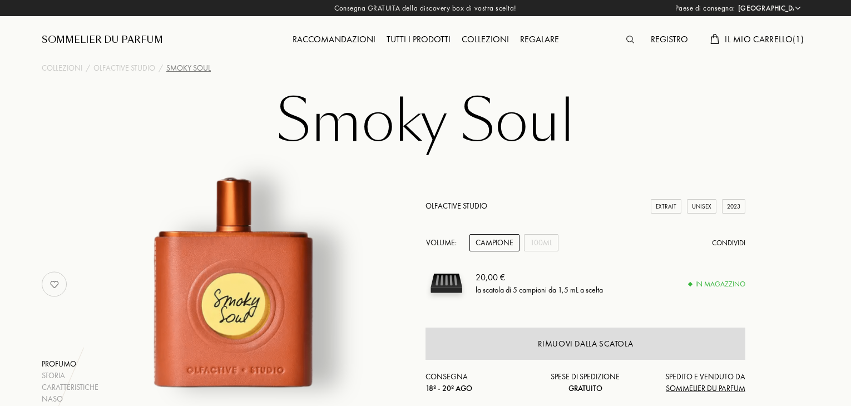
select select "IT"
click at [761, 34] on span "Il mio carrello ( 1 )" at bounding box center [764, 39] width 79 height 12
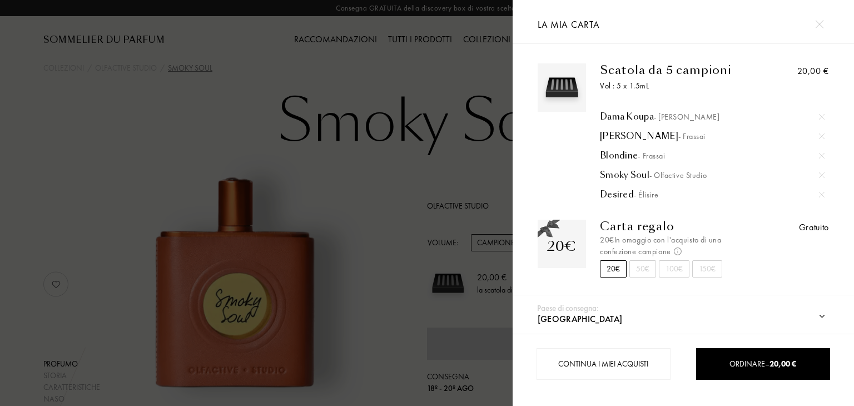
click at [821, 177] on img at bounding box center [822, 175] width 6 height 6
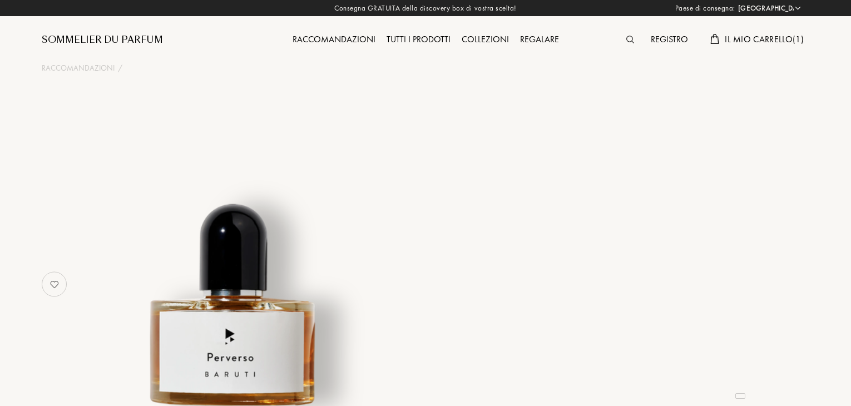
select select "IT"
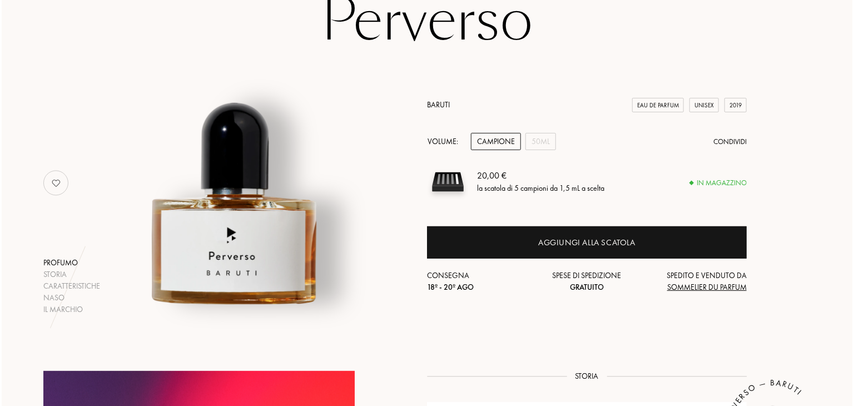
scroll to position [61, 0]
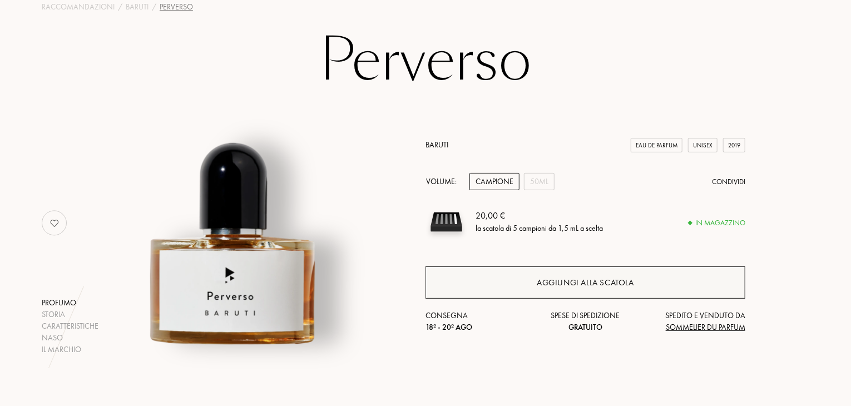
click at [494, 286] on div "Aggiungi alla scatola" at bounding box center [585, 282] width 320 height 32
